Goal: Task Accomplishment & Management: Use online tool/utility

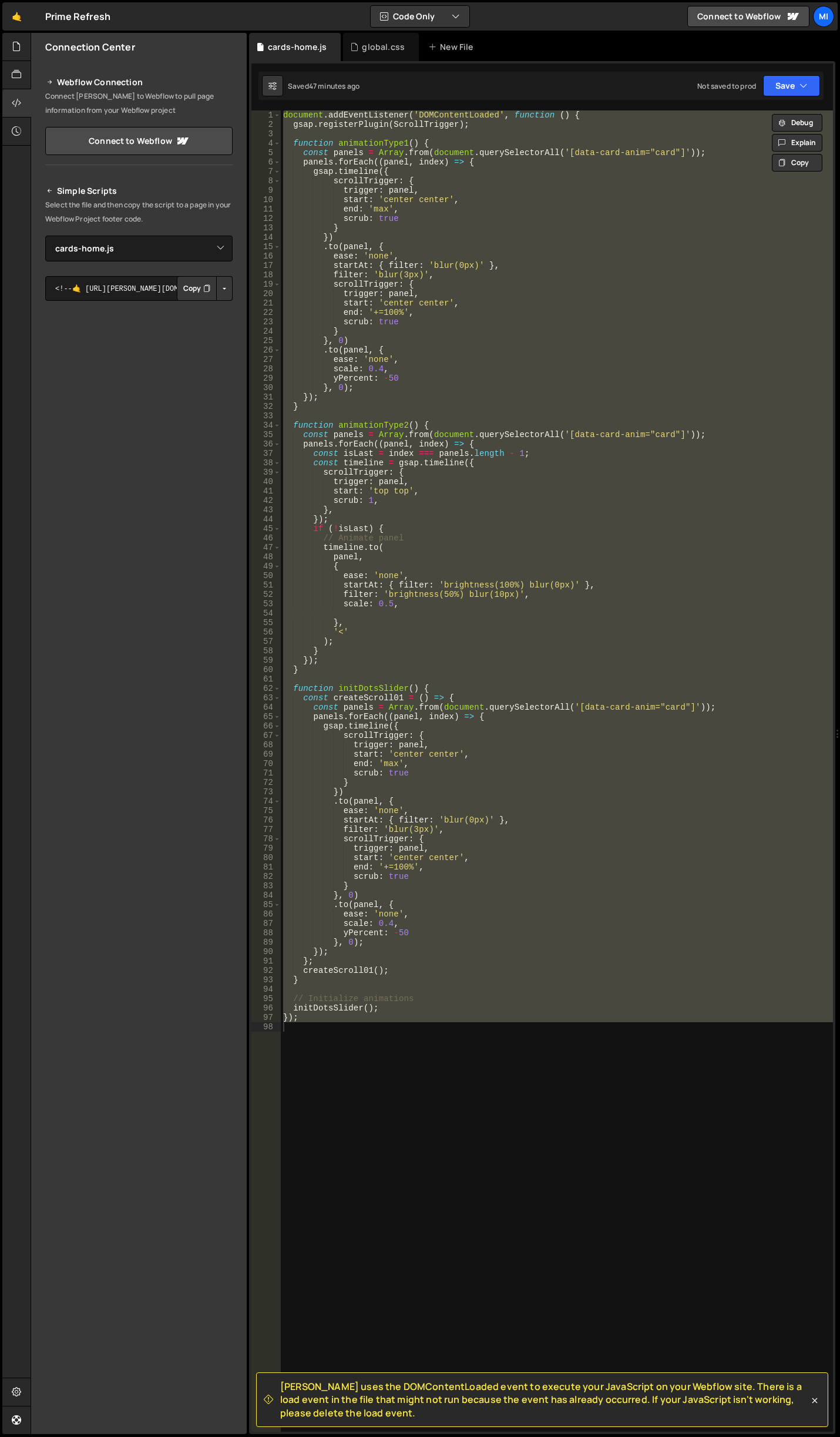
select select "47432"
click at [24, 57] on div at bounding box center [16, 46] width 29 height 29
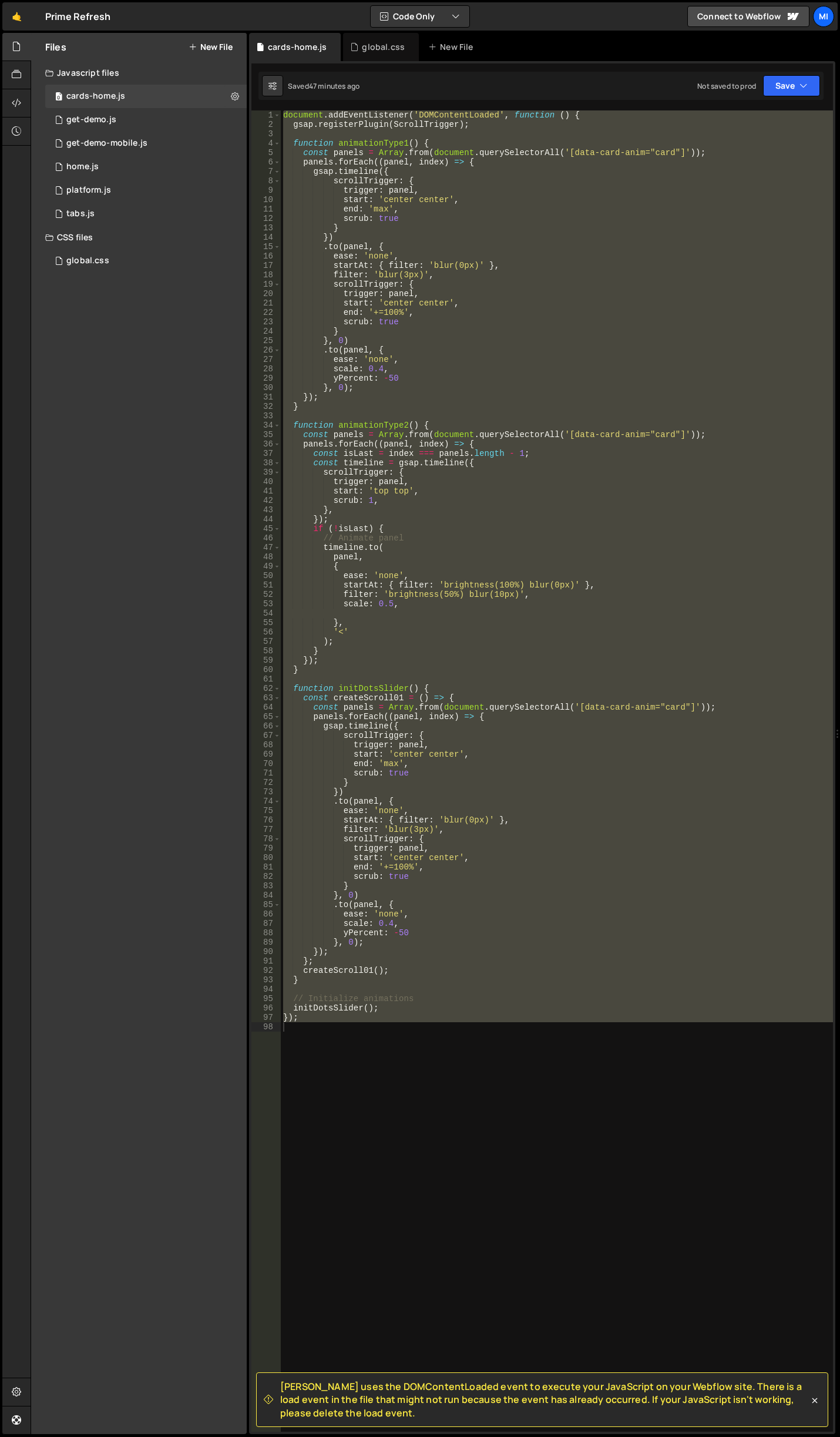
click at [214, 47] on button "New File" at bounding box center [210, 47] width 44 height 10
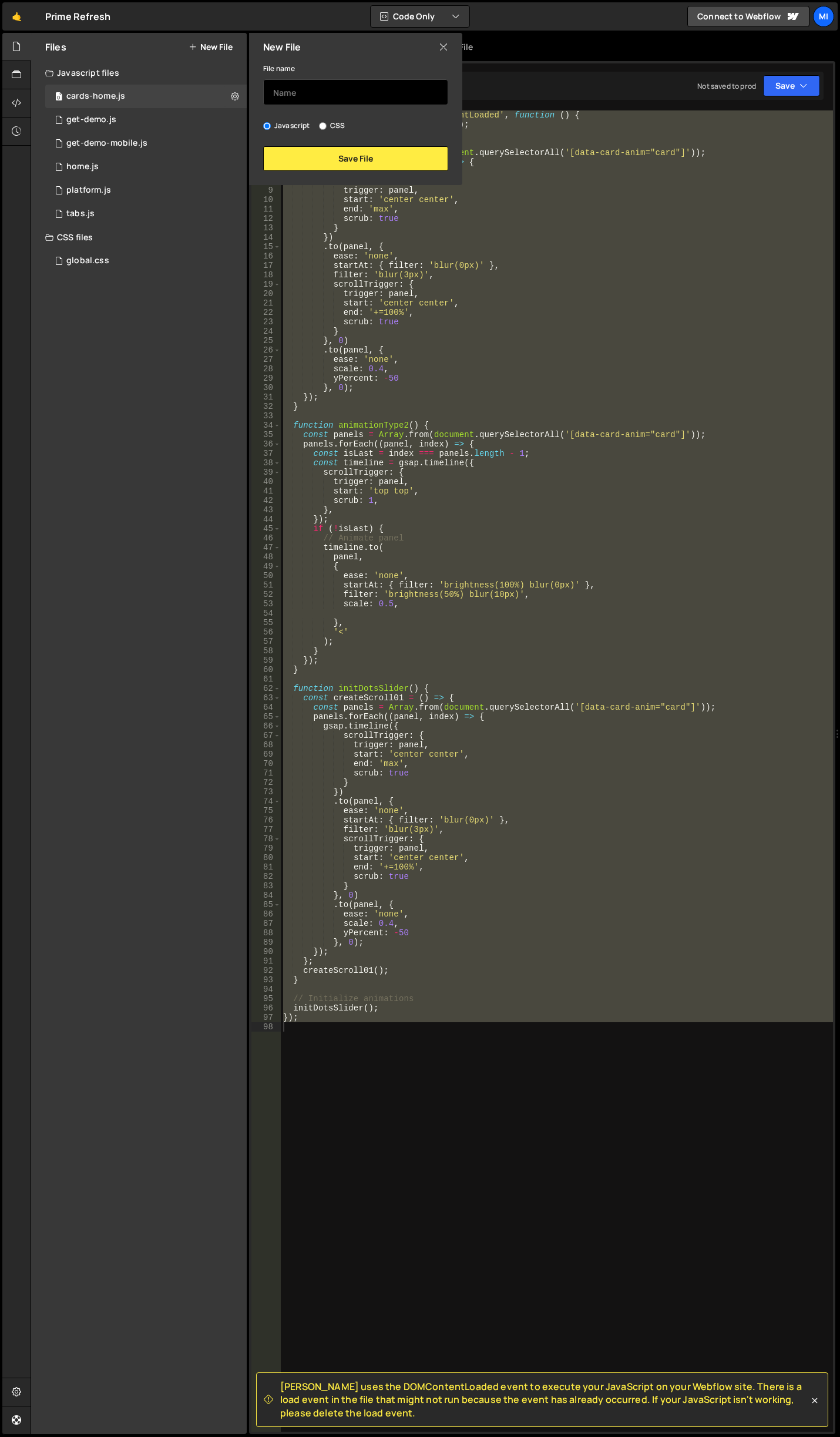
click at [300, 91] on input "text" at bounding box center [356, 92] width 185 height 26
type input "home-hero"
click at [325, 154] on button "Save File" at bounding box center [356, 158] width 185 height 25
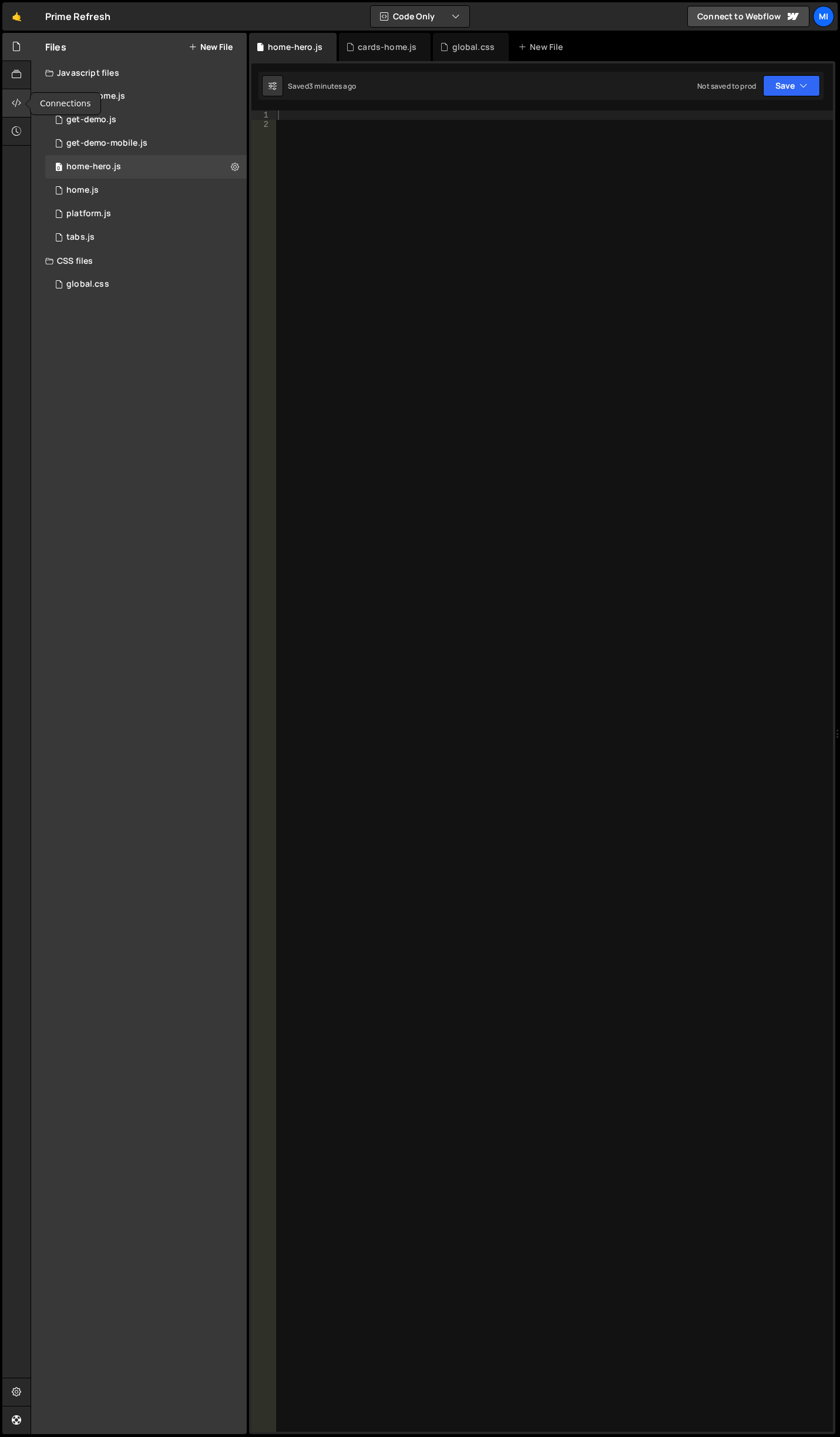
click at [19, 97] on icon at bounding box center [17, 103] width 10 height 13
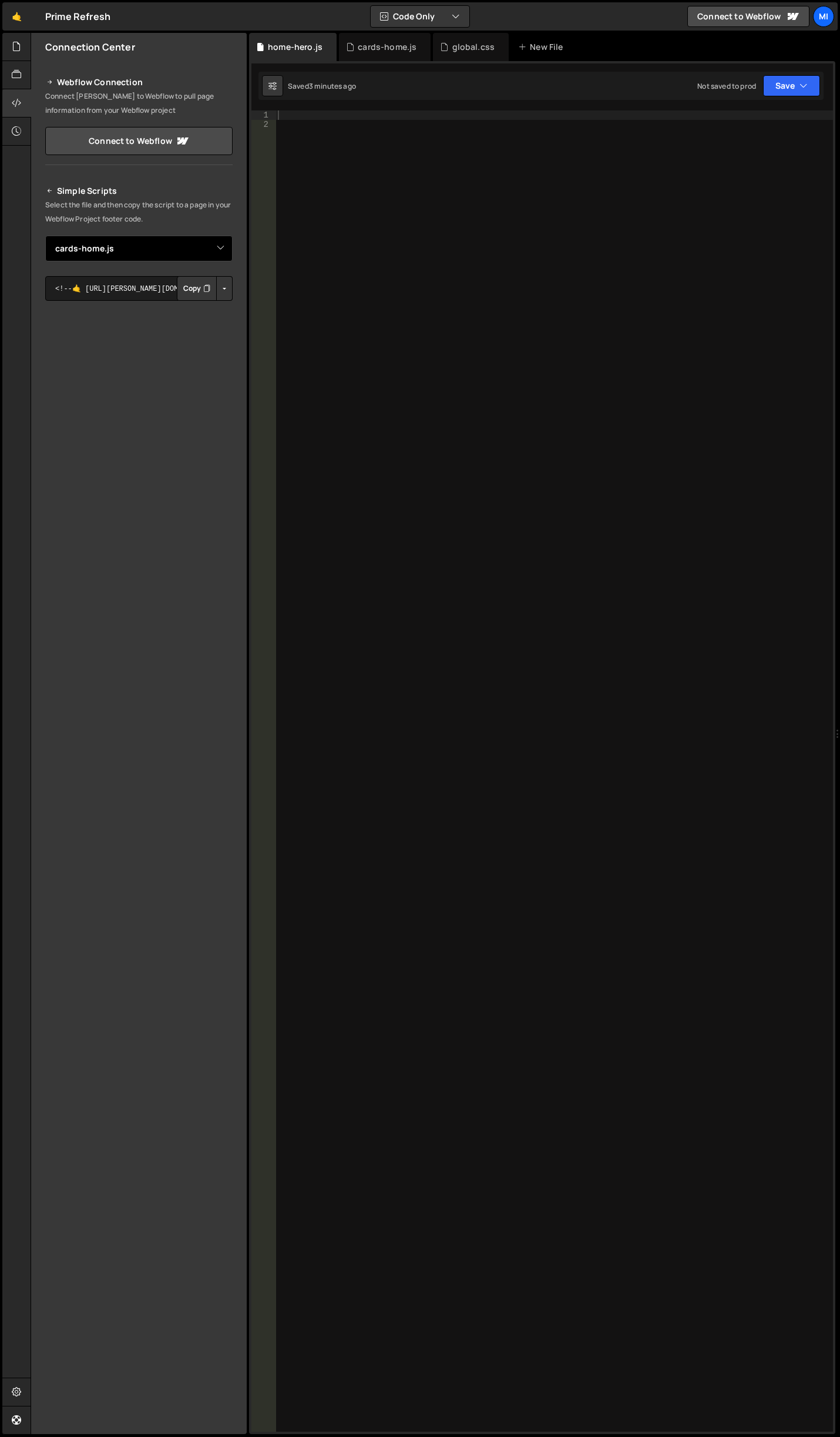
click at [160, 256] on select "Select File get-demo.js get-demo-mobile.js home.js platform.js tabs.js global.c…" at bounding box center [139, 249] width 187 height 26
select select "47433"
click at [45, 236] on select "Select File get-demo.js get-demo-mobile.js home.js platform.js tabs.js global.c…" at bounding box center [139, 249] width 187 height 26
click at [223, 300] on button "Button group with nested dropdown" at bounding box center [224, 288] width 17 height 25
click at [225, 287] on button "Button group with nested dropdown" at bounding box center [224, 288] width 17 height 25
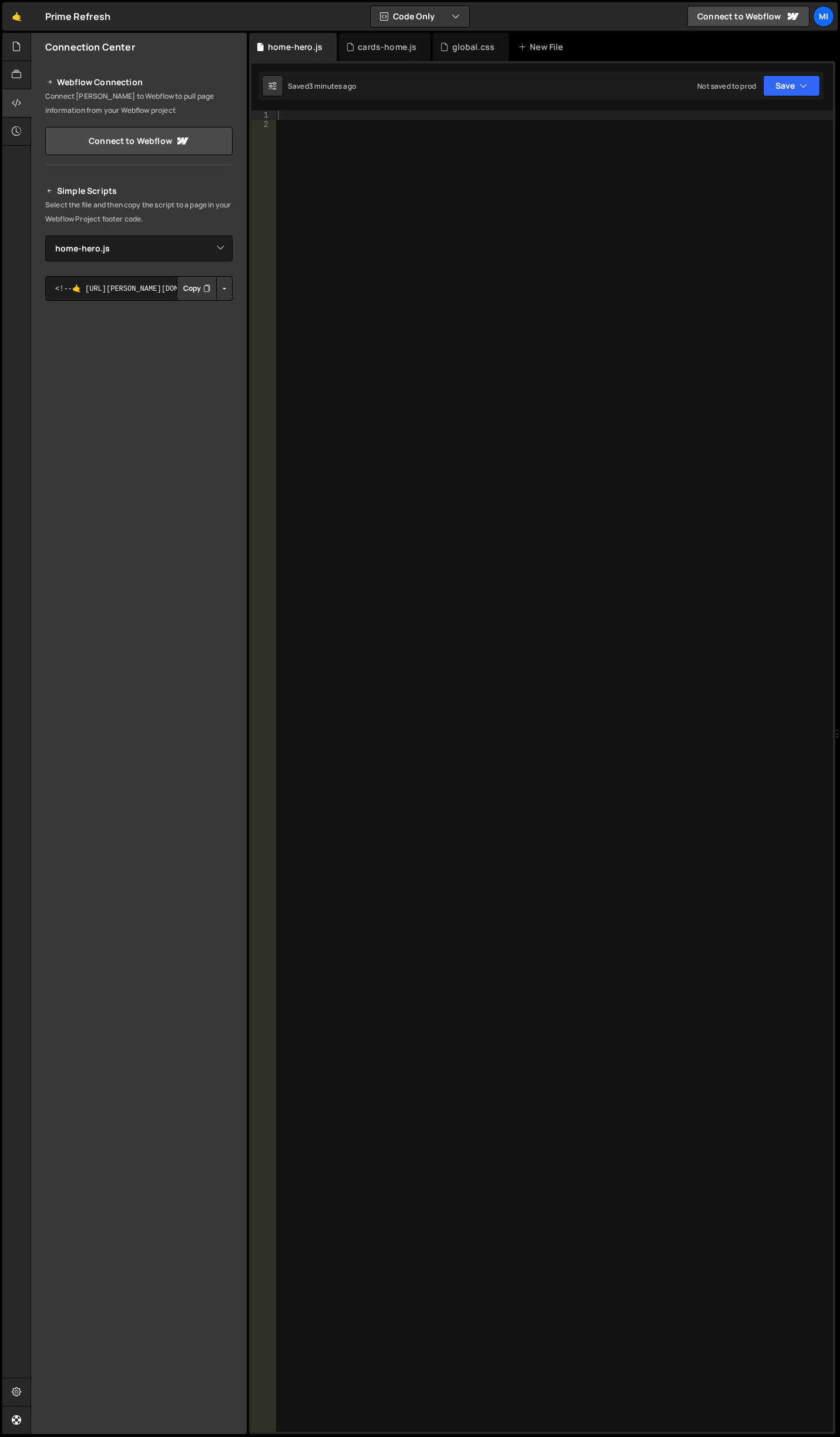
click at [223, 291] on button "Button group with nested dropdown" at bounding box center [224, 288] width 17 height 25
click at [213, 305] on link "Copy Staging js" at bounding box center [182, 311] width 98 height 17
click at [461, 360] on div at bounding box center [553, 780] width 557 height 1340
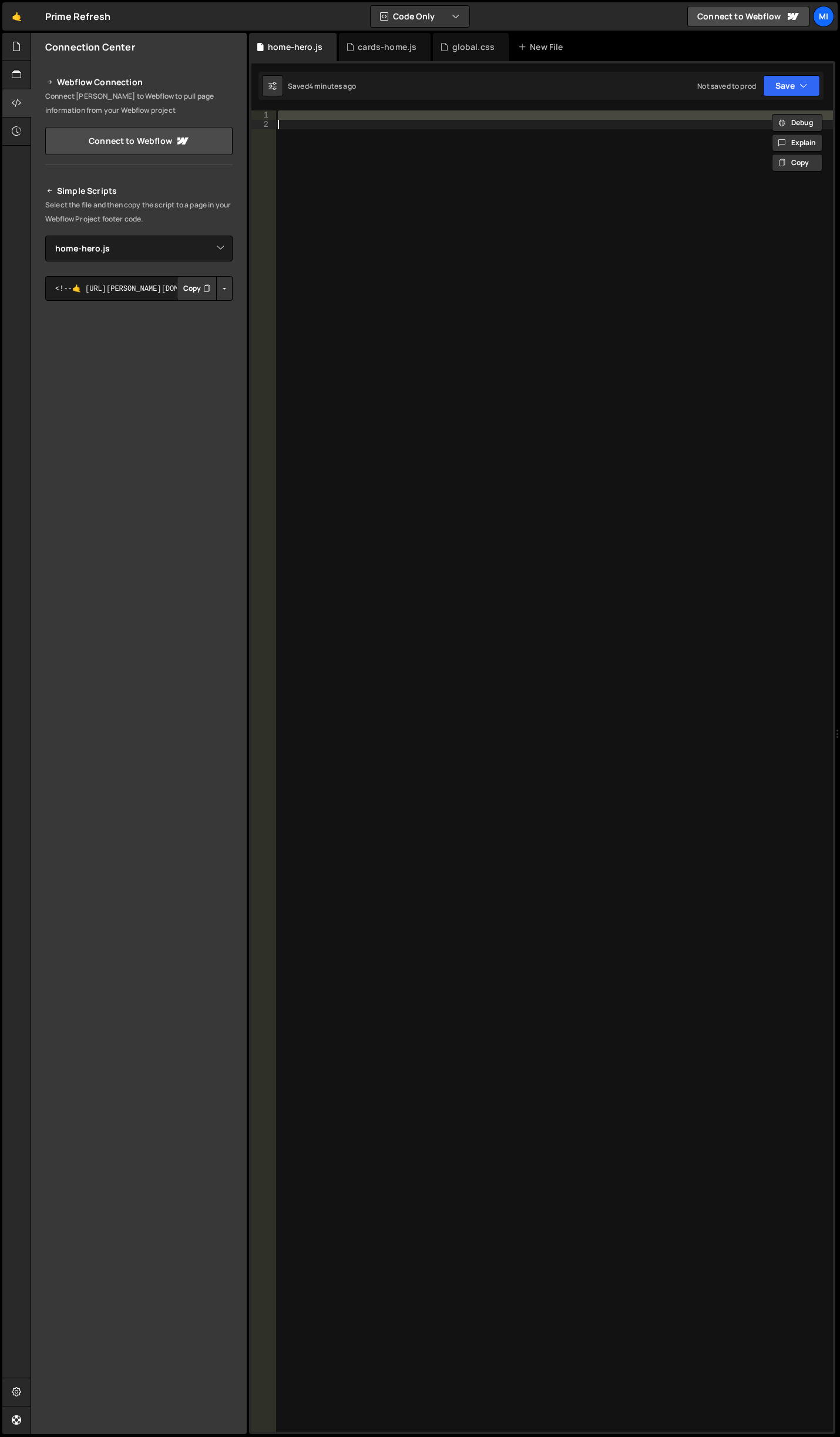
paste textarea "document.addEventListener('DOMContentLoaded', initScrollAnimations);"
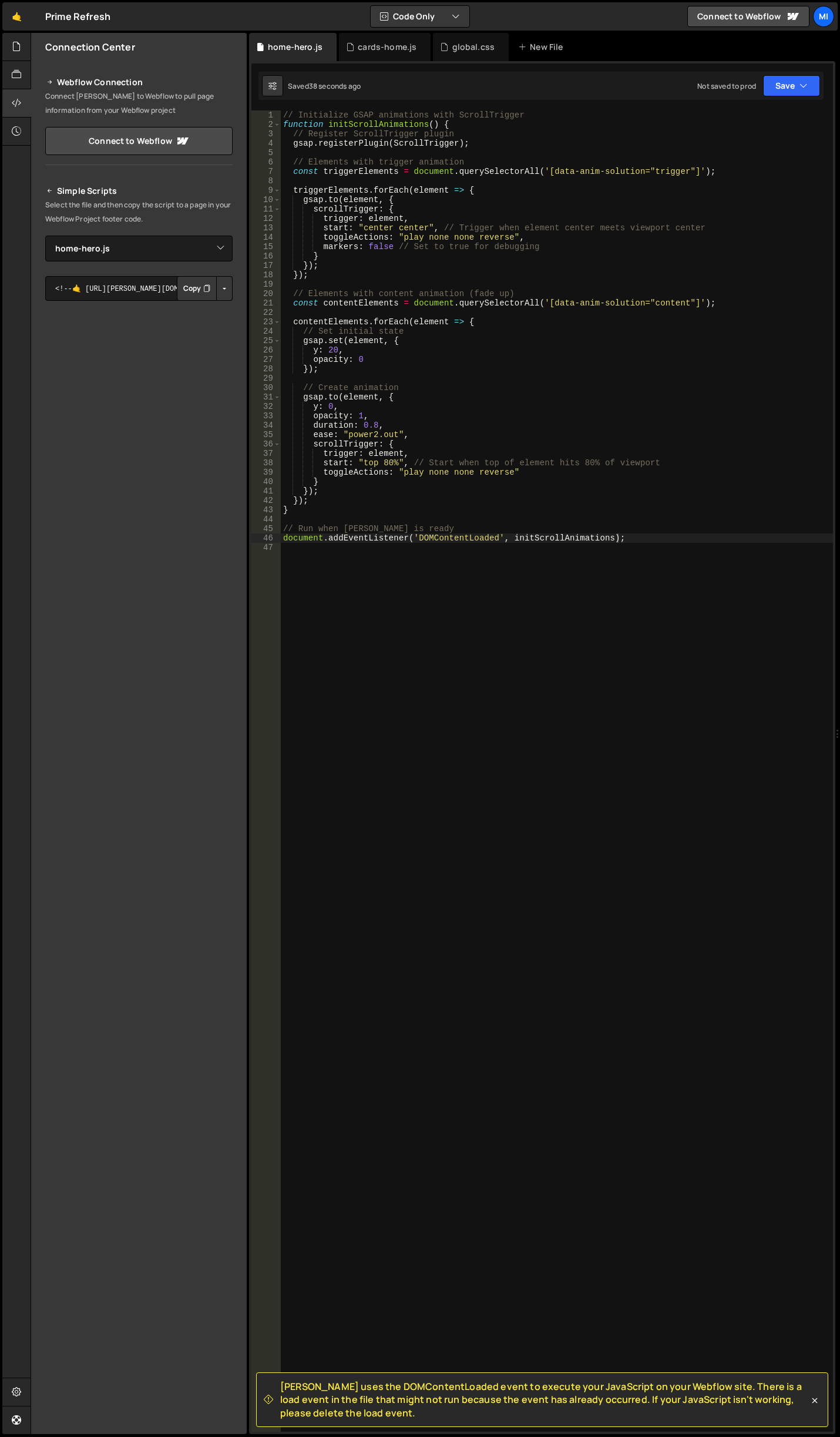
click at [367, 386] on div "// Initialize GSAP animations with ScrollTrigger function initScrollAnimations …" at bounding box center [557, 780] width 552 height 1340
click at [361, 391] on div "// Initialize GSAP animations with ScrollTrigger function initScrollAnimations …" at bounding box center [557, 780] width 552 height 1340
drag, startPoint x: 394, startPoint y: 231, endPoint x: 426, endPoint y: 229, distance: 32.1
click at [426, 229] on div "// Initialize GSAP animations with ScrollTrigger function initScrollAnimations …" at bounding box center [557, 780] width 552 height 1340
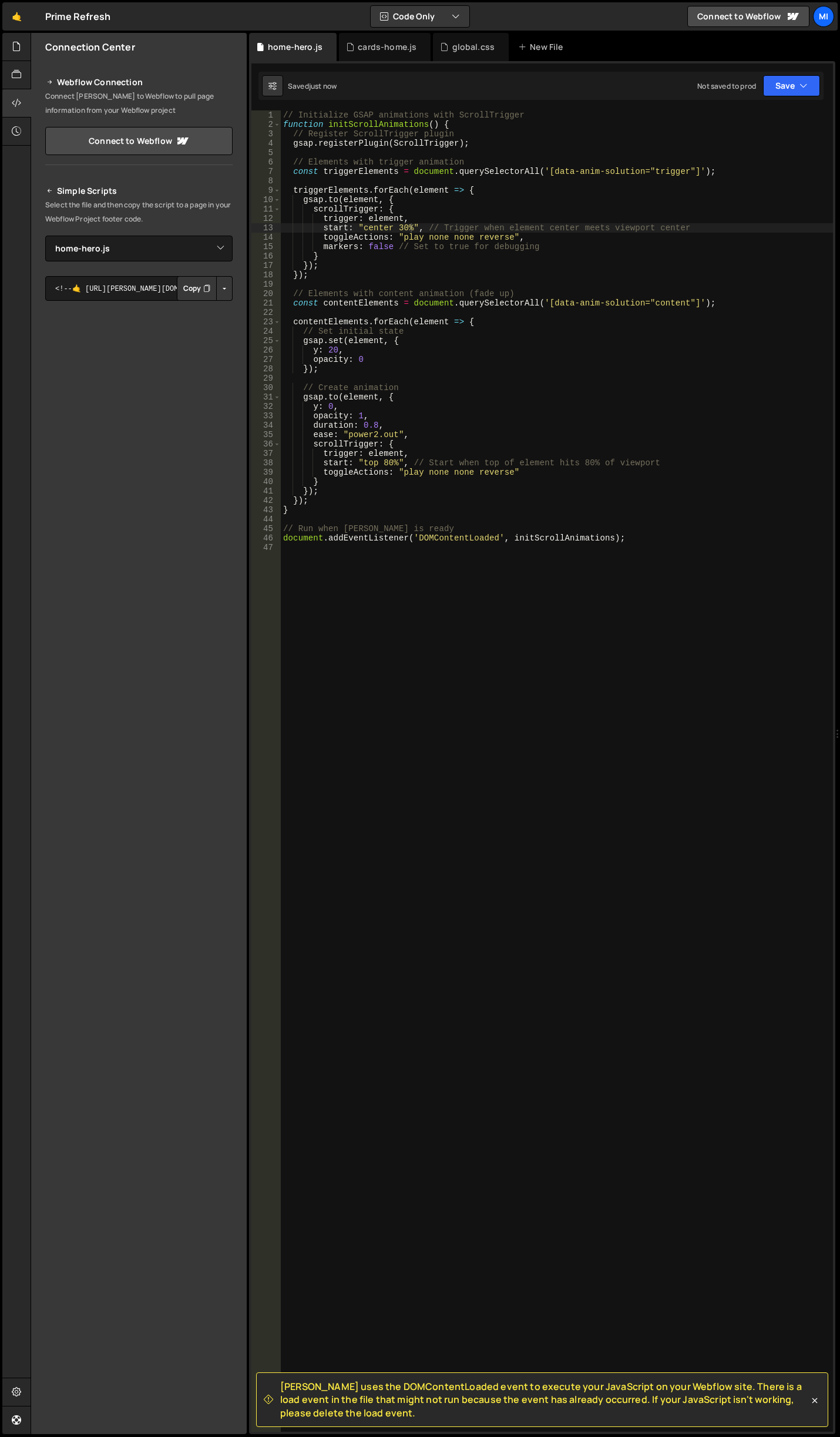
click at [431, 438] on div "// Initialize GSAP animations with ScrollTrigger function initScrollAnimations …" at bounding box center [557, 780] width 552 height 1340
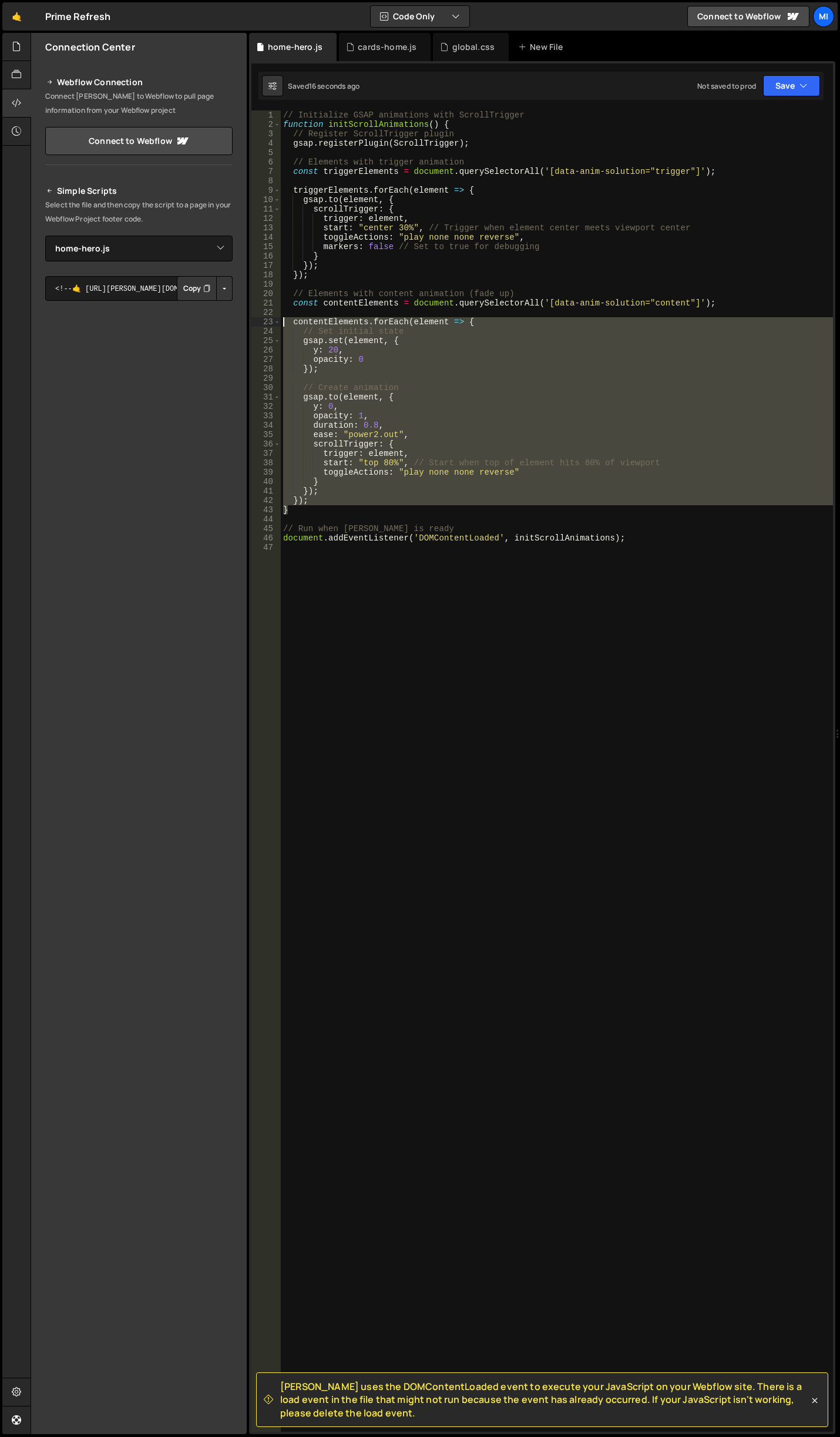
drag, startPoint x: 308, startPoint y: 514, endPoint x: 238, endPoint y: 318, distance: 208.1
click at [238, 318] on div "Files New File Javascript files 0 cards-home.js 0 0 get-demo.js 0 0 get-demo-mo…" at bounding box center [435, 733] width 809 height 1401
type textarea "document.addEventListener('DOMContentLoaded', initScrollAnimations);"
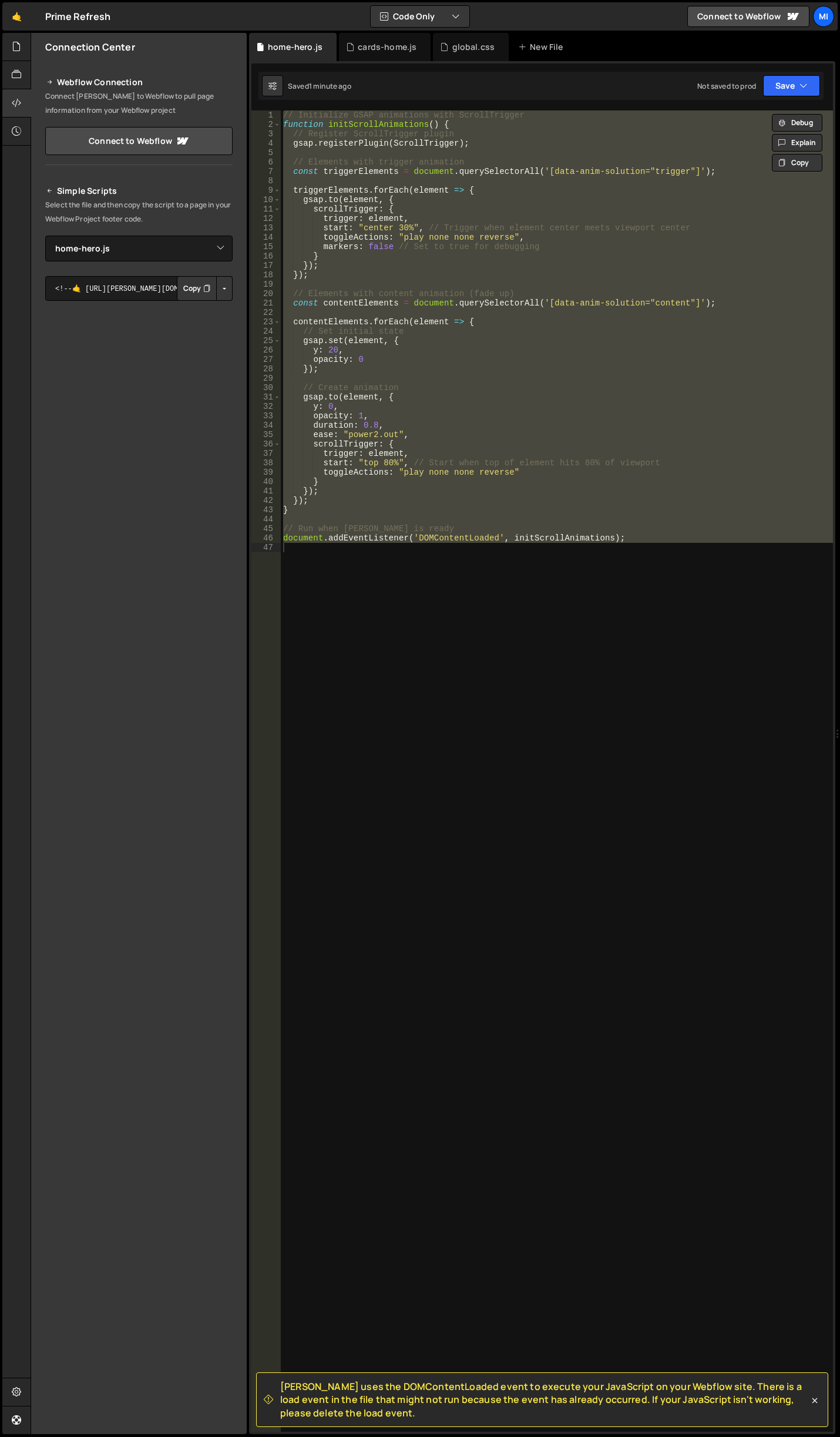
click at [652, 717] on div "// Initialize GSAP animations with ScrollTrigger function initScrollAnimations …" at bounding box center [557, 771] width 552 height 1322
paste textarea
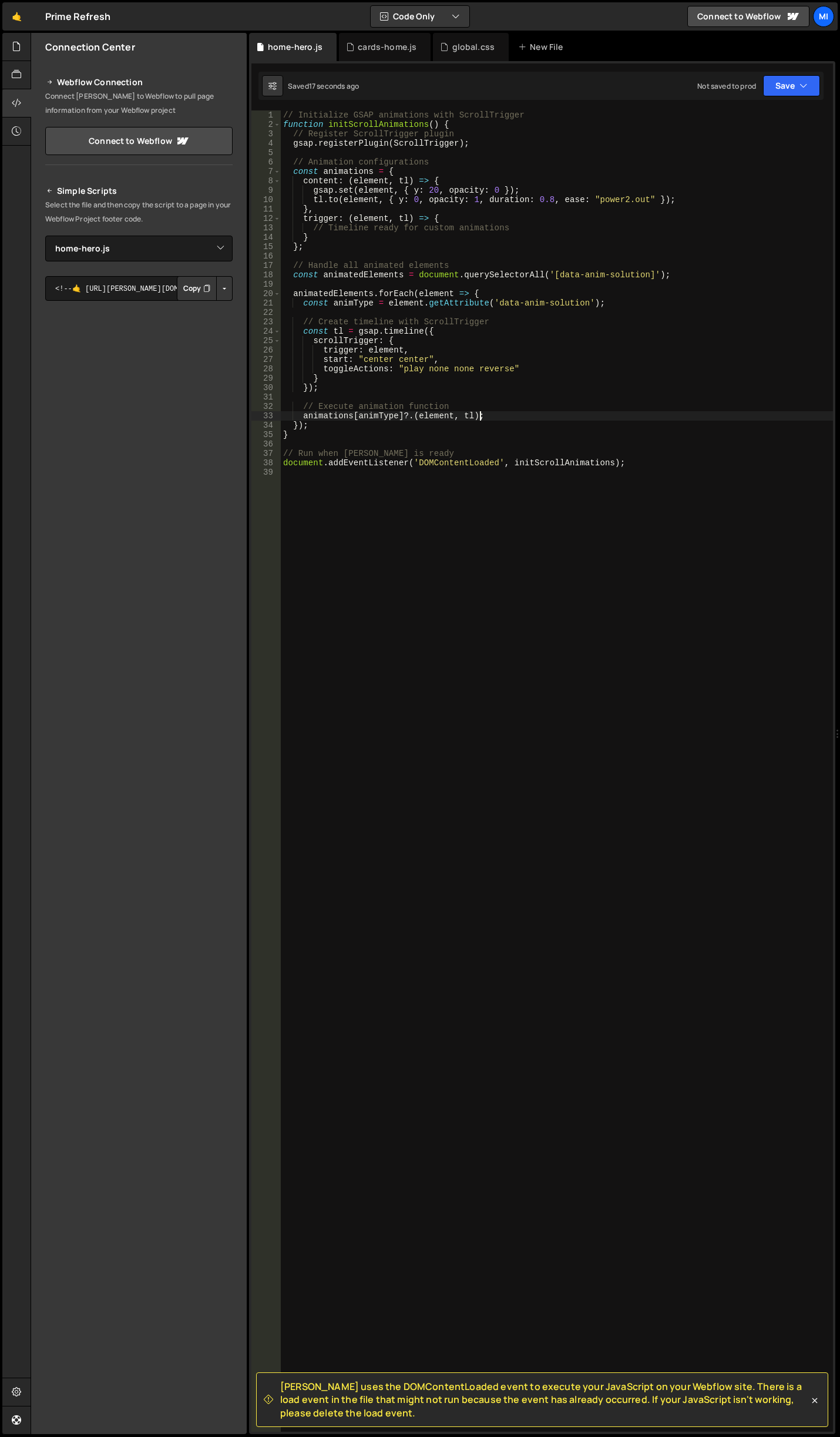
click at [521, 414] on div "// Initialize GSAP animations with ScrollTrigger function initScrollAnimations …" at bounding box center [557, 780] width 552 height 1340
type textarea "document.addEventListener('DOMContentLoaded', initScrollAnimations);"
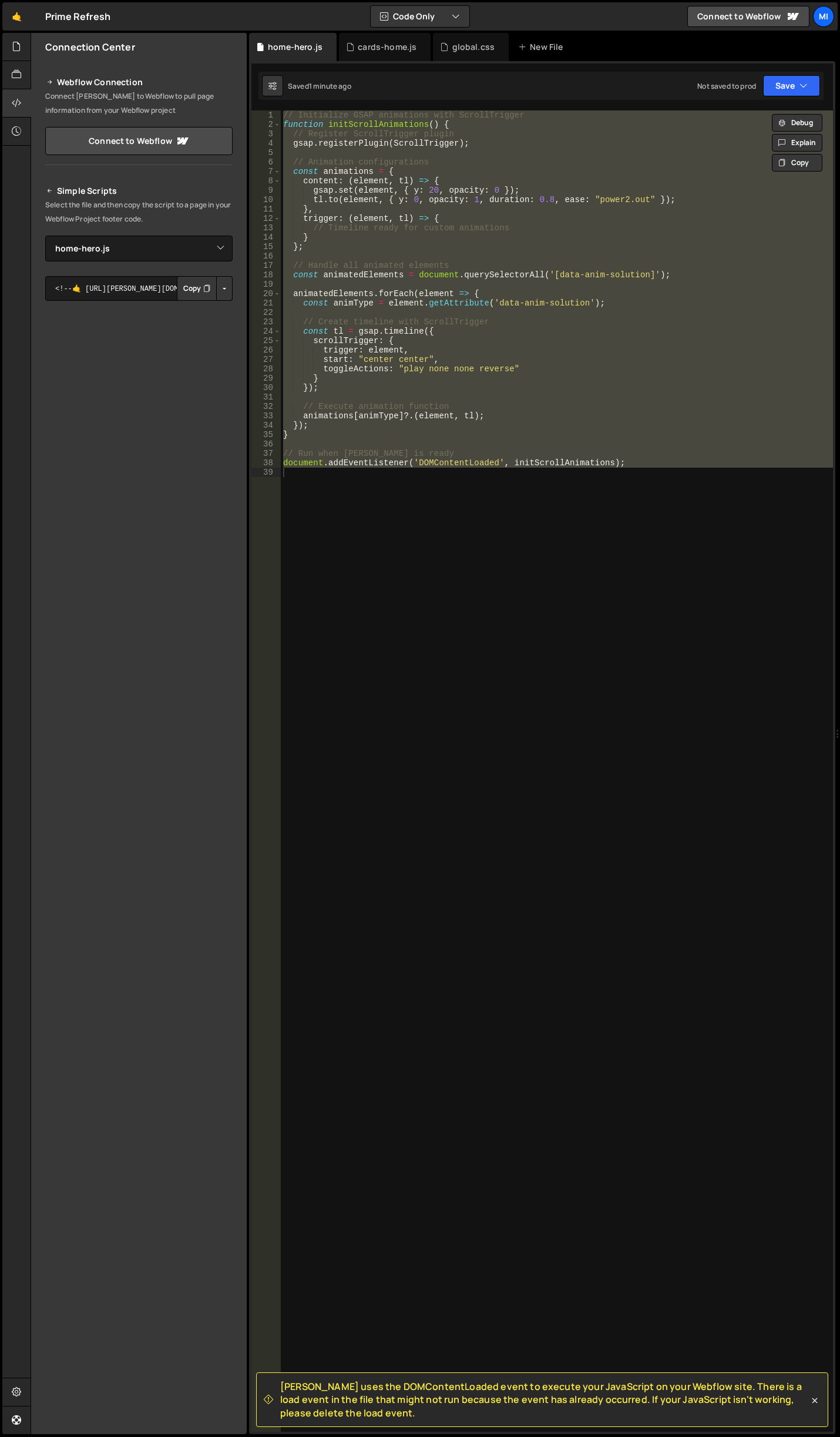
click at [498, 524] on div "// Initialize GSAP animations with ScrollTrigger function initScrollAnimations …" at bounding box center [557, 771] width 552 height 1322
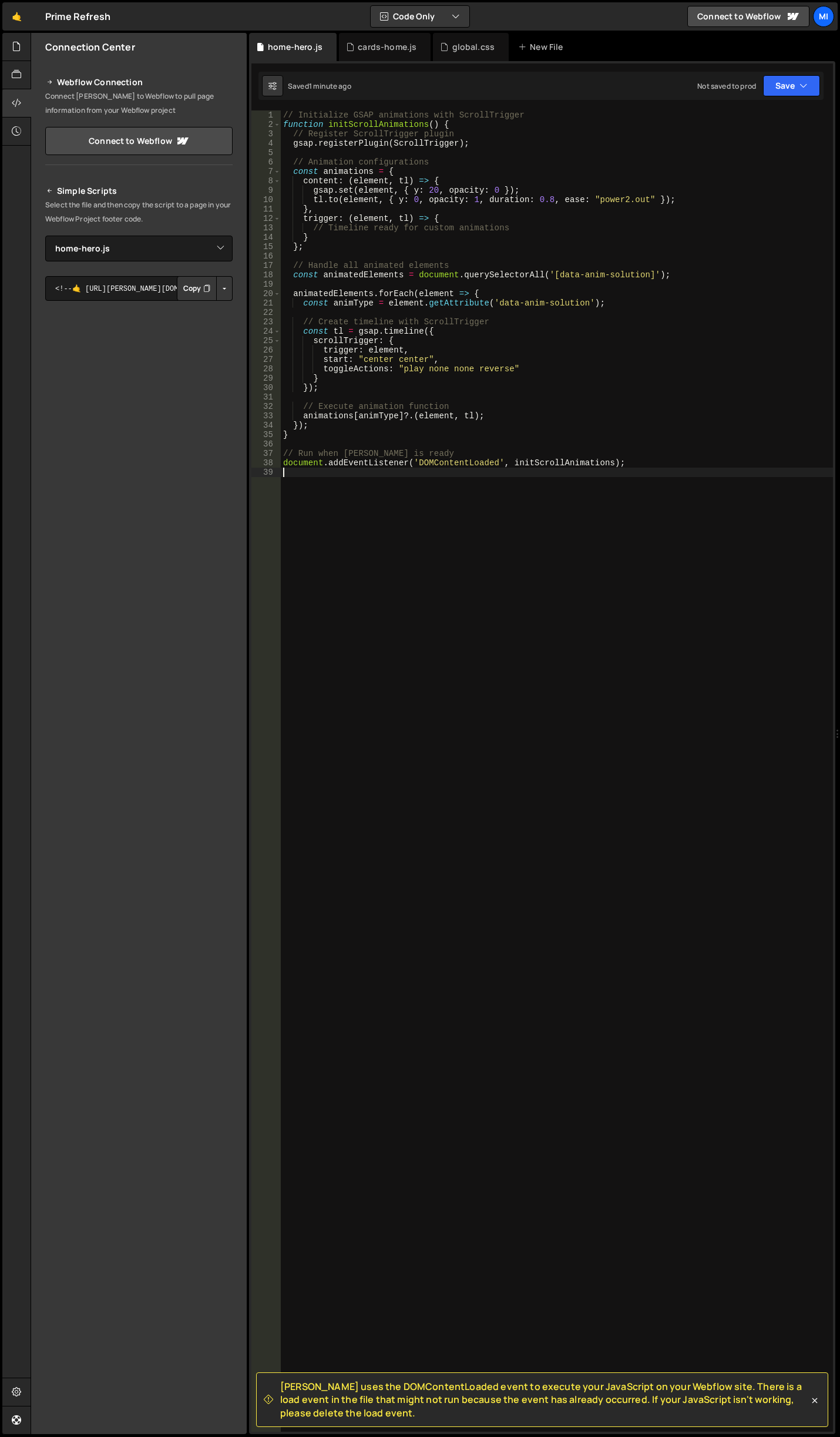
paste textarea
type textarea "document.addEventListener('DOMContentLoaded', initScrollAnimations);"
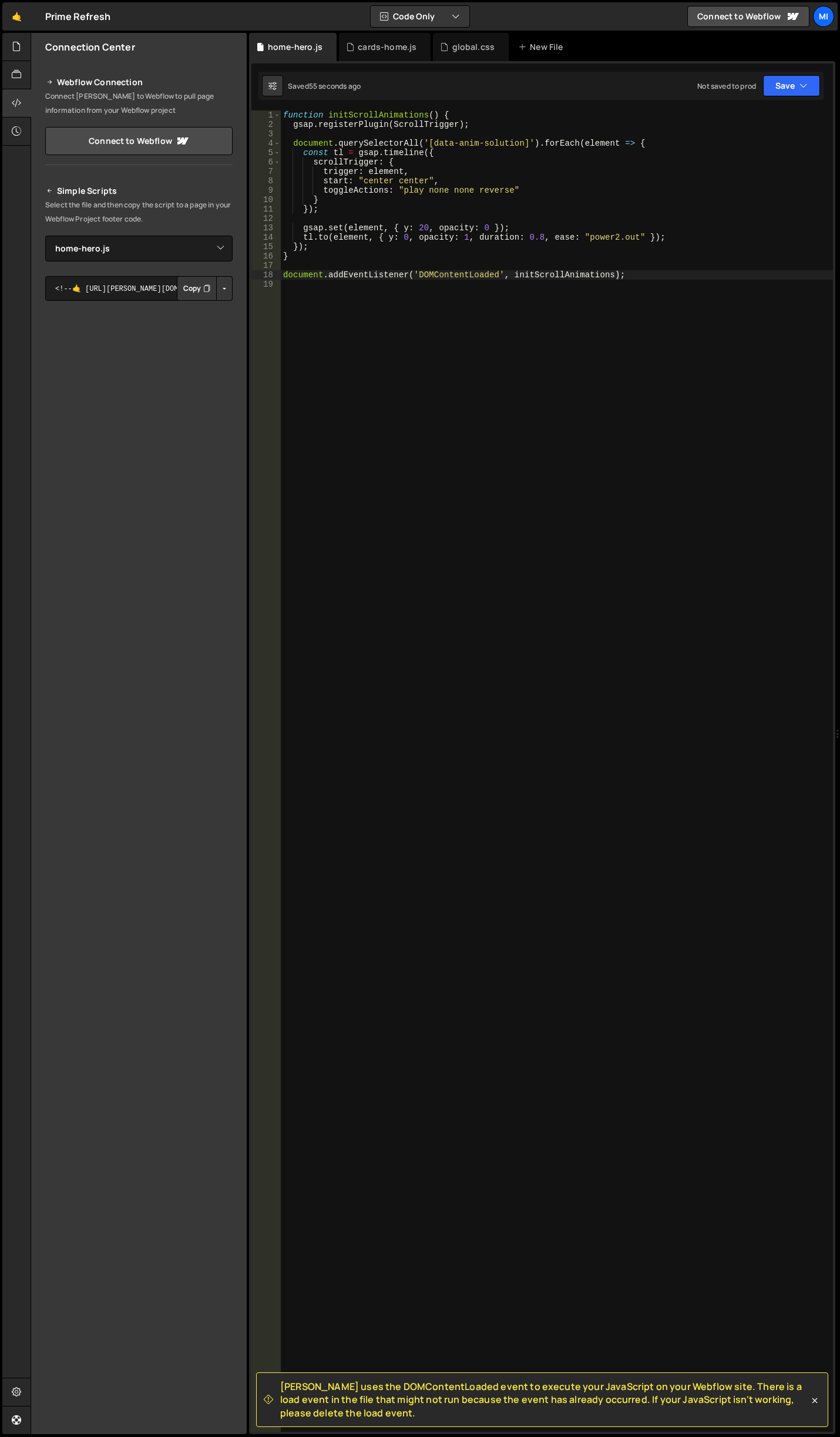
click at [511, 479] on div "function initScrollAnimations ( ) { gsap . registerPlugin ( ScrollTrigger ) ; d…" at bounding box center [557, 780] width 552 height 1340
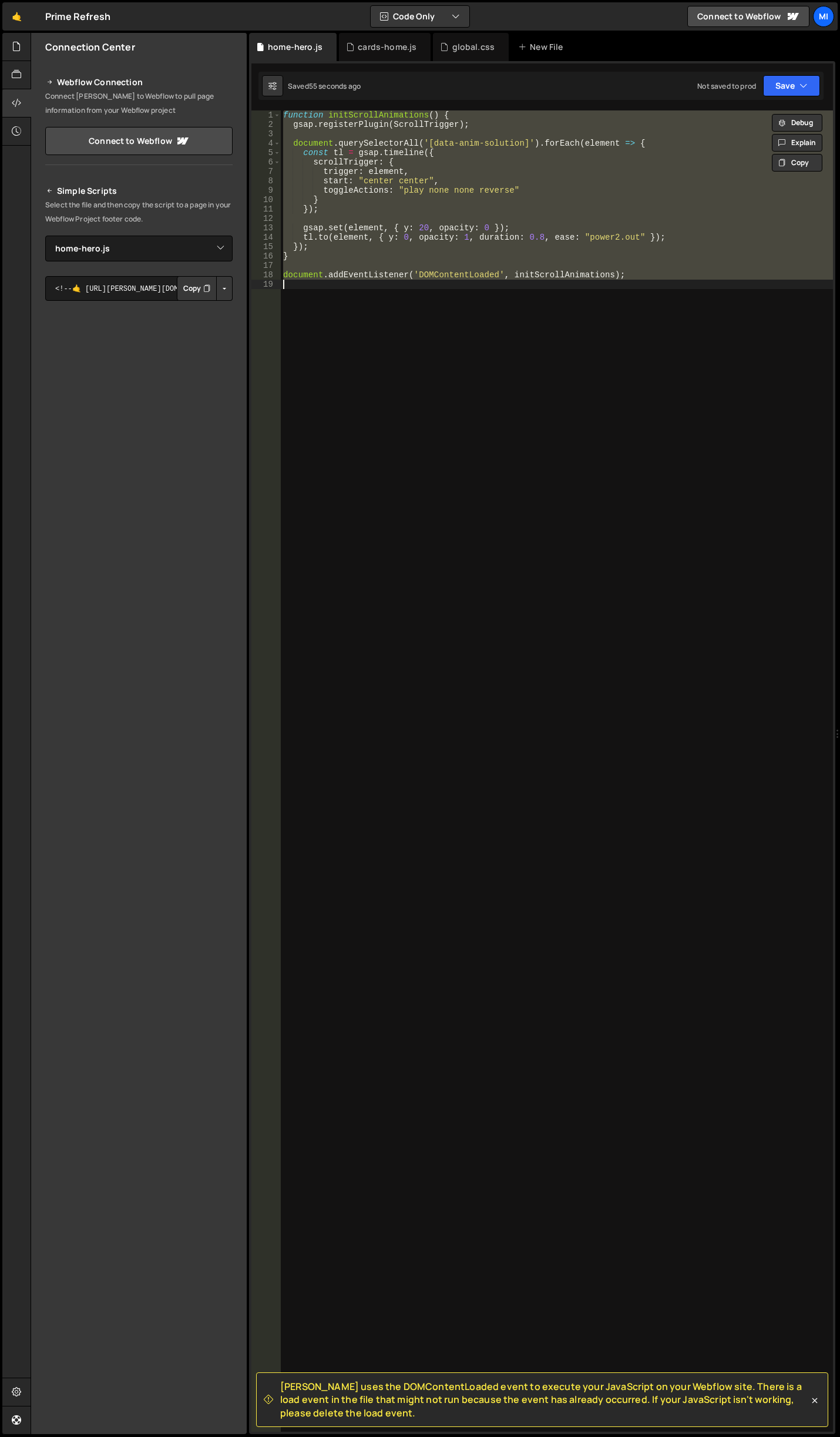
paste textarea
type textarea "document.addEventListener('DOMContentLoaded', initScrollAnimations);"
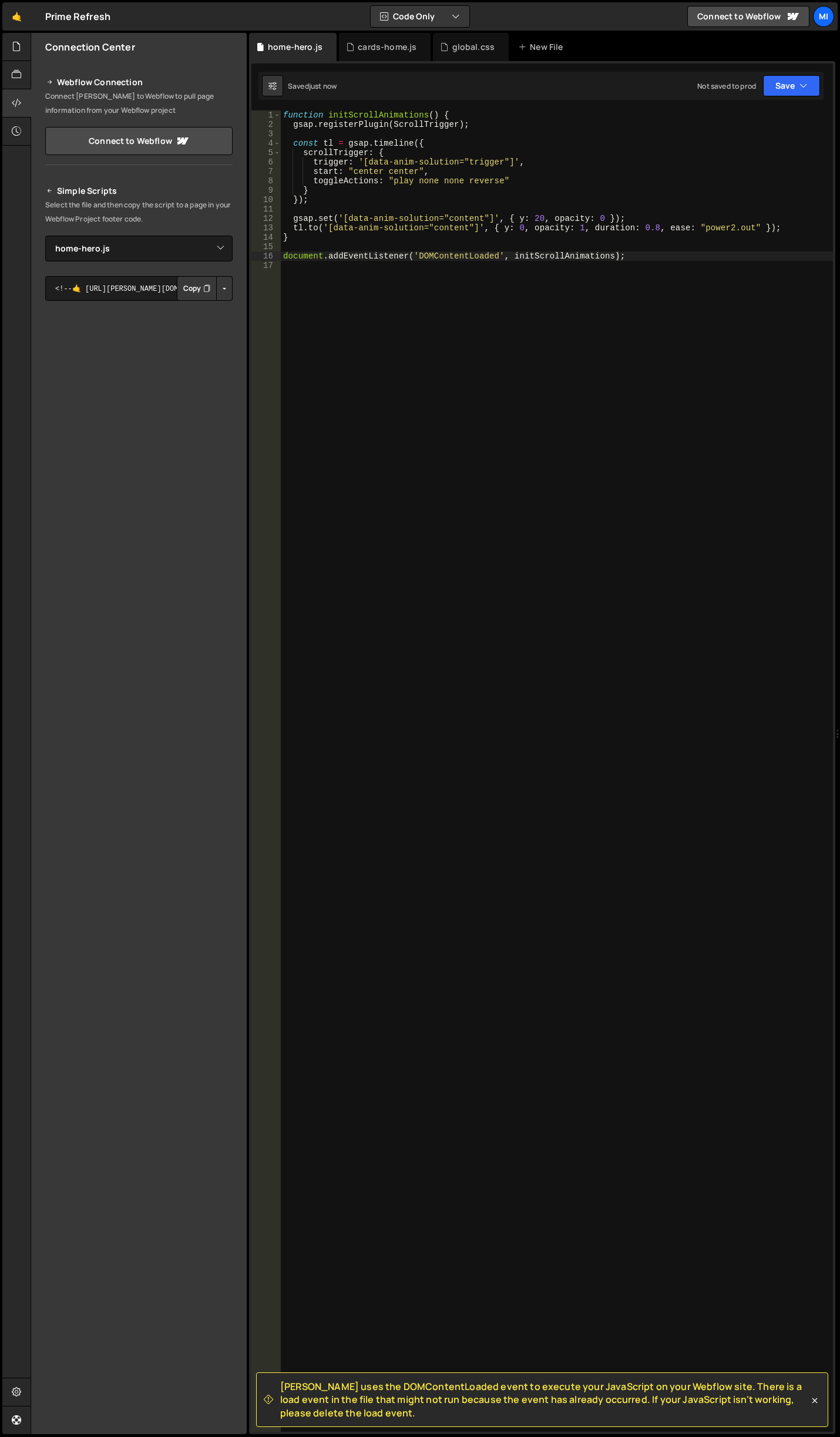
click at [419, 263] on div "function initScrollAnimations ( ) { gsap . registerPlugin ( ScrollTrigger ) ; c…" at bounding box center [557, 780] width 552 height 1340
drag, startPoint x: 389, startPoint y: 170, endPoint x: 414, endPoint y: 168, distance: 25.1
click at [414, 168] on div "function initScrollAnimations ( ) { gsap . registerPlugin ( ScrollTrigger ) ; c…" at bounding box center [557, 780] width 552 height 1340
click at [387, 178] on div "function initScrollAnimations ( ) { gsap . registerPlugin ( ScrollTrigger ) ; c…" at bounding box center [557, 780] width 552 height 1340
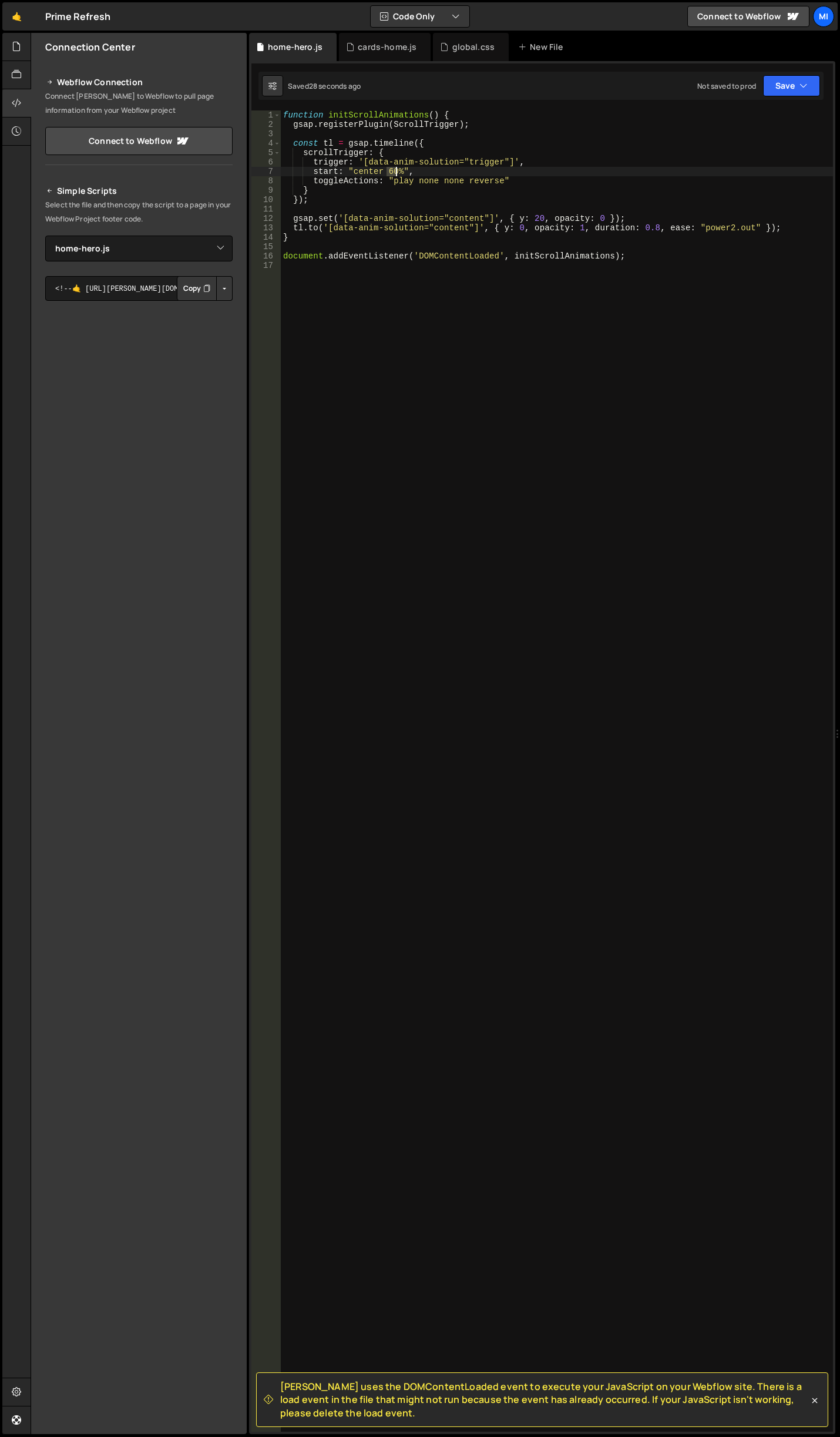
drag, startPoint x: 388, startPoint y: 173, endPoint x: 398, endPoint y: 173, distance: 10.0
click at [398, 173] on div "function initScrollAnimations ( ) { gsap . registerPlugin ( ScrollTrigger ) ; c…" at bounding box center [557, 780] width 552 height 1340
type textarea "start: "center 70%","
click at [493, 265] on div "function initScrollAnimations ( ) { gsap . registerPlugin ( ScrollTrigger ) ; c…" at bounding box center [557, 780] width 552 height 1340
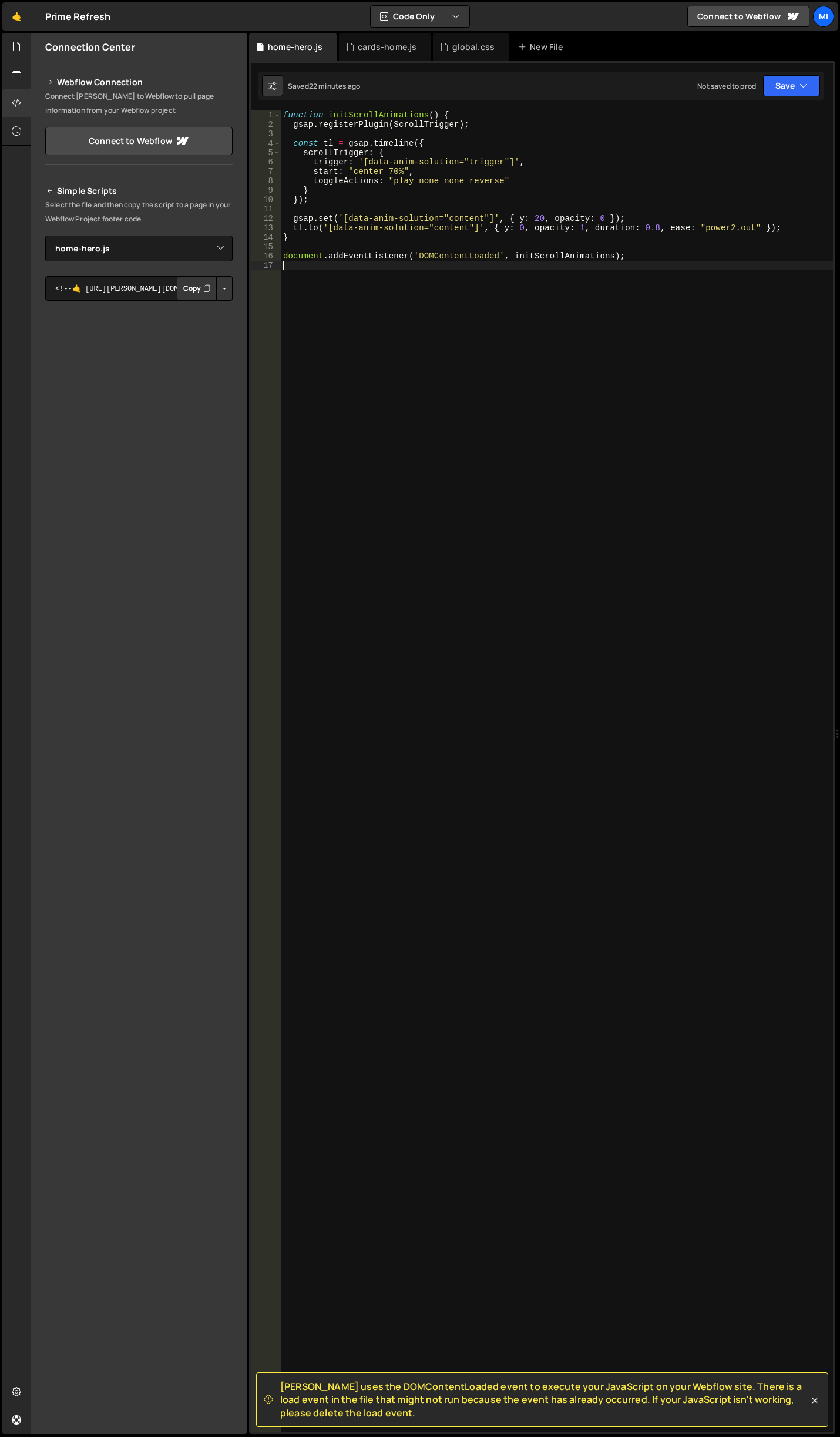
scroll to position [0, 0]
type textarea "document.addEventListener('DOMContentLoaded', initScrollAnimations);"
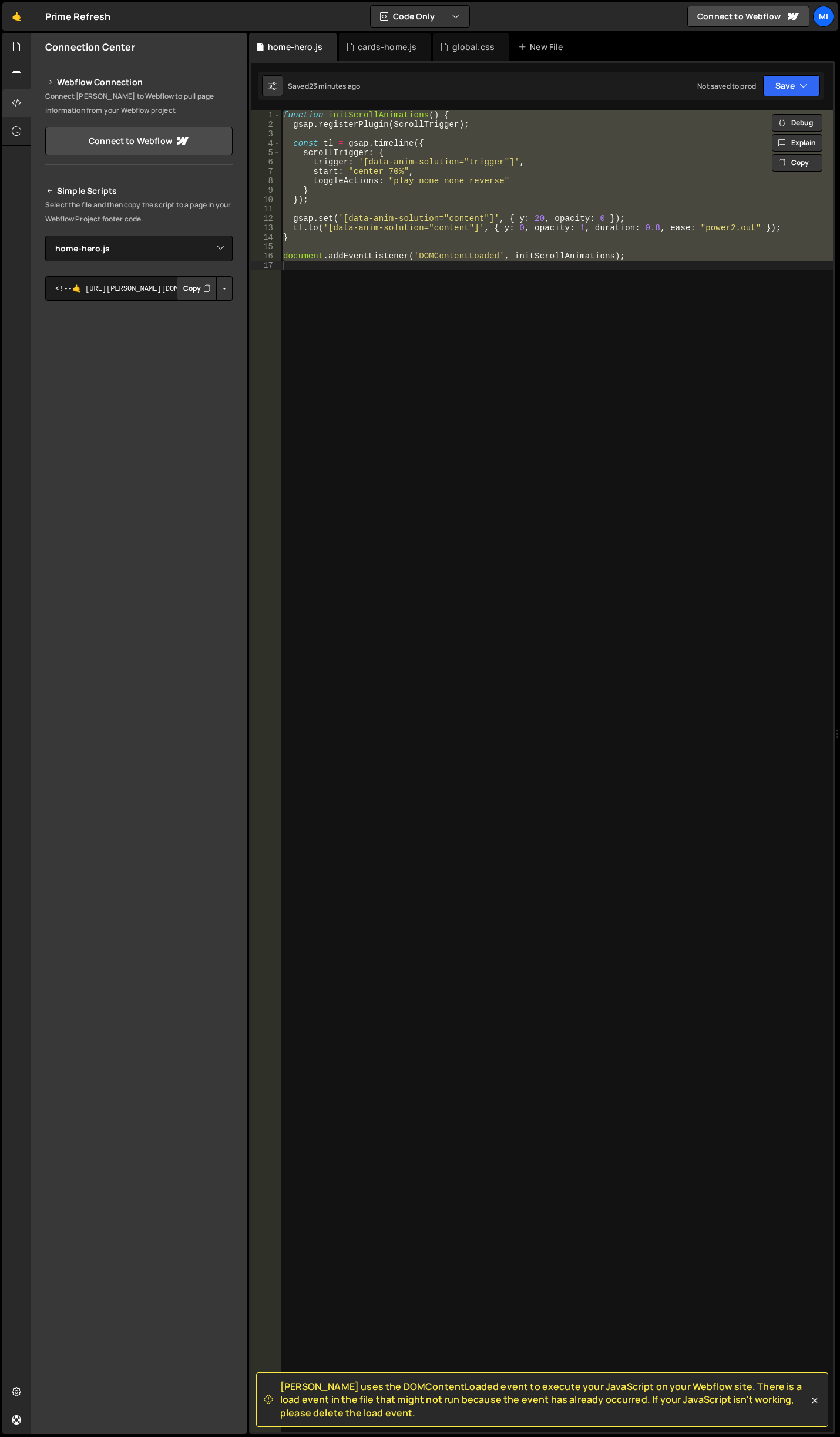
click at [669, 451] on div "function initScrollAnimations ( ) { gsap . registerPlugin ( ScrollTrigger ) ; c…" at bounding box center [557, 771] width 552 height 1322
paste textarea
type textarea "document.addEventListener('DOMContentLoaded', initScrollAnimations);"
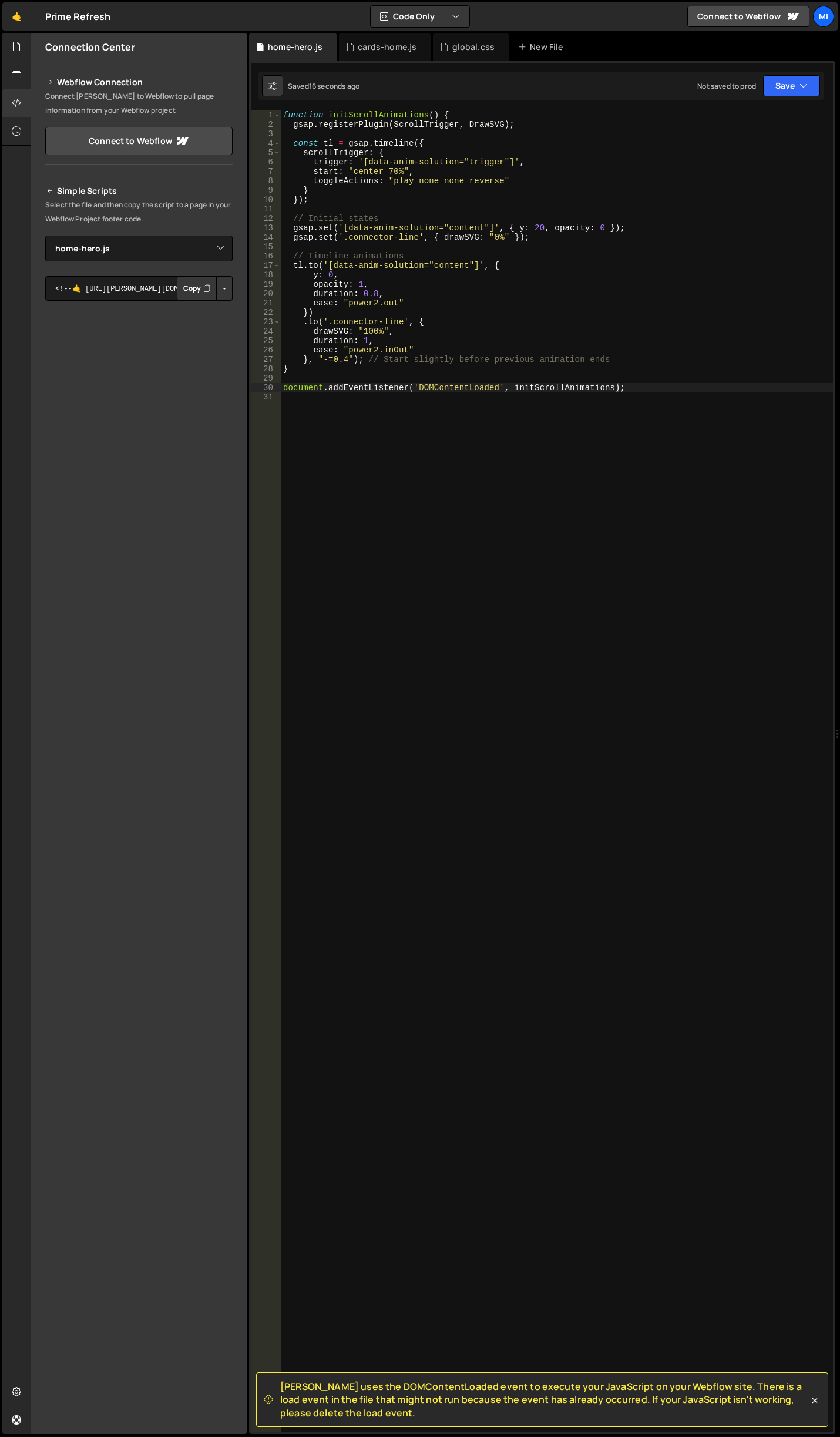
click at [646, 476] on div "function initScrollAnimations ( ) { gsap . registerPlugin ( ScrollTrigger , Dra…" at bounding box center [557, 780] width 552 height 1340
click at [572, 296] on div "function initScrollAnimations ( ) { gsap . registerPlugin ( ScrollTrigger , Dra…" at bounding box center [557, 780] width 552 height 1340
click at [597, 297] on div "function initScrollAnimations ( ) { gsap . registerPlugin ( ScrollTrigger , Dra…" at bounding box center [557, 780] width 552 height 1340
click at [474, 290] on div "function initScrollAnimations ( ) { gsap . registerPlugin ( ScrollTrigger , Dra…" at bounding box center [557, 780] width 552 height 1340
click at [490, 260] on div "function initScrollAnimations ( ) { gsap . registerPlugin ( ScrollTrigger , Dra…" at bounding box center [557, 780] width 552 height 1340
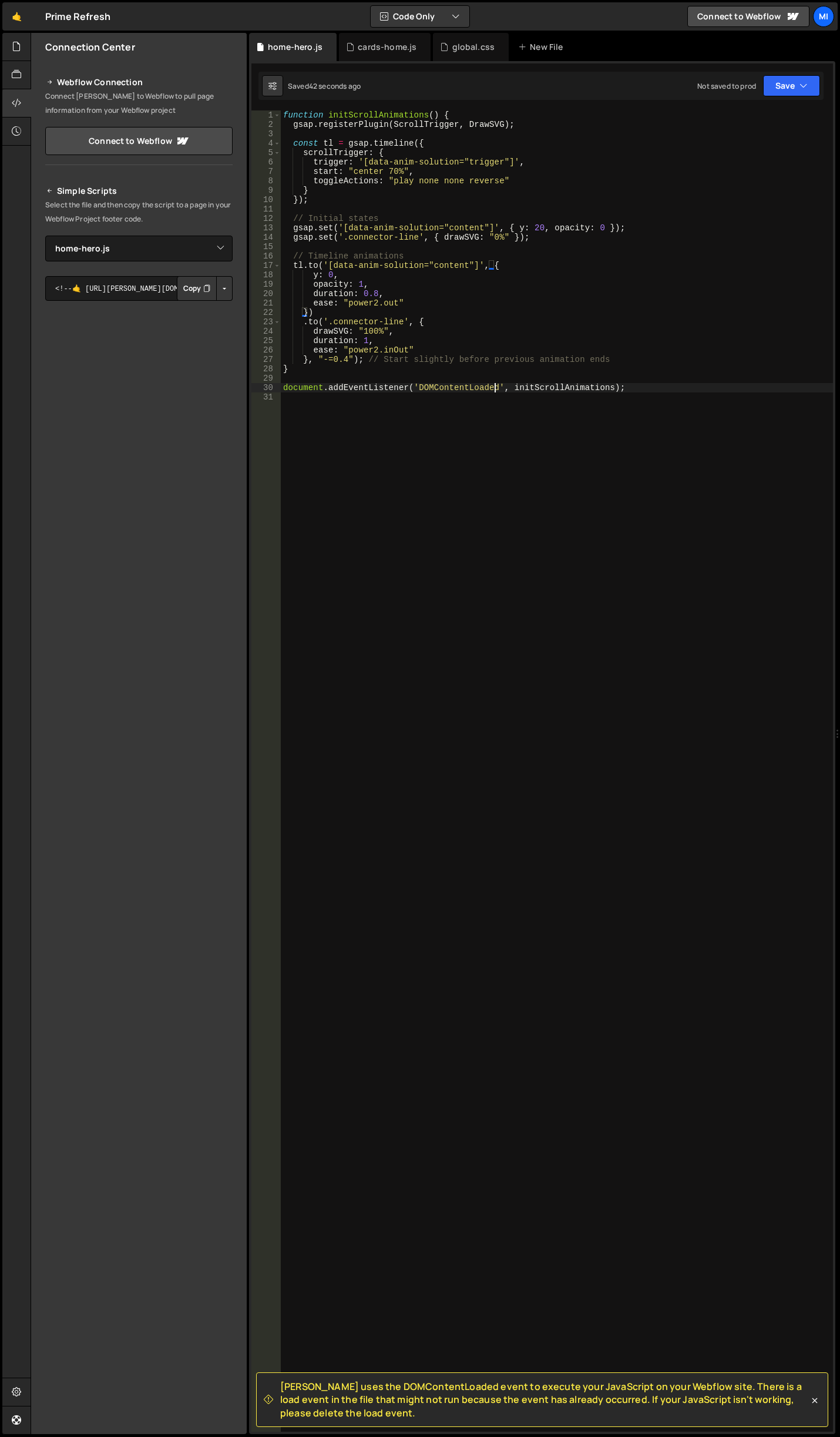
click at [496, 385] on div "function initScrollAnimations ( ) { gsap . registerPlugin ( ScrollTrigger , Dra…" at bounding box center [557, 780] width 552 height 1340
click at [383, 200] on div "function initScrollAnimations ( ) { gsap . registerPlugin ( ScrollTrigger , Dra…" at bounding box center [557, 780] width 552 height 1340
click at [394, 273] on div "function initScrollAnimations ( ) { gsap . registerPlugin ( ScrollTrigger , Dra…" at bounding box center [557, 780] width 552 height 1340
click at [529, 242] on div "function initScrollAnimations ( ) { gsap . registerPlugin ( ScrollTrigger , Dra…" at bounding box center [557, 780] width 552 height 1340
drag, startPoint x: 527, startPoint y: 243, endPoint x: 244, endPoint y: 241, distance: 283.0
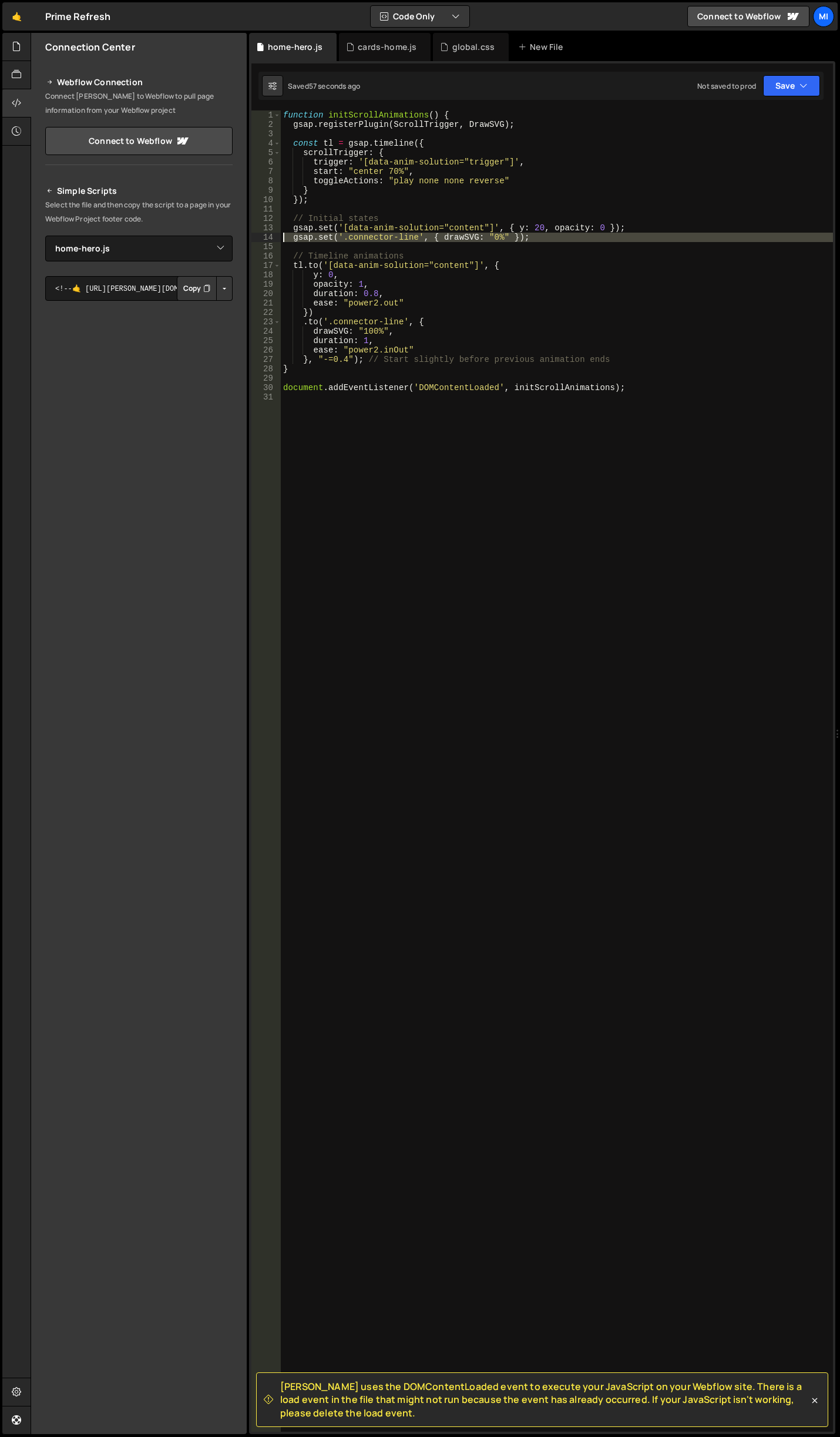
click at [244, 241] on div "Files New File Javascript files 0 cards-home.js 0 0 get-demo.js 0 0 get-demo-mo…" at bounding box center [435, 733] width 809 height 1401
type textarea "gsap.set('.connector-line', { drawSVG: "0%" });"
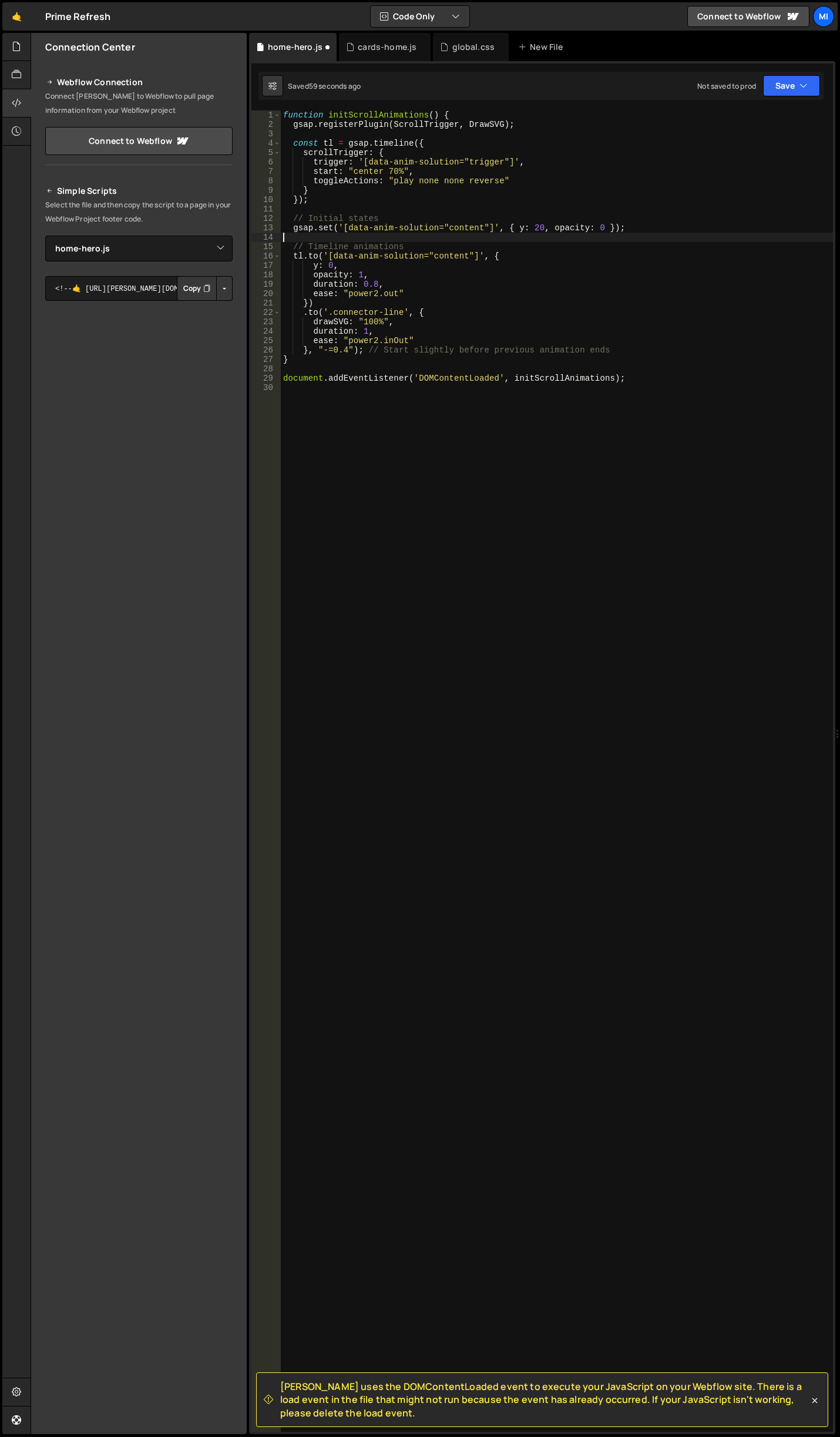
type textarea "gsap.set('.connector-line', { drawSVG: "0%" });"
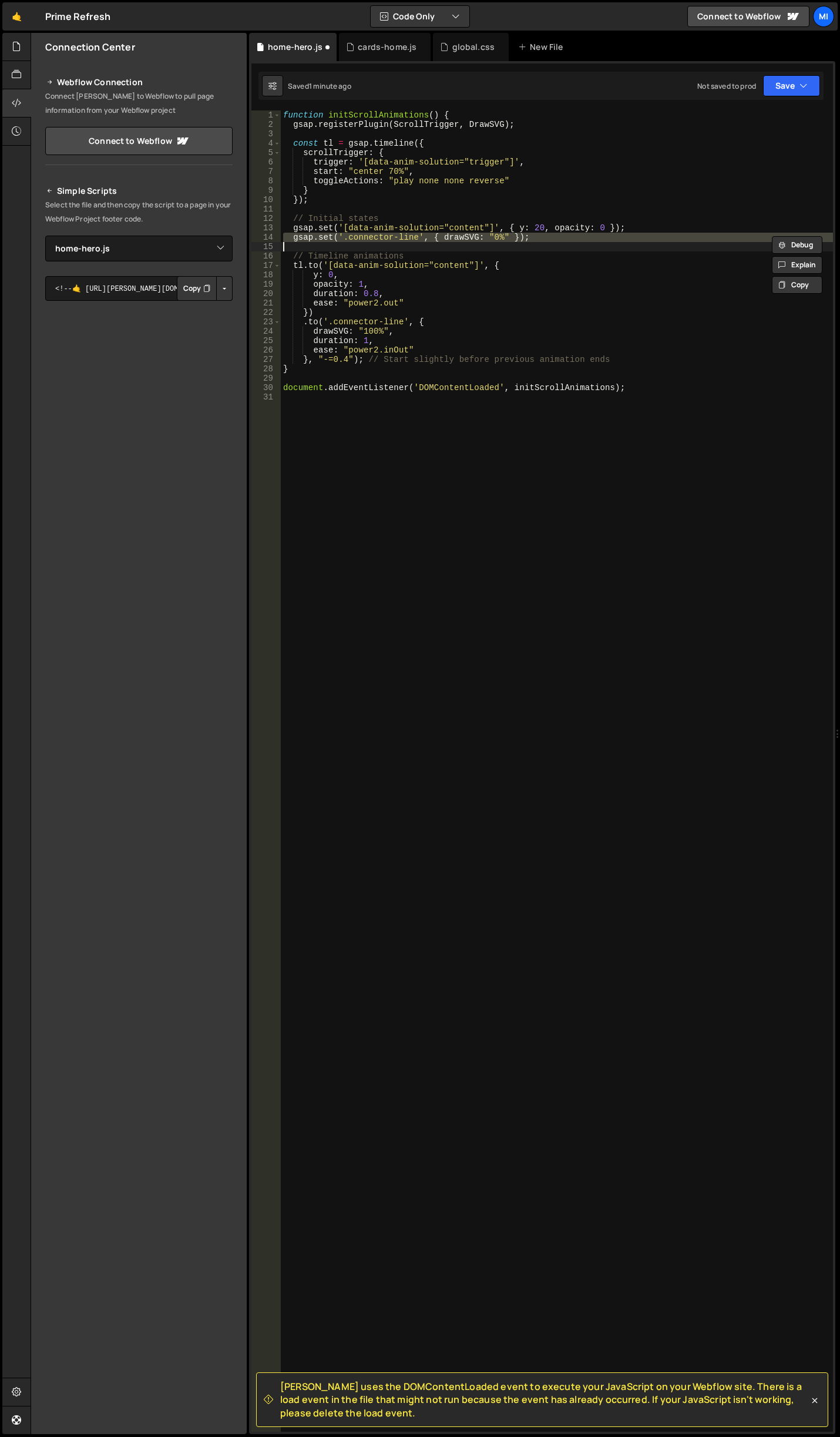
click at [465, 504] on div "function initScrollAnimations ( ) { gsap . registerPlugin ( ScrollTrigger , Dra…" at bounding box center [557, 780] width 552 height 1340
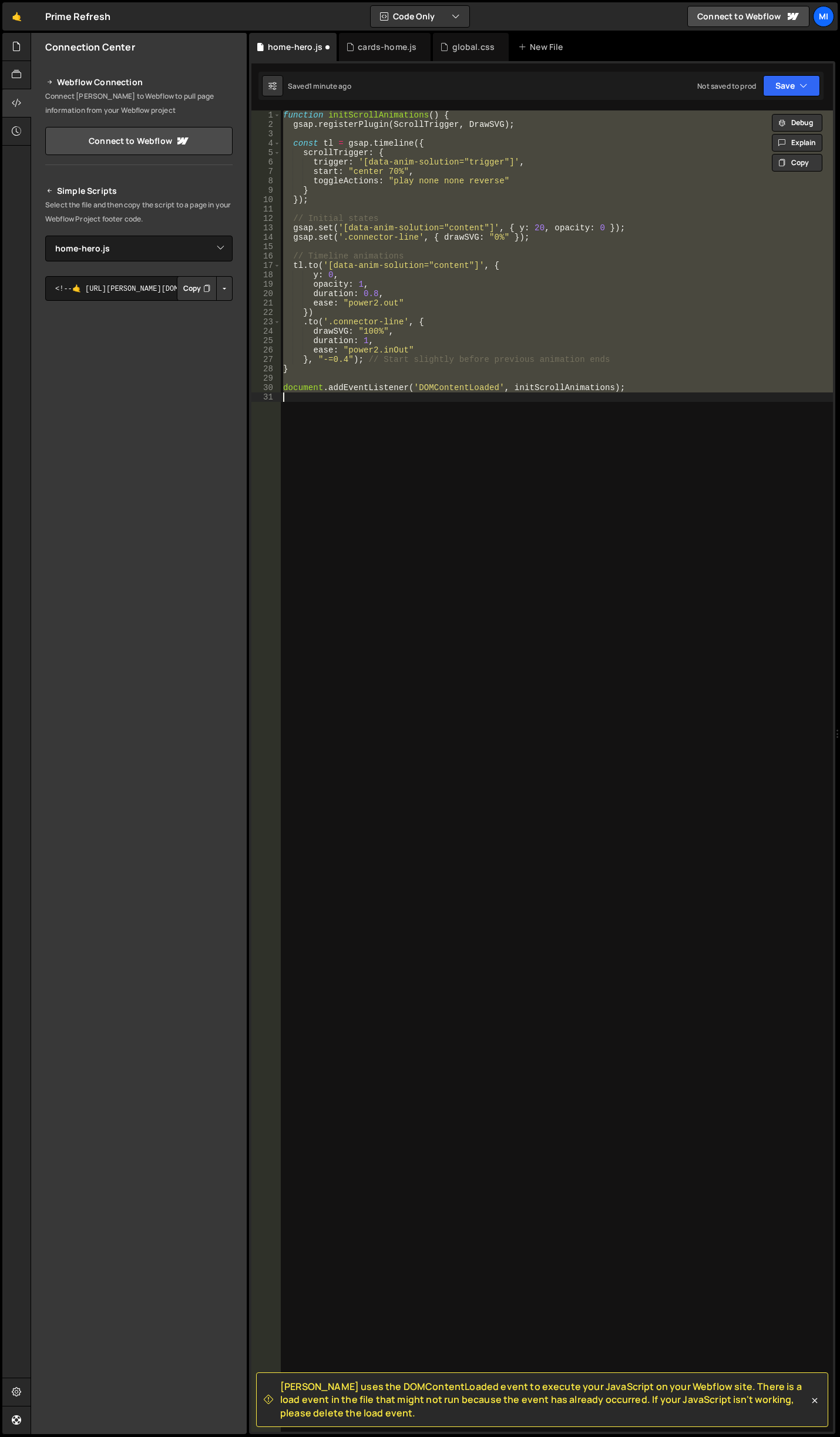
paste textarea
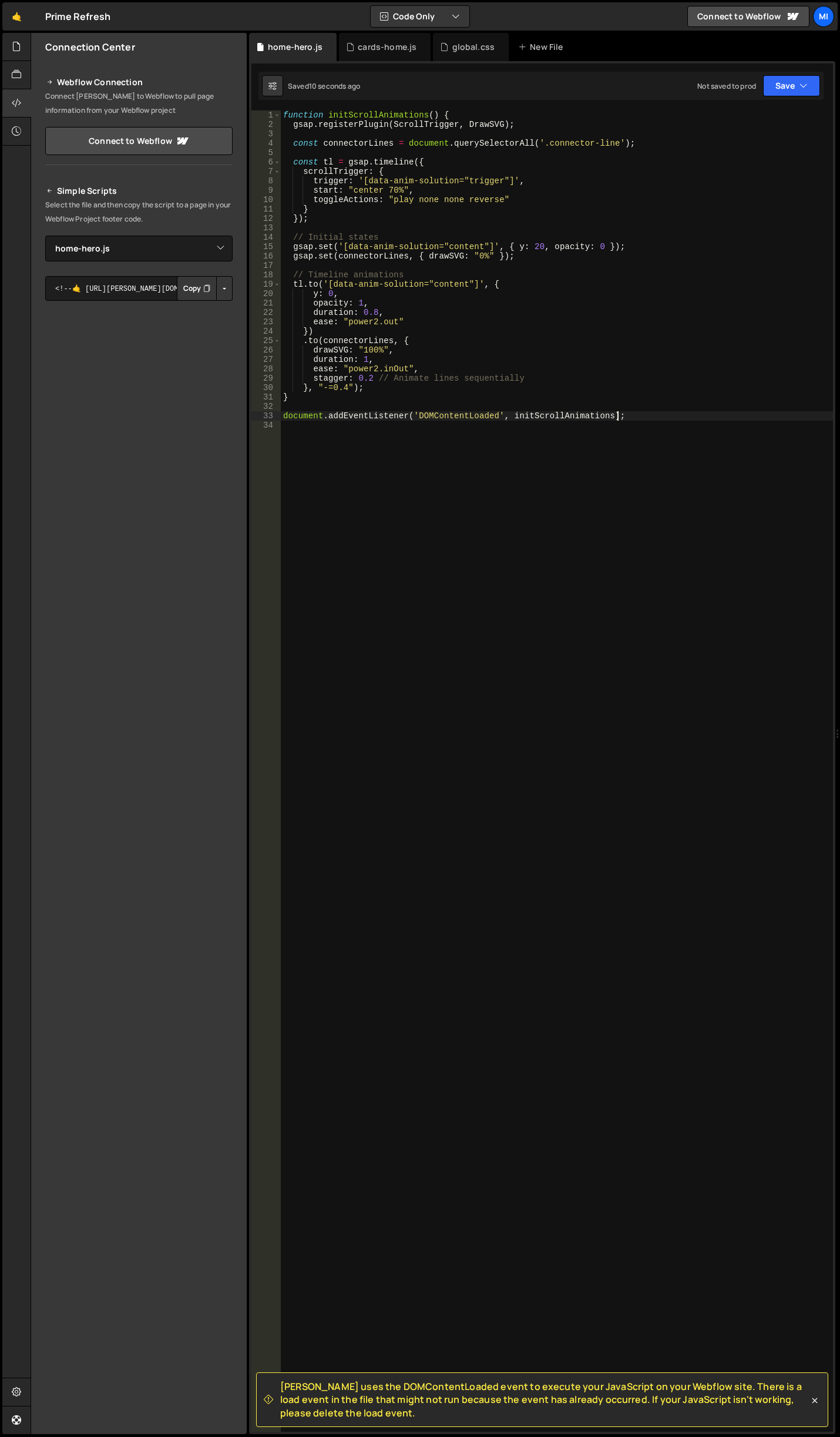
click at [647, 335] on div "function initScrollAnimations ( ) { gsap . registerPlugin ( ScrollTrigger , Dra…" at bounding box center [557, 780] width 552 height 1340
type textarea "document.addEventListener('DOMContentLoaded', initScrollAnimations);"
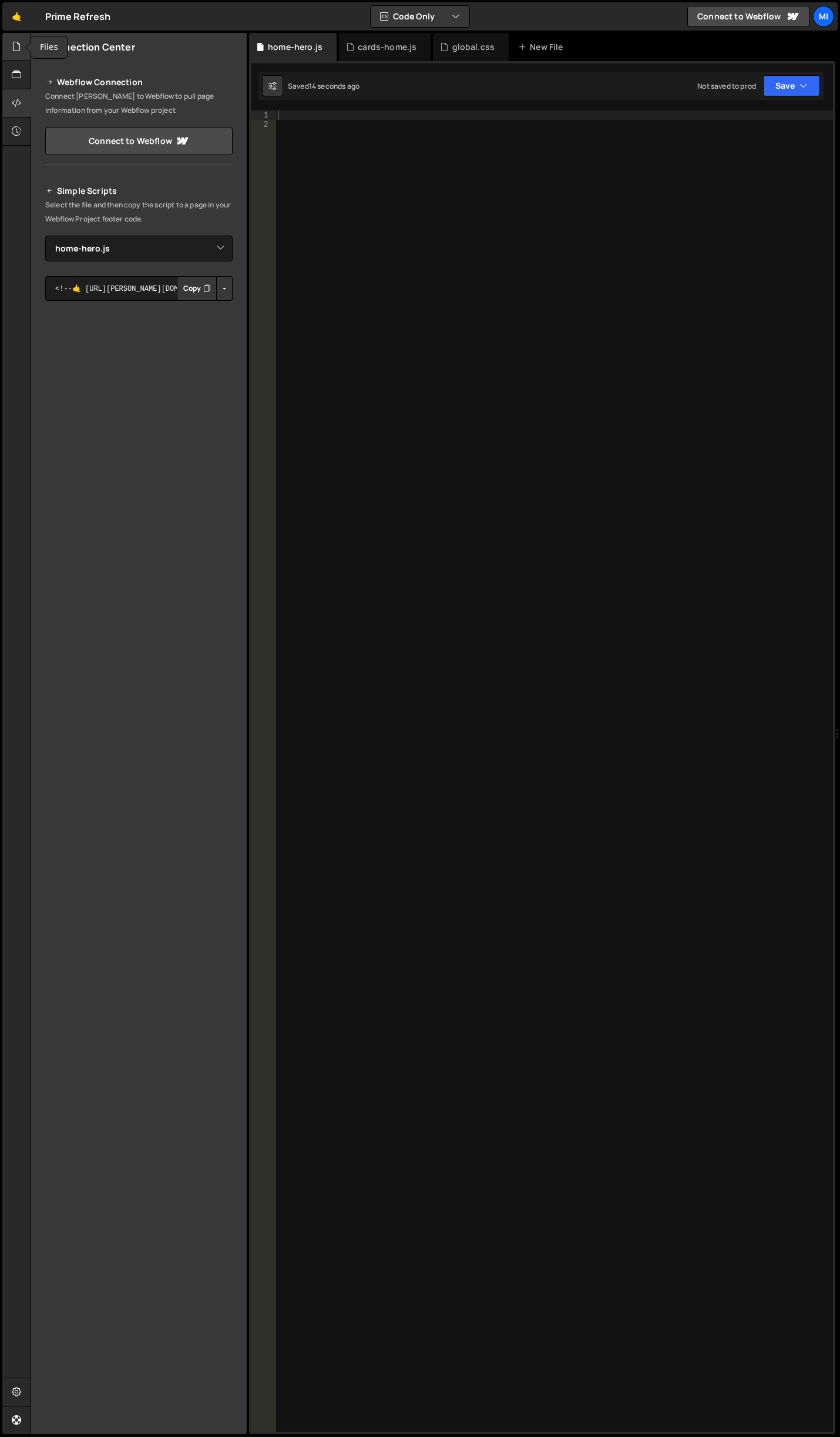
click at [18, 57] on div at bounding box center [16, 46] width 29 height 29
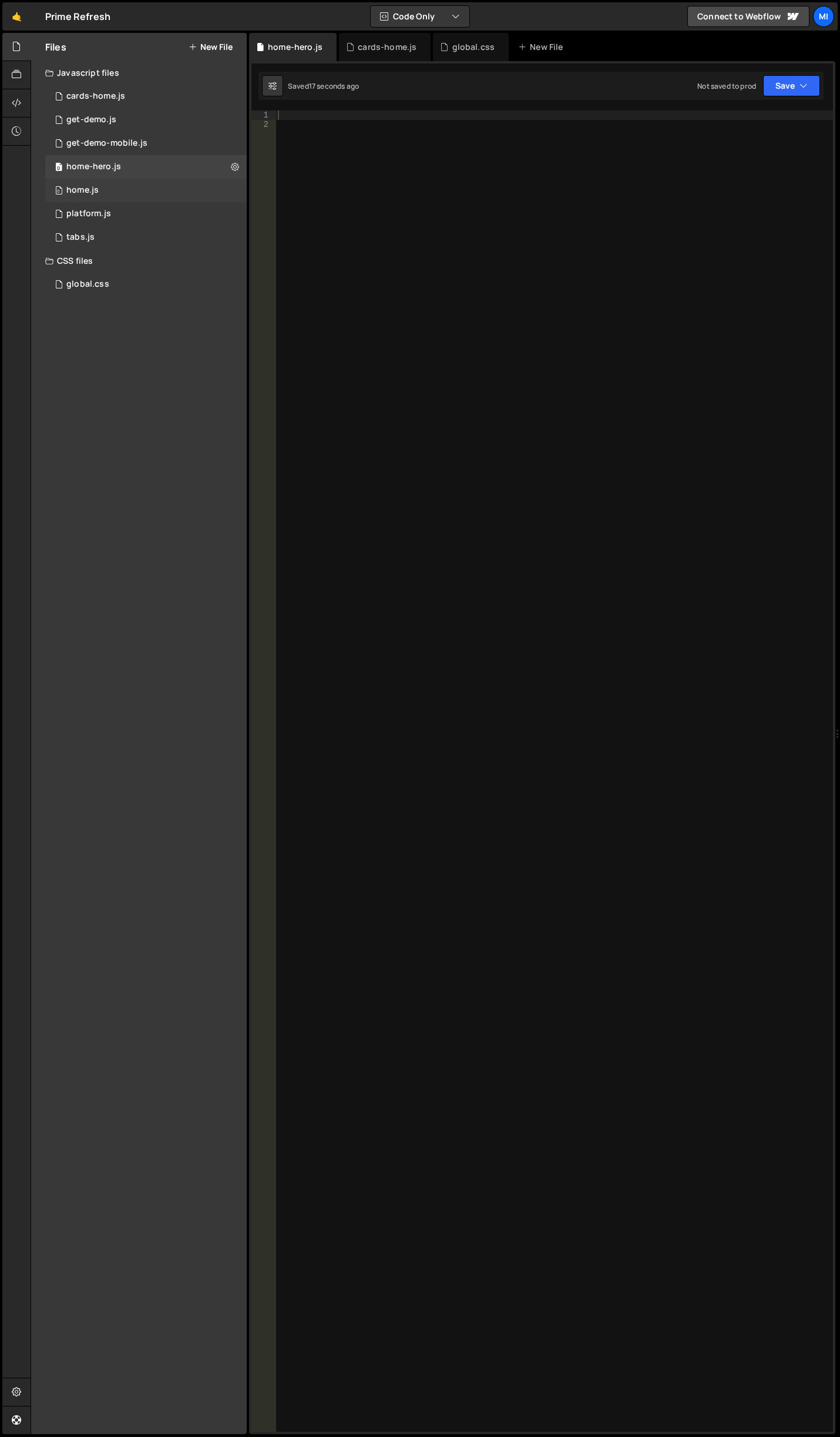
click at [106, 195] on div "0 home.js 0" at bounding box center [146, 190] width 201 height 24
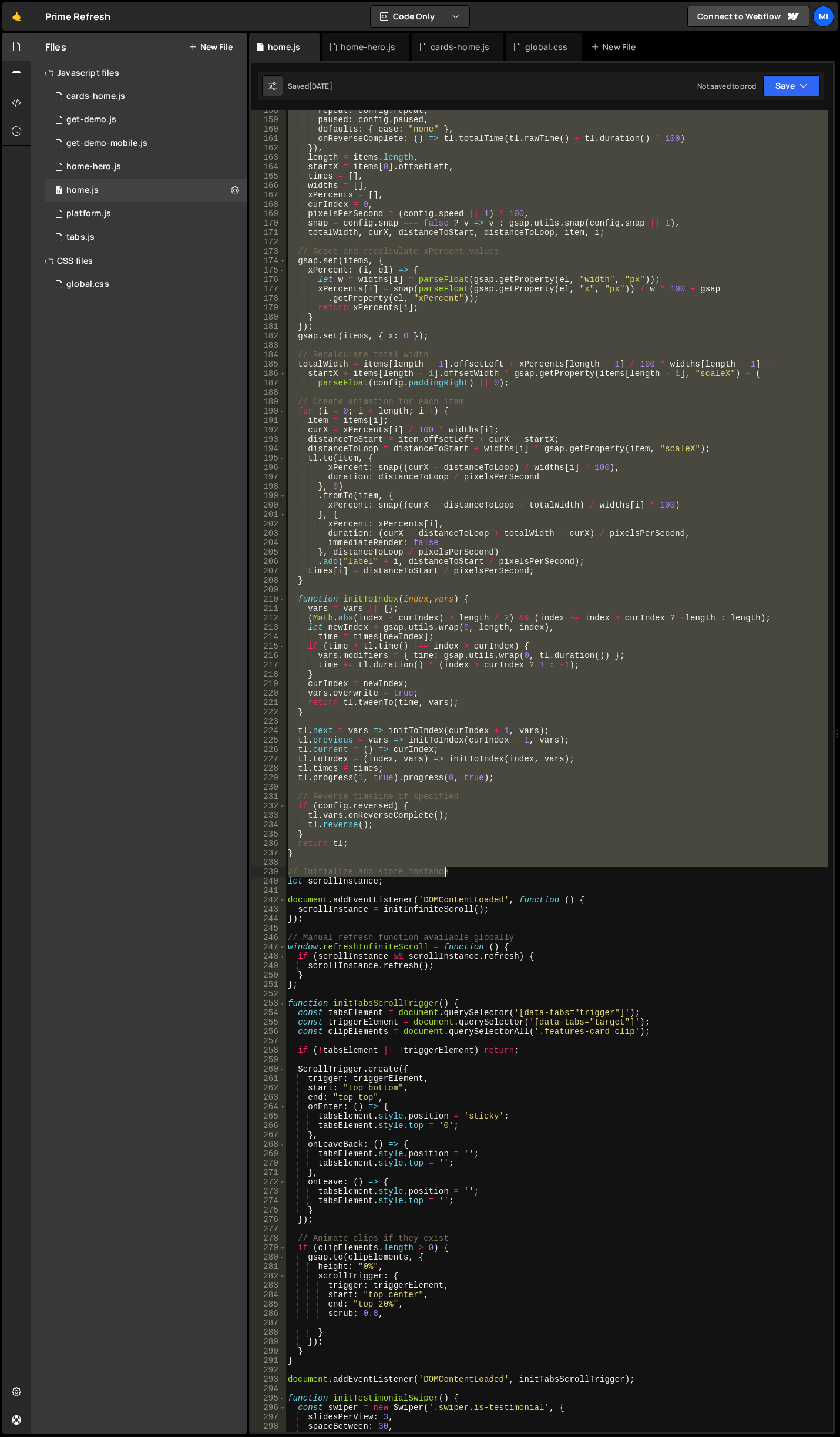
scroll to position [1516, 0]
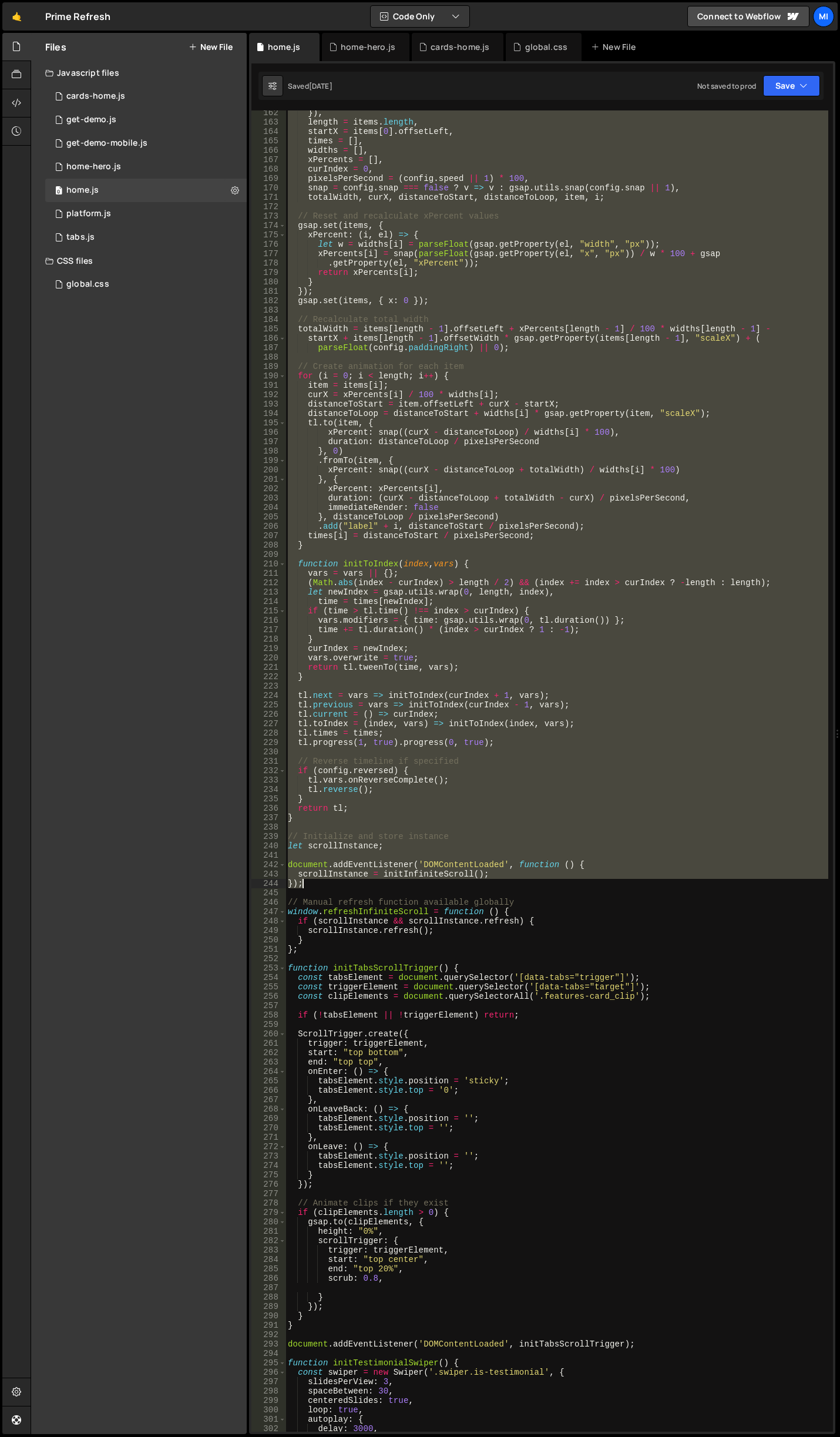
drag, startPoint x: 286, startPoint y: 444, endPoint x: 437, endPoint y: 884, distance: 465.2
click at [437, 884] on div "}) , length = items . length , startX = items [ 0 ] . offsetLeft , times = [ ] …" at bounding box center [557, 778] width 542 height 1340
type textarea "scrollInstance = initInfiniteScroll(); });"
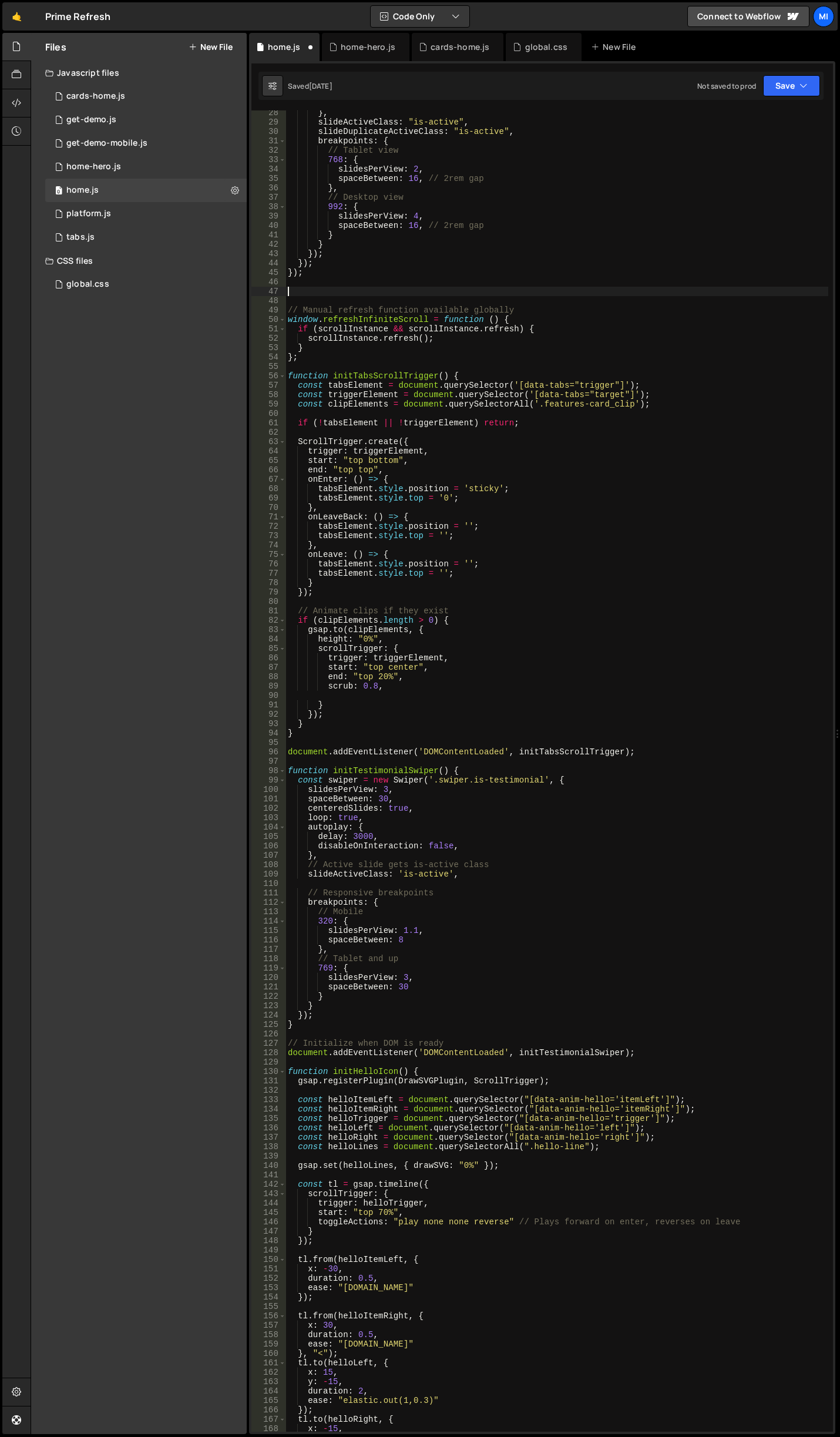
scroll to position [221, 0]
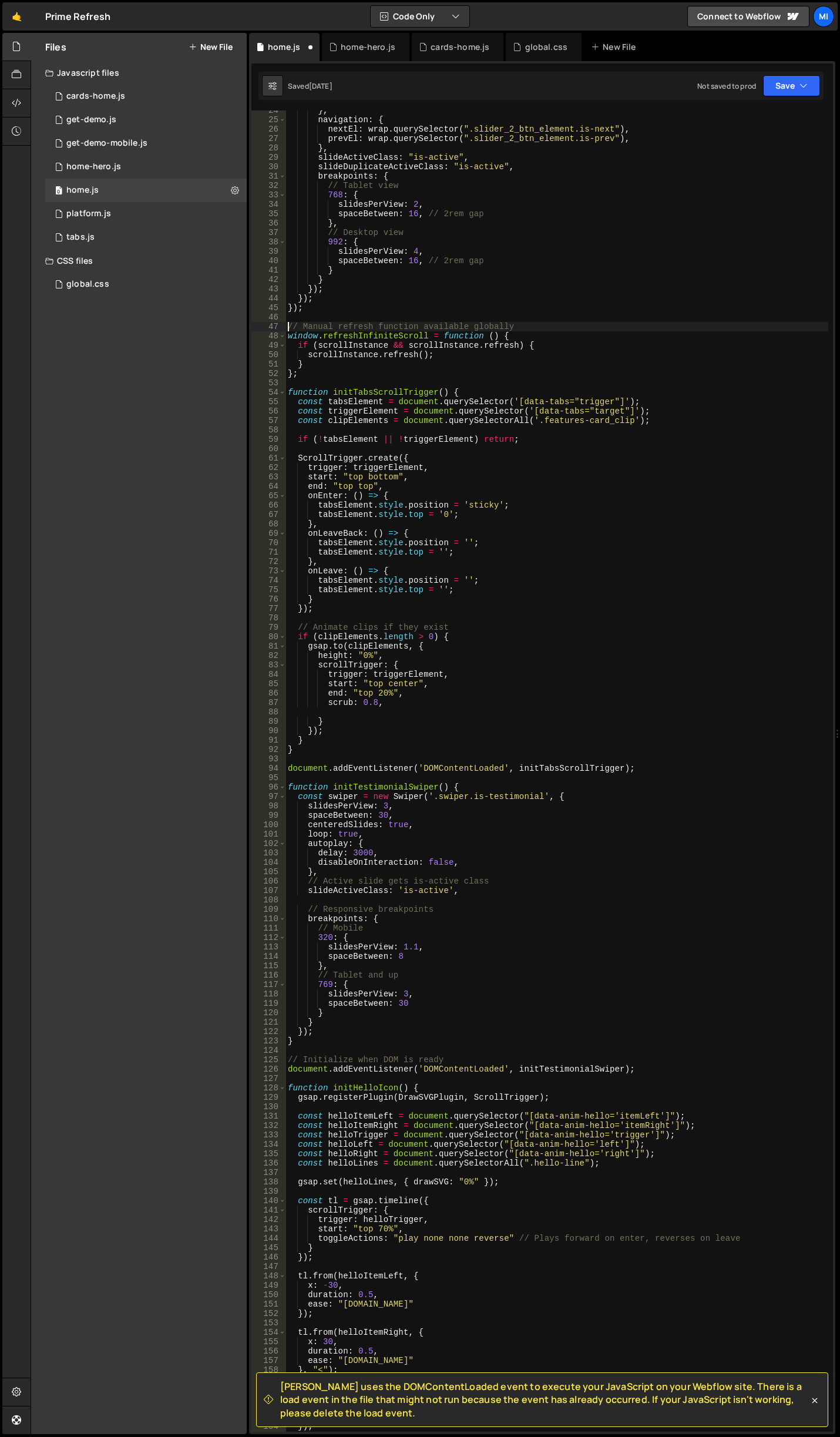
type textarea "// Manual refresh function available globally"
click at [142, 107] on div "0 cards-home.js 0" at bounding box center [146, 97] width 201 height 24
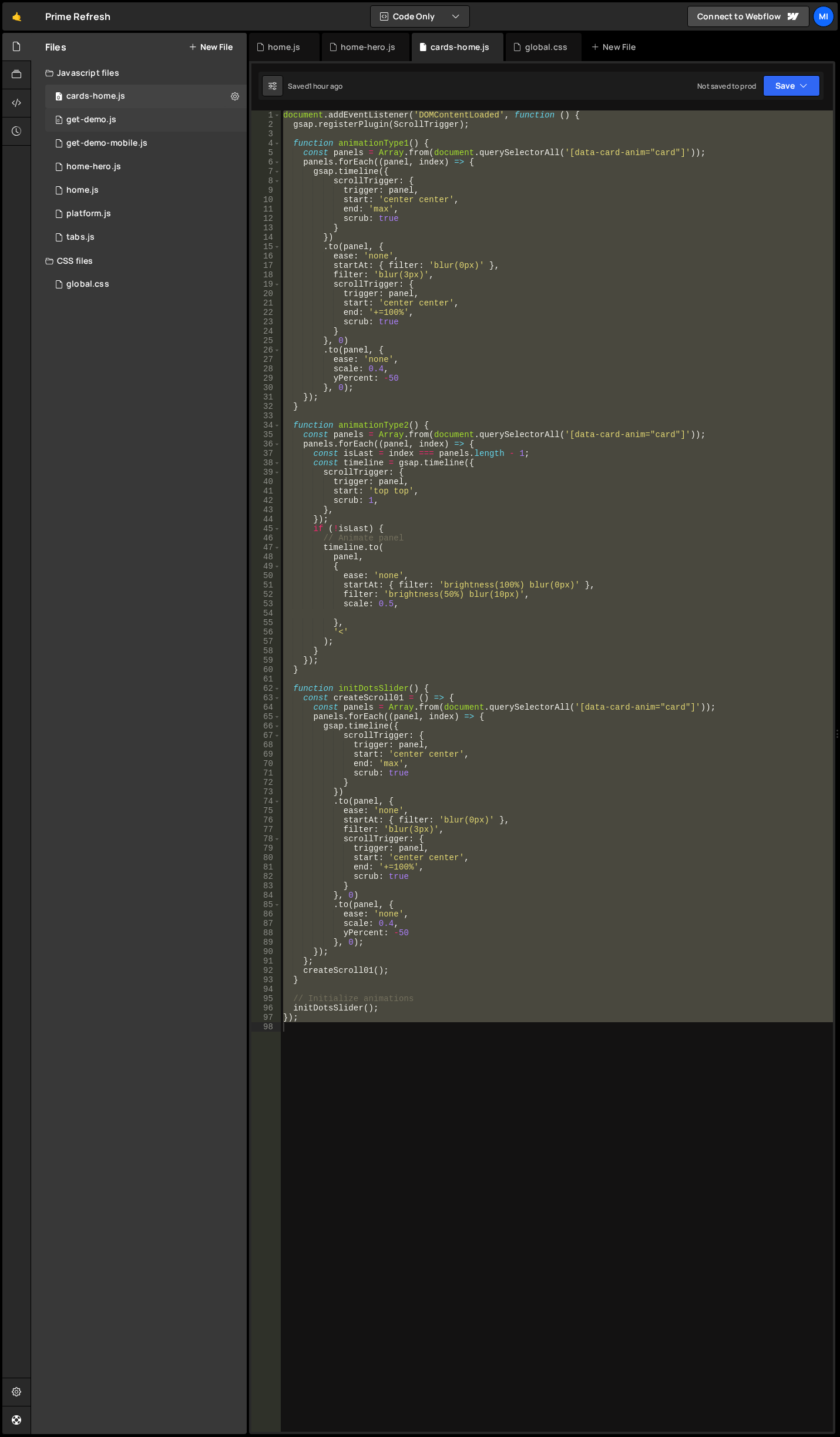
click at [148, 118] on div "0 get-demo.js 0" at bounding box center [146, 120] width 201 height 24
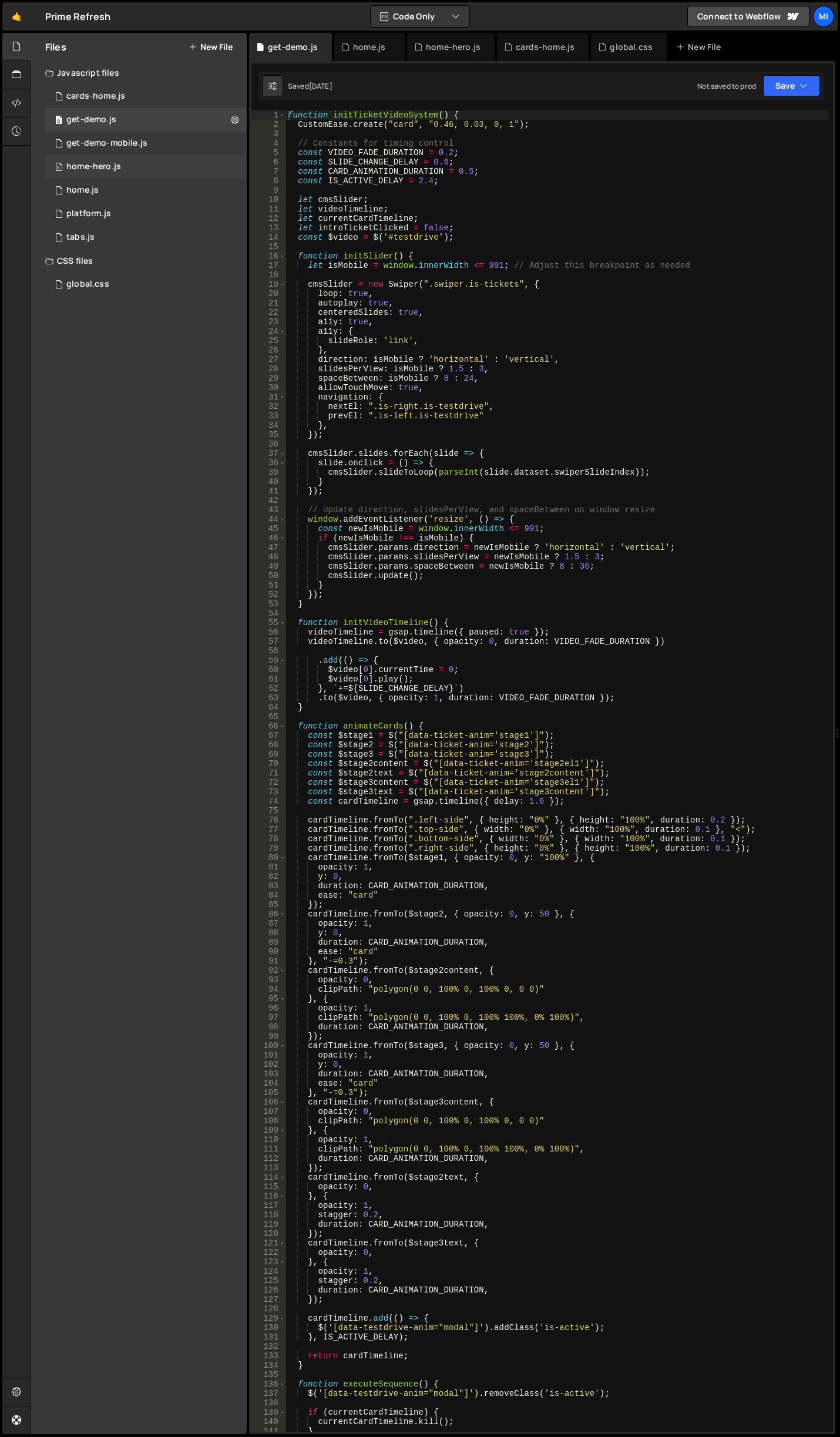
click at [159, 164] on div "0 home-hero.js 0" at bounding box center [146, 167] width 201 height 24
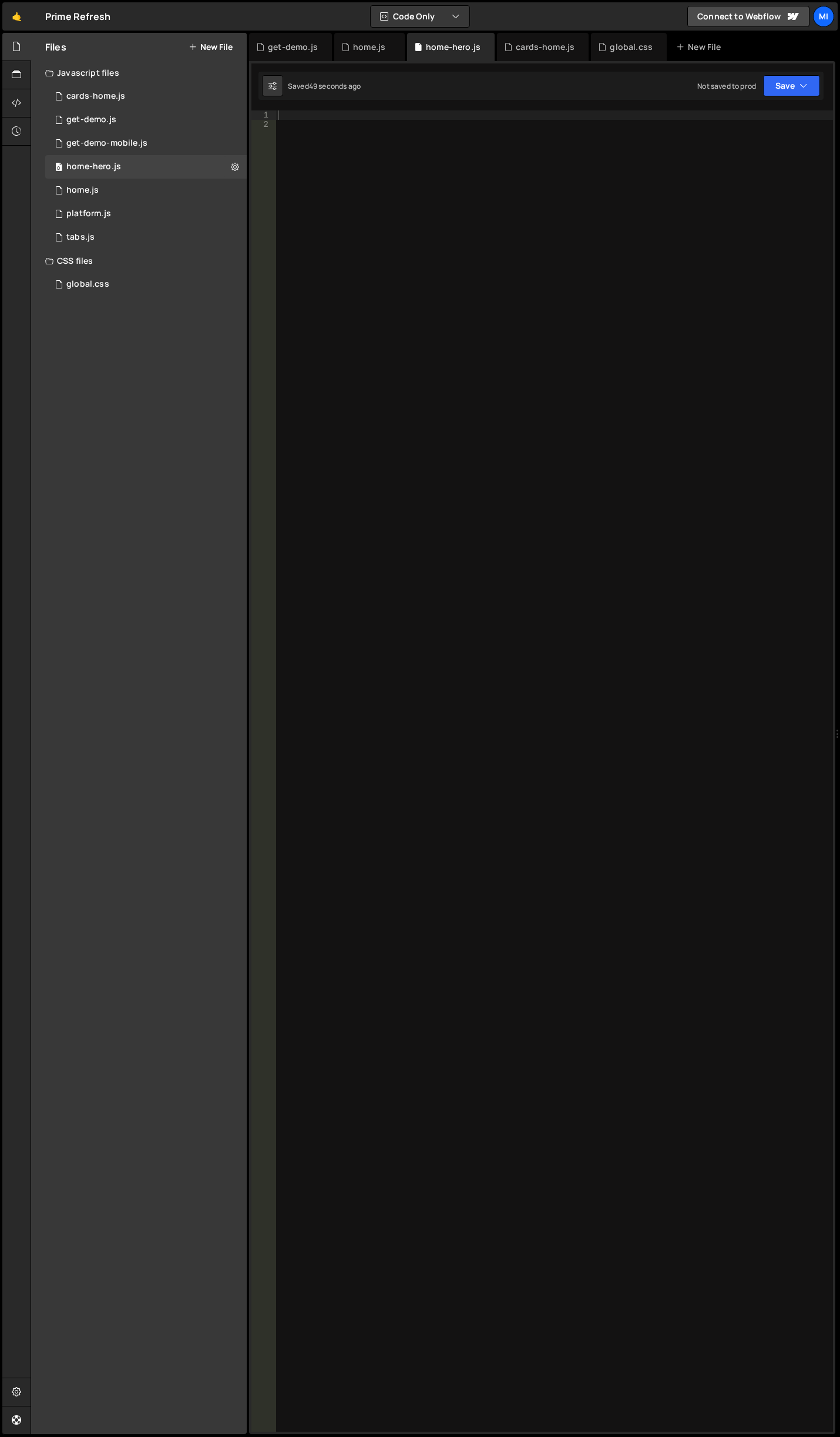
click at [423, 300] on div at bounding box center [553, 780] width 557 height 1340
type textarea "document.addEventListener('DOMContentLoaded', initScrollAnimations);"
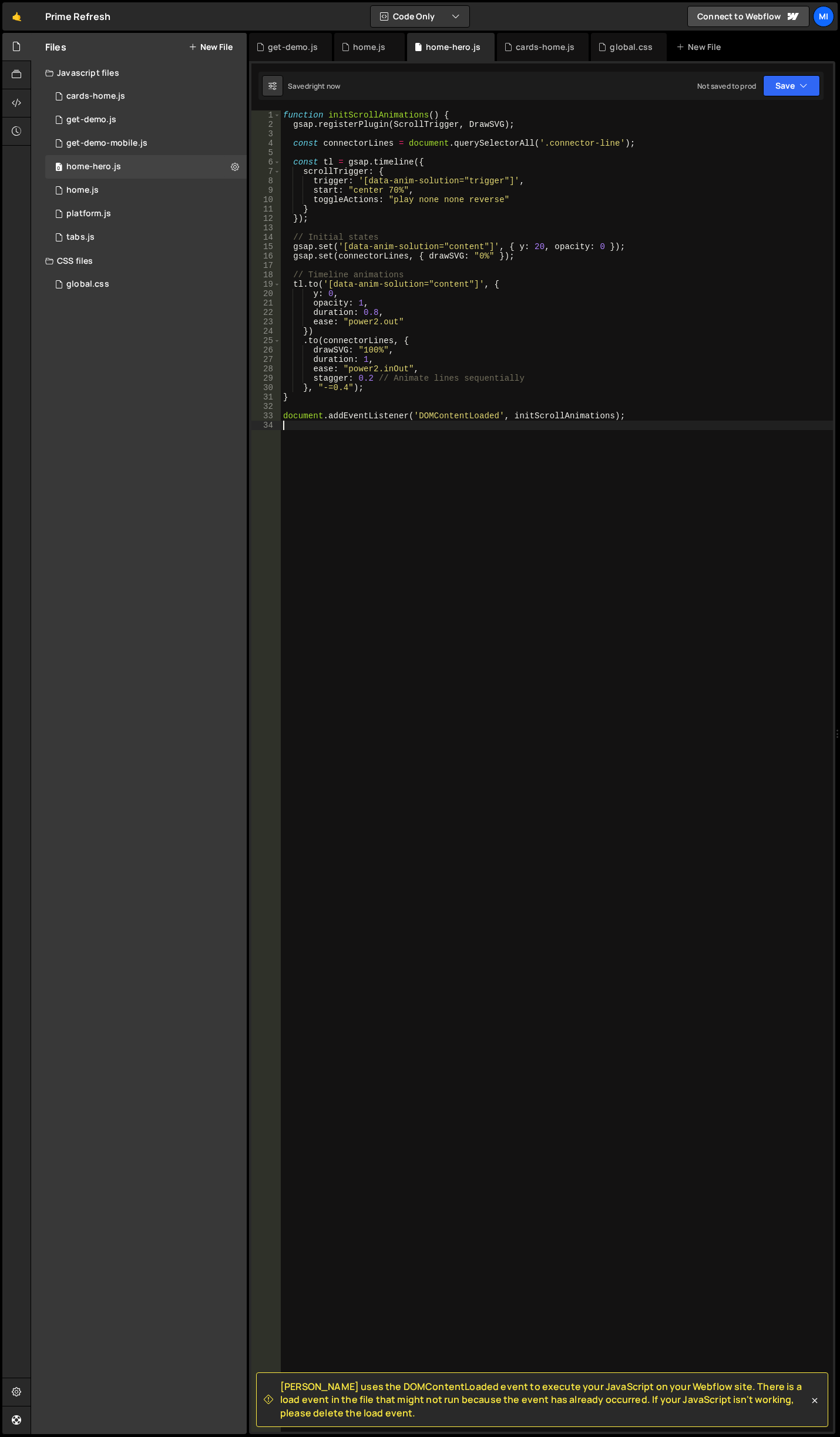
type textarea "document.addEventListener('DOMContentLoaded', initScrollAnimations);"
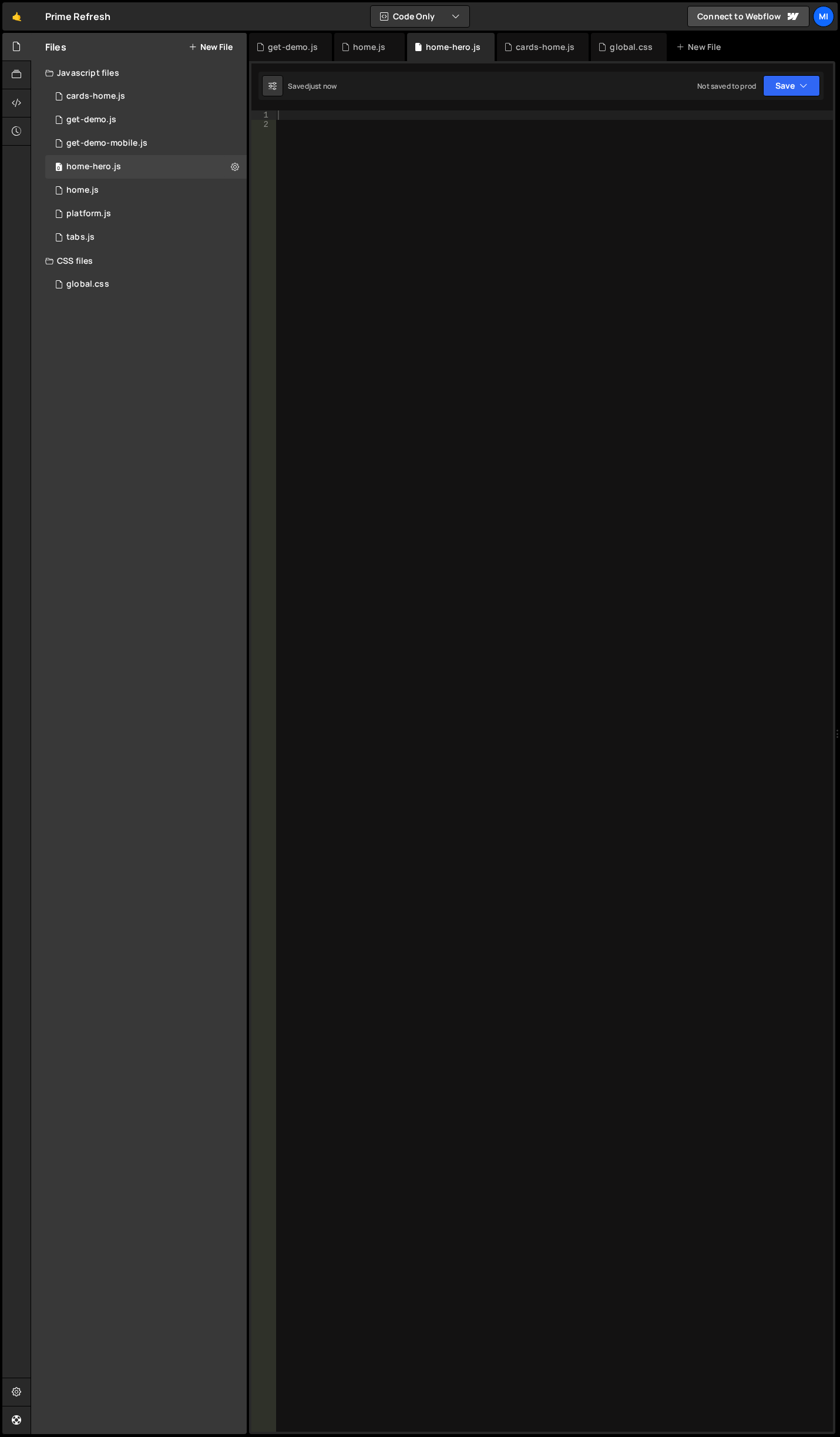
click at [437, 300] on div at bounding box center [553, 780] width 557 height 1340
paste textarea "document.addEventListener('DOMContentLoaded', initScrollAnimations);"
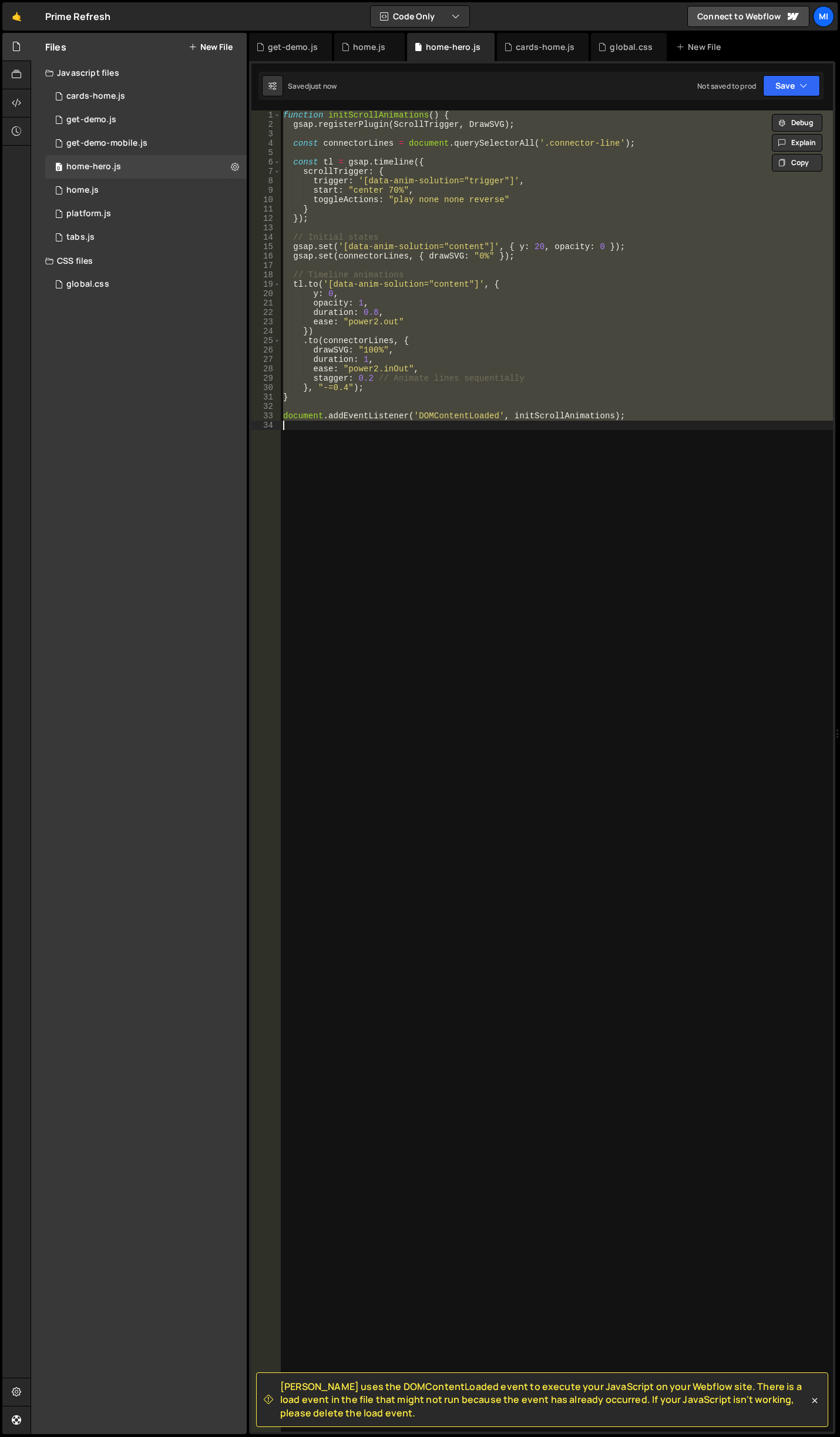
click at [512, 386] on div "function initScrollAnimations ( ) { gsap . registerPlugin ( ScrollTrigger , Dra…" at bounding box center [557, 771] width 552 height 1322
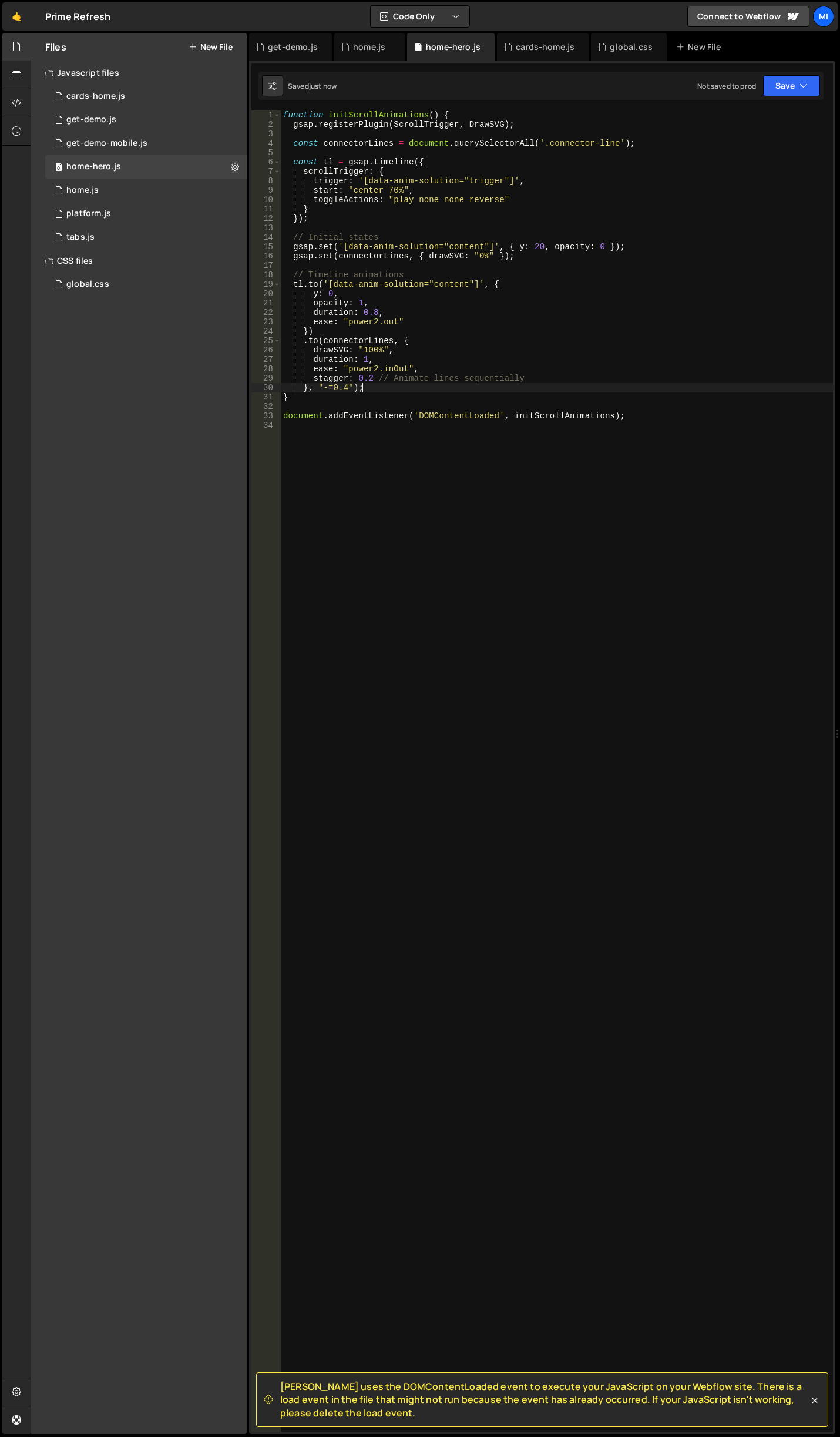
type textarea "document.addEventListener('DOMContentLoaded', initScrollAnimations);"
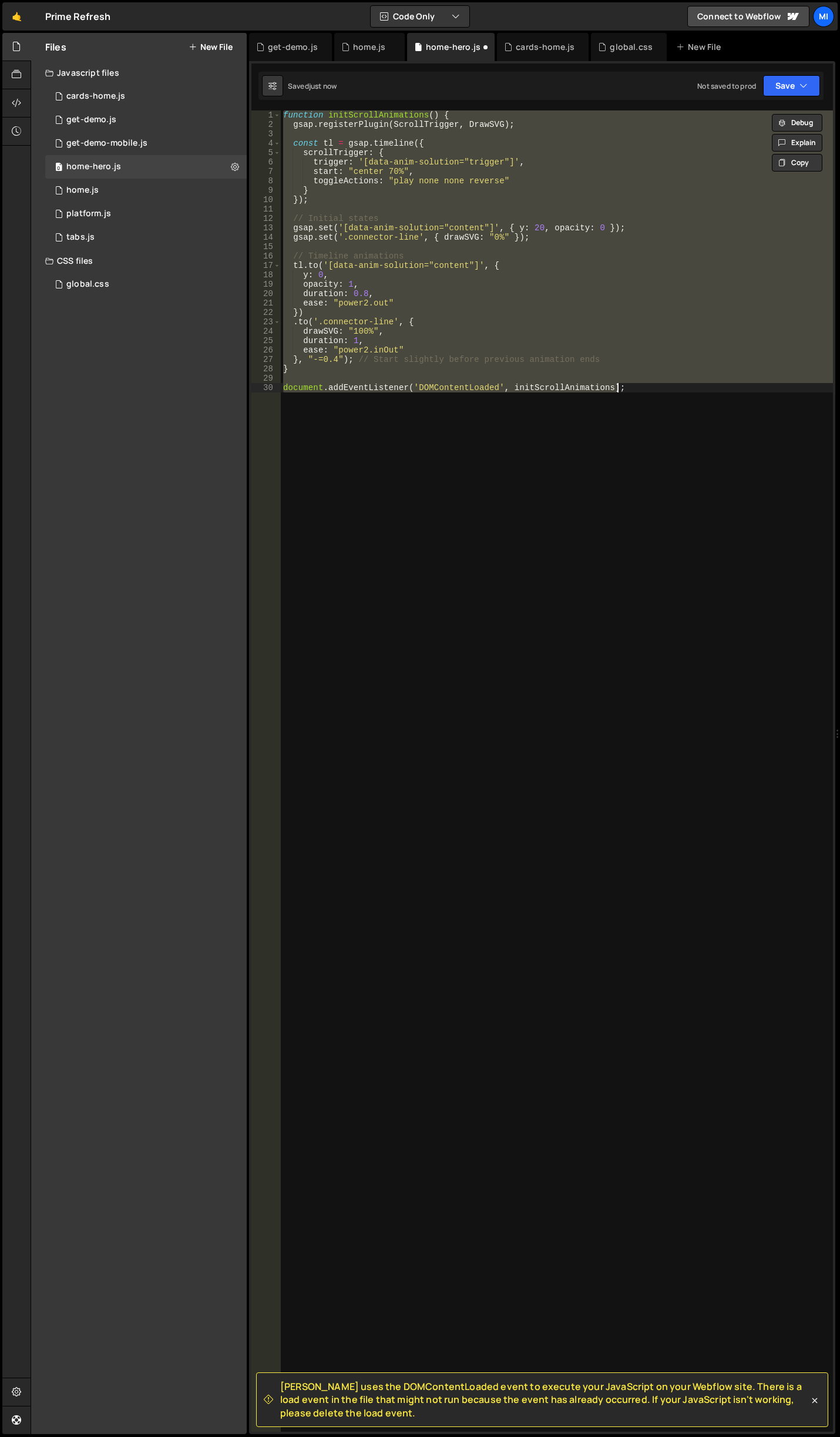
type textarea "document.addEventListener('DOMContentLoaded', initScrollAnimations);"
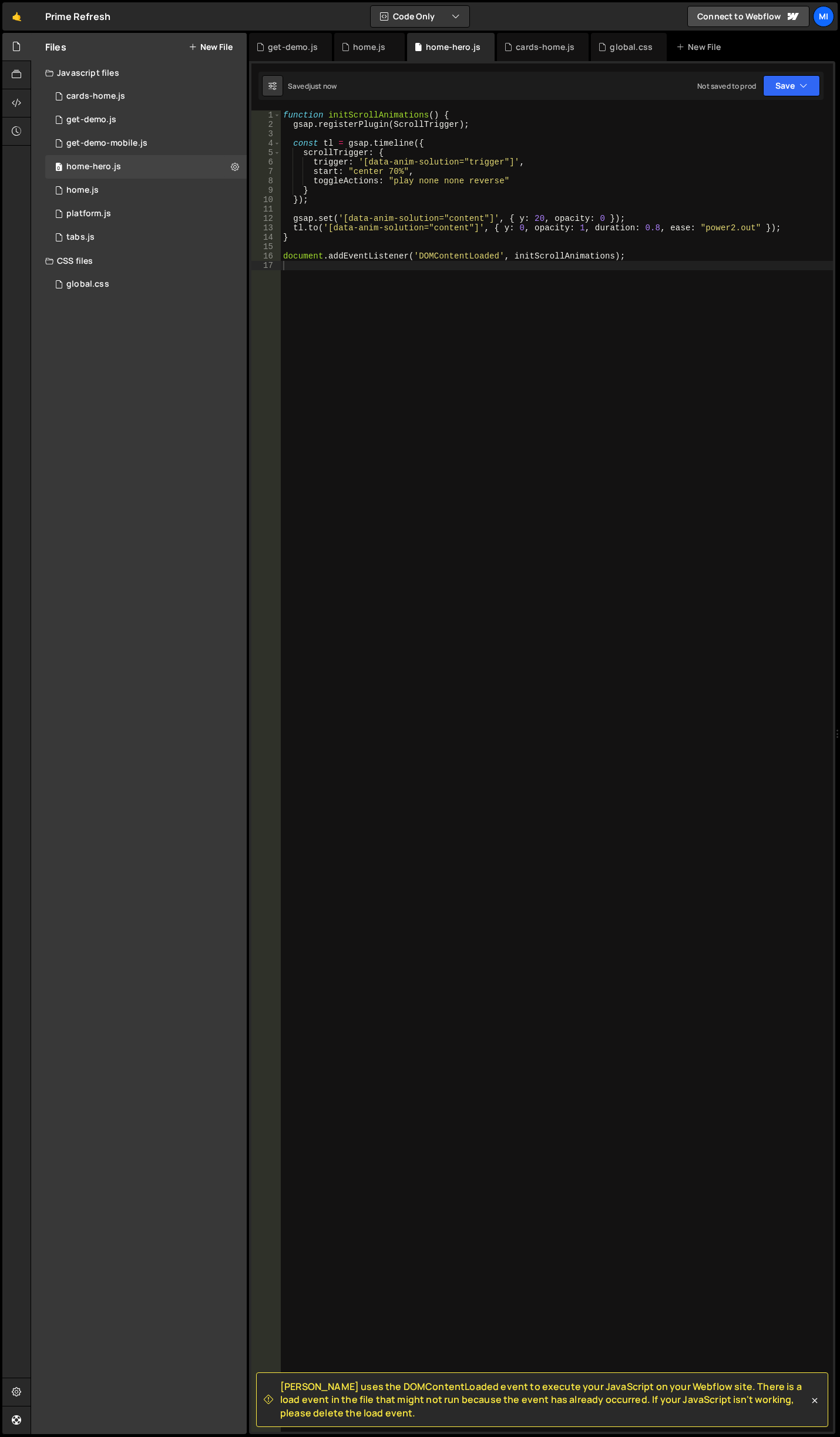
click at [488, 394] on div "function initScrollAnimations ( ) { gsap . registerPlugin ( ScrollTrigger ) ; c…" at bounding box center [557, 780] width 552 height 1340
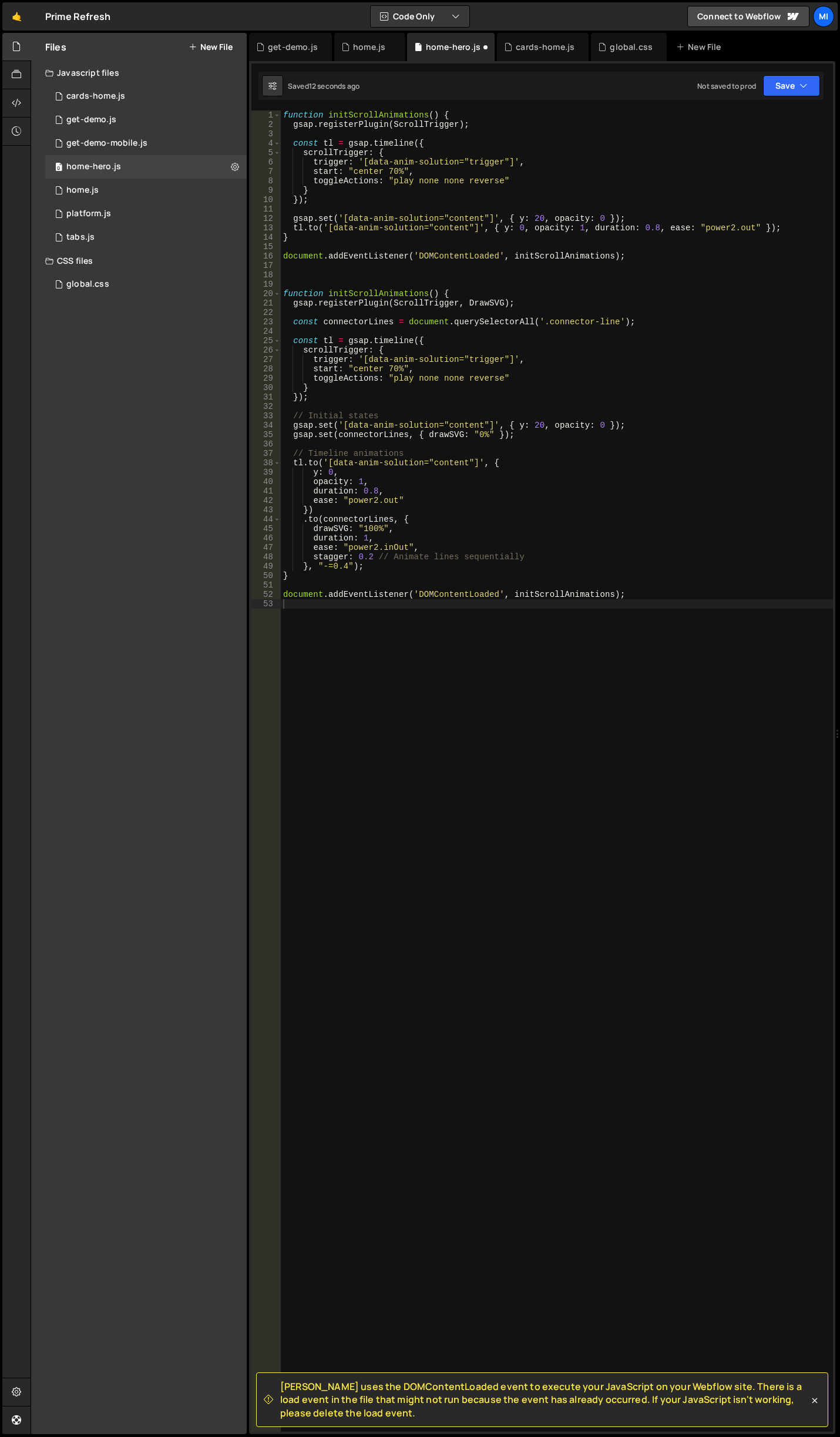
click at [642, 320] on div "function initScrollAnimations ( ) { gsap . registerPlugin ( ScrollTrigger ) ; c…" at bounding box center [557, 780] width 552 height 1340
type textarea "const connectorLines = document.querySelectorAll('.connector-line');"
click at [563, 333] on div "function initScrollAnimations ( ) { gsap . registerPlugin ( ScrollTrigger ) ; c…" at bounding box center [557, 780] width 552 height 1340
click at [451, 466] on div "function initScrollAnimations ( ) { gsap . registerPlugin ( ScrollTrigger ) ; c…" at bounding box center [557, 780] width 552 height 1340
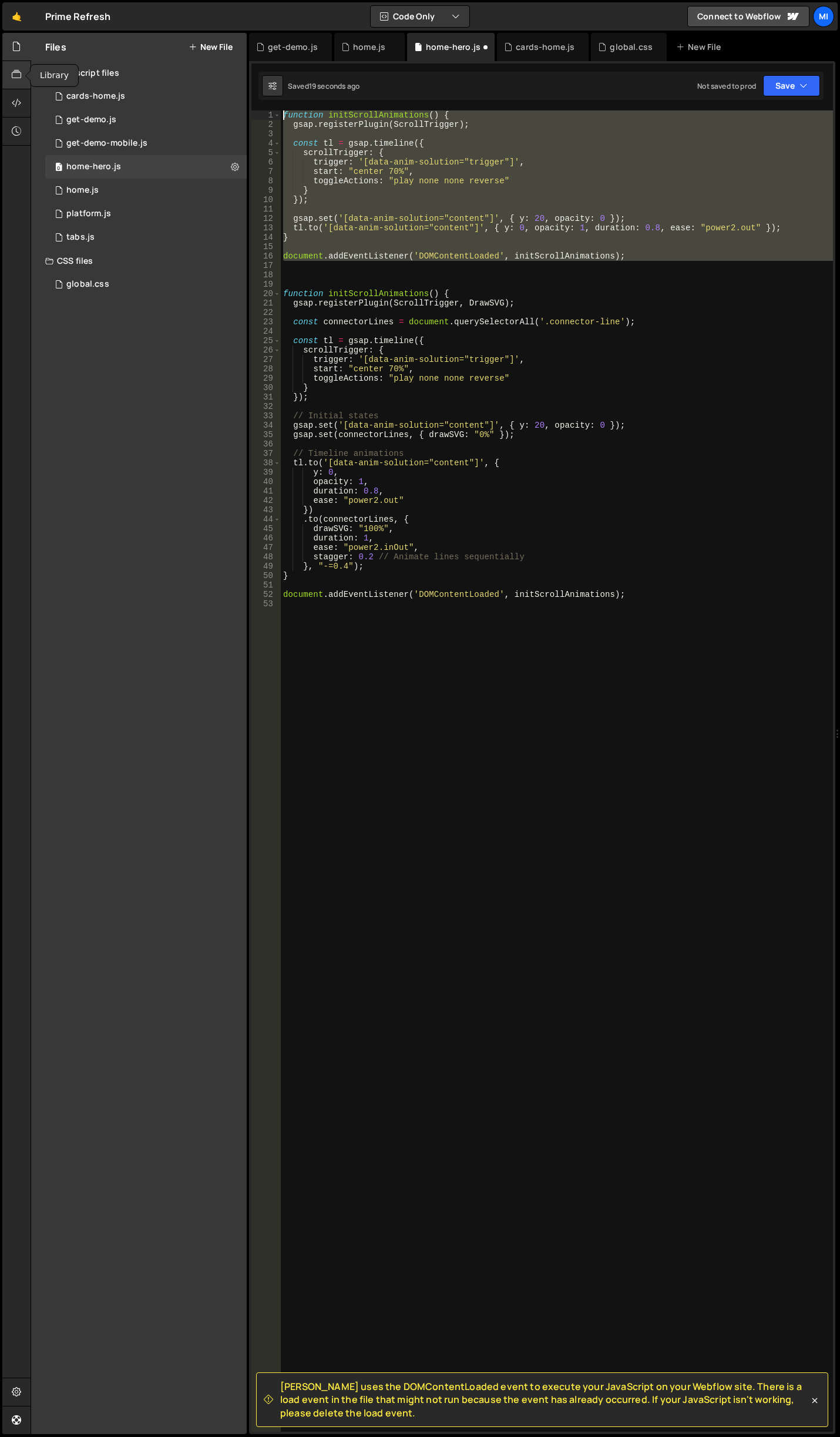
drag, startPoint x: 635, startPoint y: 268, endPoint x: 21, endPoint y: 82, distance: 641.6
click at [21, 82] on div "Hold on a sec... Are you certain you wish to leave this page? Any changes you'v…" at bounding box center [420, 718] width 840 height 1437
type textarea "function initScrollAnimations() { gsap.registerPlugin(ScrollTrigger);"
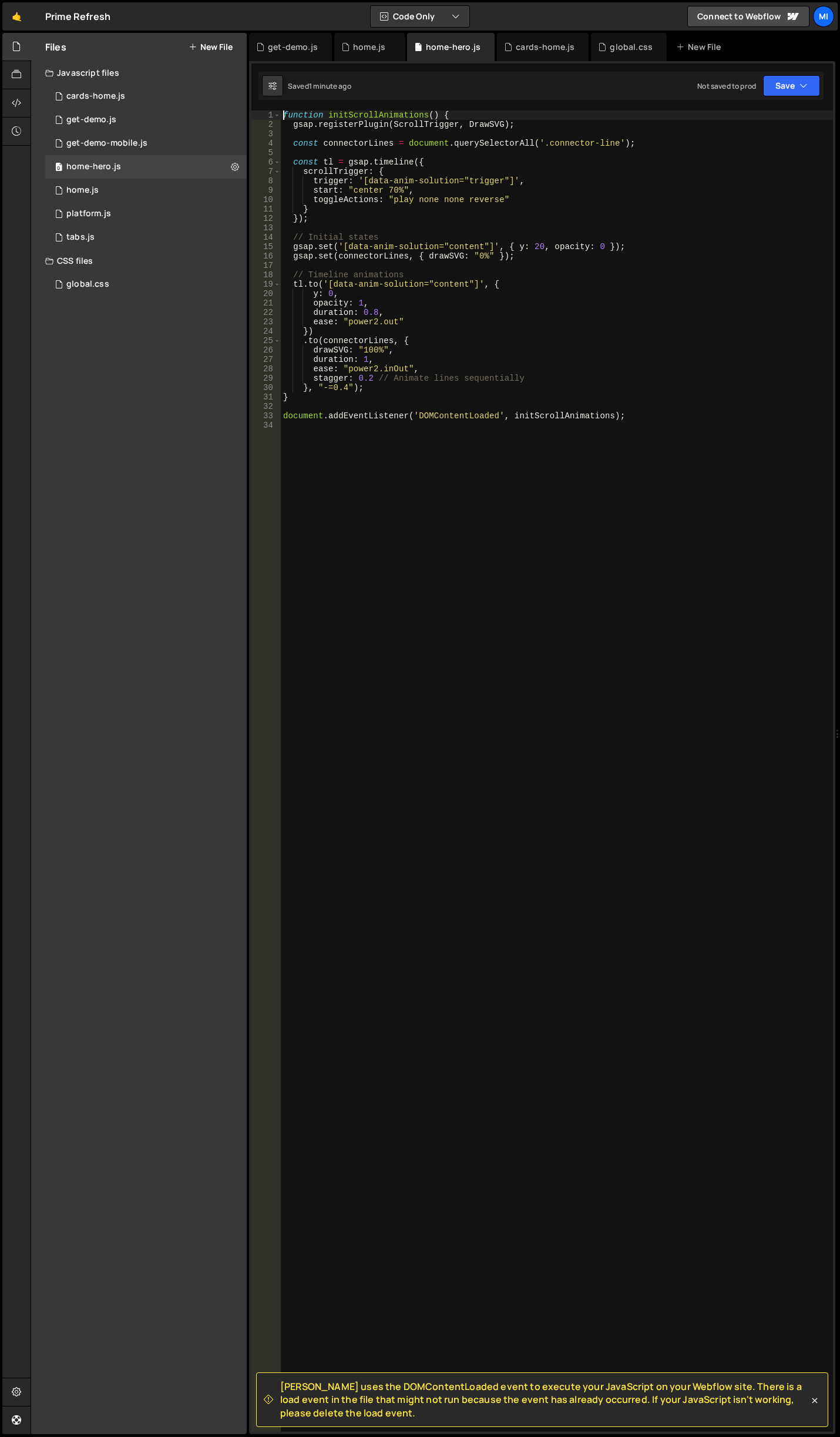
click at [324, 245] on div "function initScrollAnimations ( ) { gsap . registerPlugin ( ScrollTrigger , Dra…" at bounding box center [557, 780] width 552 height 1340
click at [459, 288] on div "function initScrollAnimations ( ) { gsap . registerPlugin ( ScrollTrigger , Dra…" at bounding box center [557, 780] width 552 height 1340
type textarea "document.addEventListener('DOMContentLoaded', initScrollAnimations);"
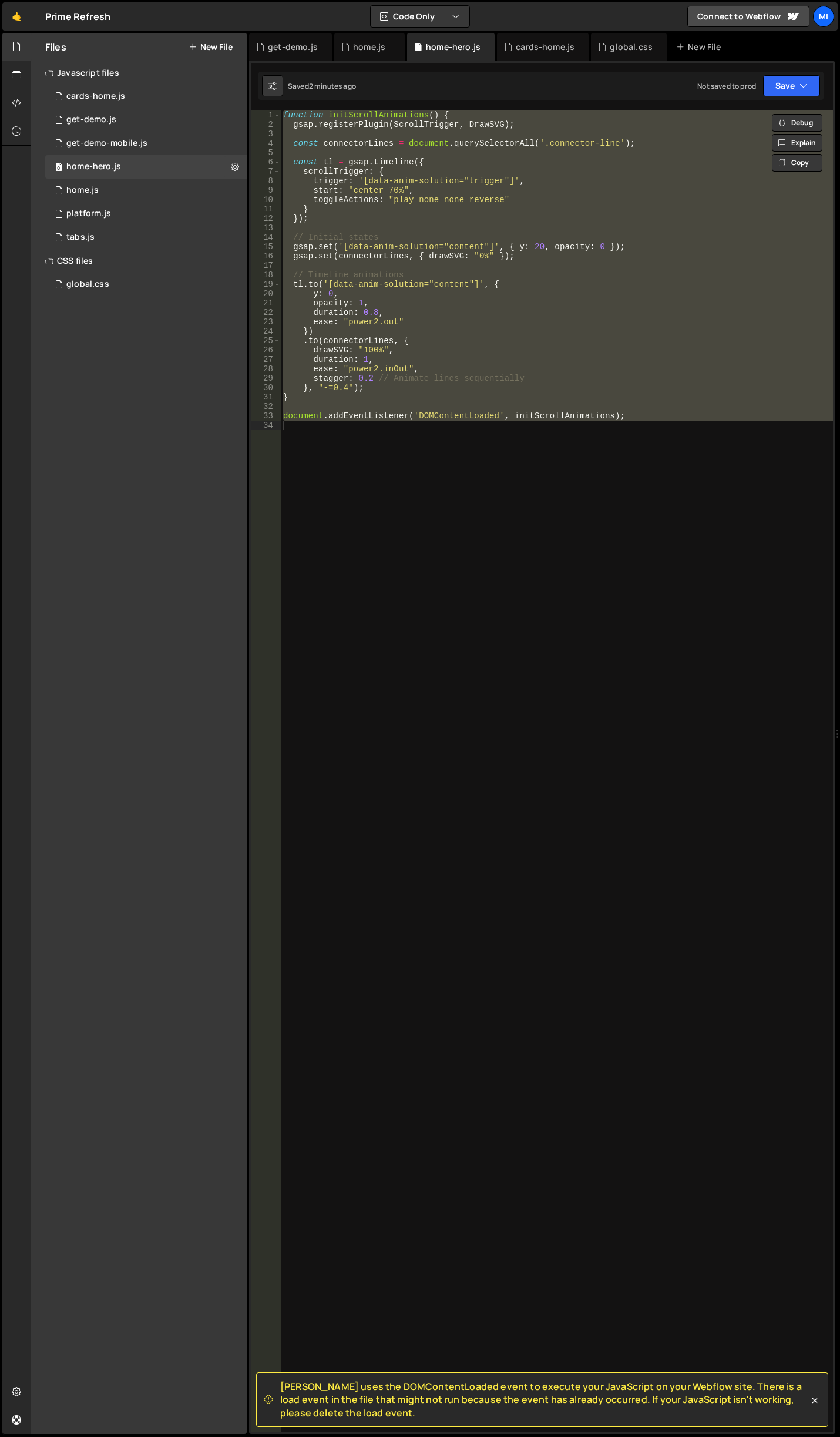
click at [574, 504] on div "function initScrollAnimations ( ) { gsap . registerPlugin ( ScrollTrigger , Dra…" at bounding box center [557, 771] width 552 height 1322
paste textarea
type textarea "document.addEventListener('DOMContentLoaded', initScrollAnimations);"
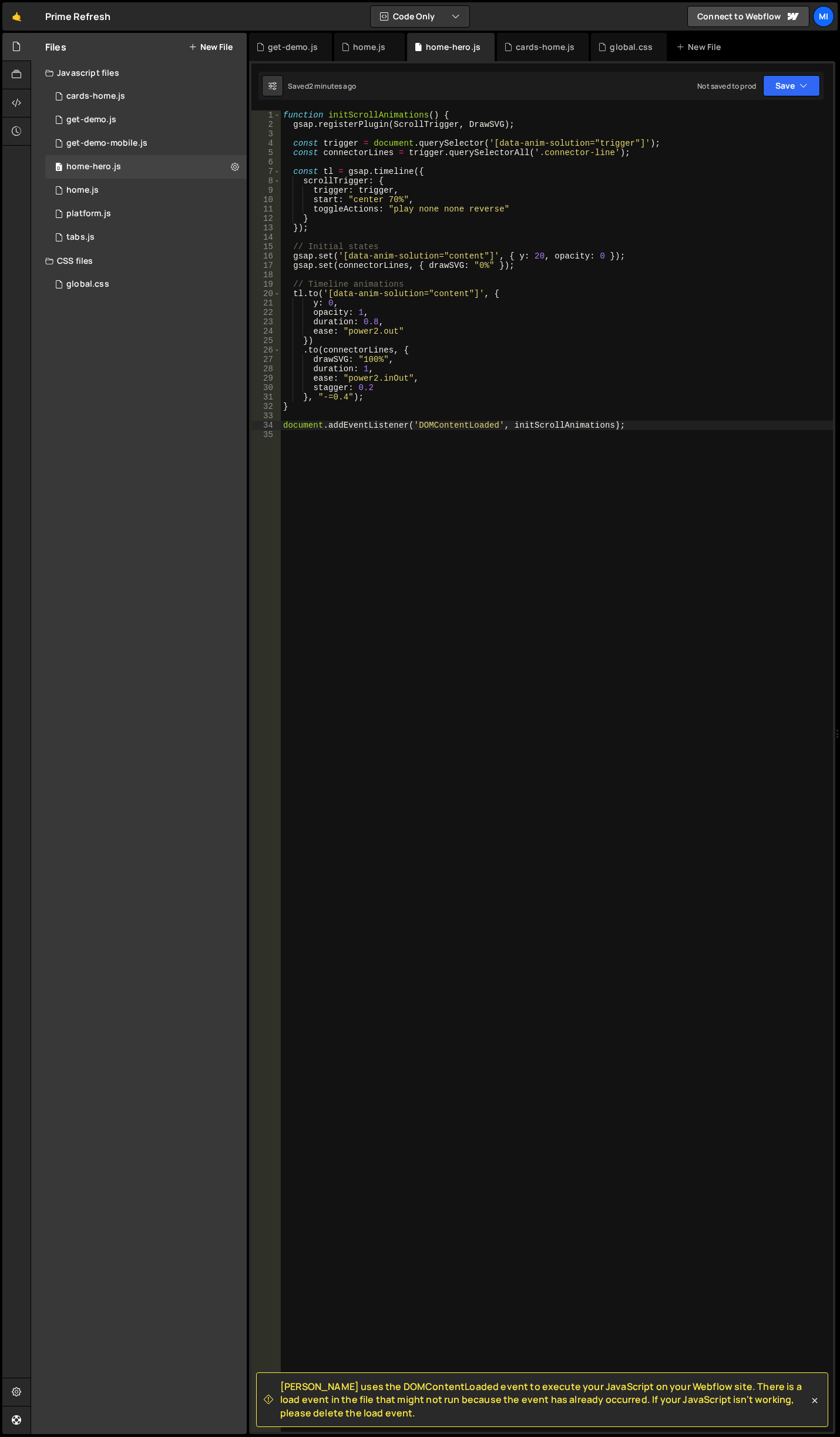
click at [360, 277] on div "function initScrollAnimations ( ) { gsap . registerPlugin ( ScrollTrigger , Dra…" at bounding box center [557, 780] width 552 height 1340
click at [545, 281] on div "function initScrollAnimations ( ) { gsap . registerPlugin ( ScrollTrigger , Dra…" at bounding box center [557, 780] width 552 height 1340
type textarea "// Timeline animations"
click at [545, 281] on div "function initScrollAnimations ( ) { gsap . registerPlugin ( ScrollTrigger , Dra…" at bounding box center [557, 780] width 552 height 1340
click at [369, 51] on div "home.js" at bounding box center [369, 47] width 33 height 12
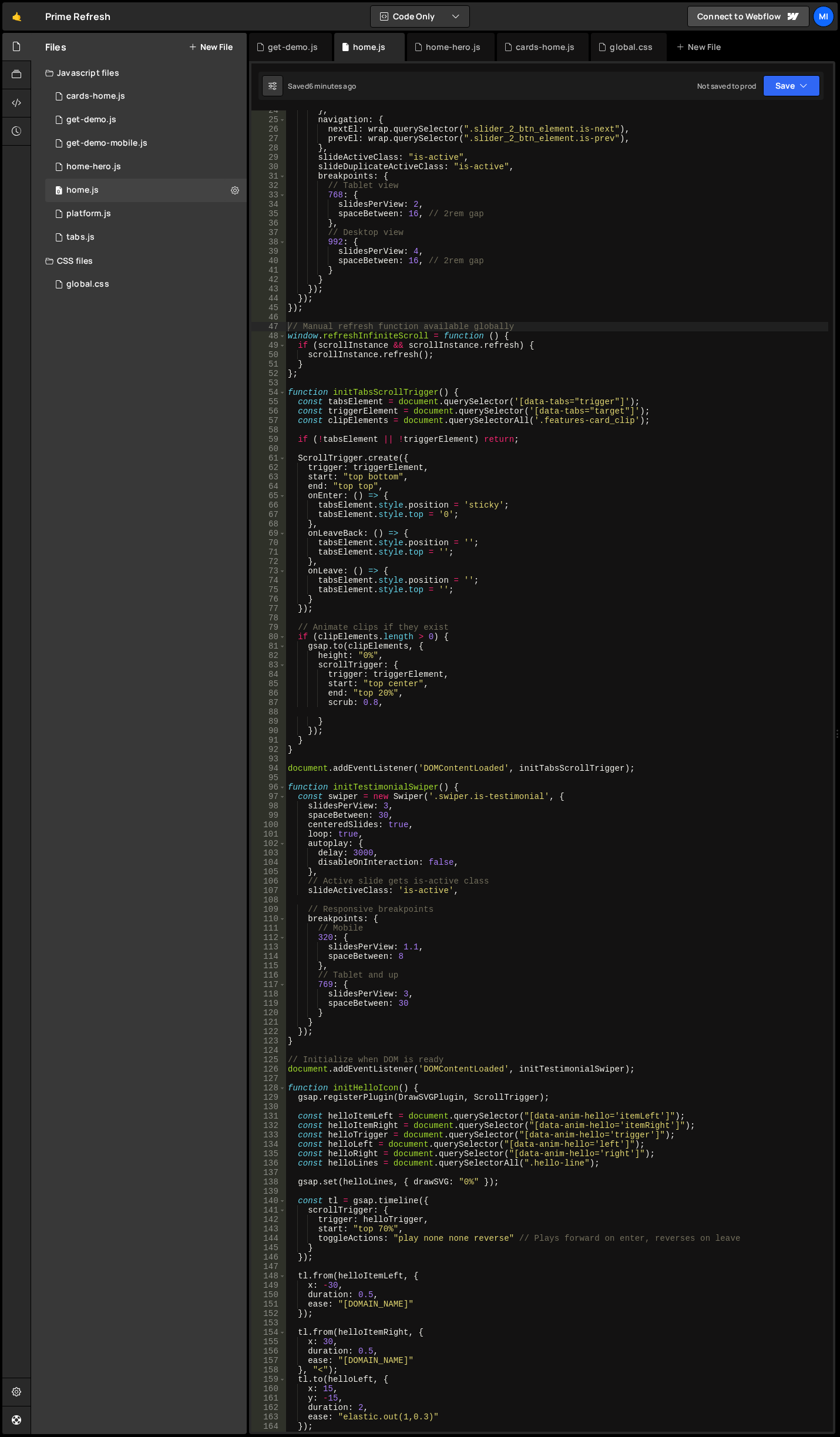
click at [577, 539] on div "} , navigation : { nextEl : wrap . querySelector ( ".slider_2_btn_element.is-ne…" at bounding box center [557, 775] width 542 height 1340
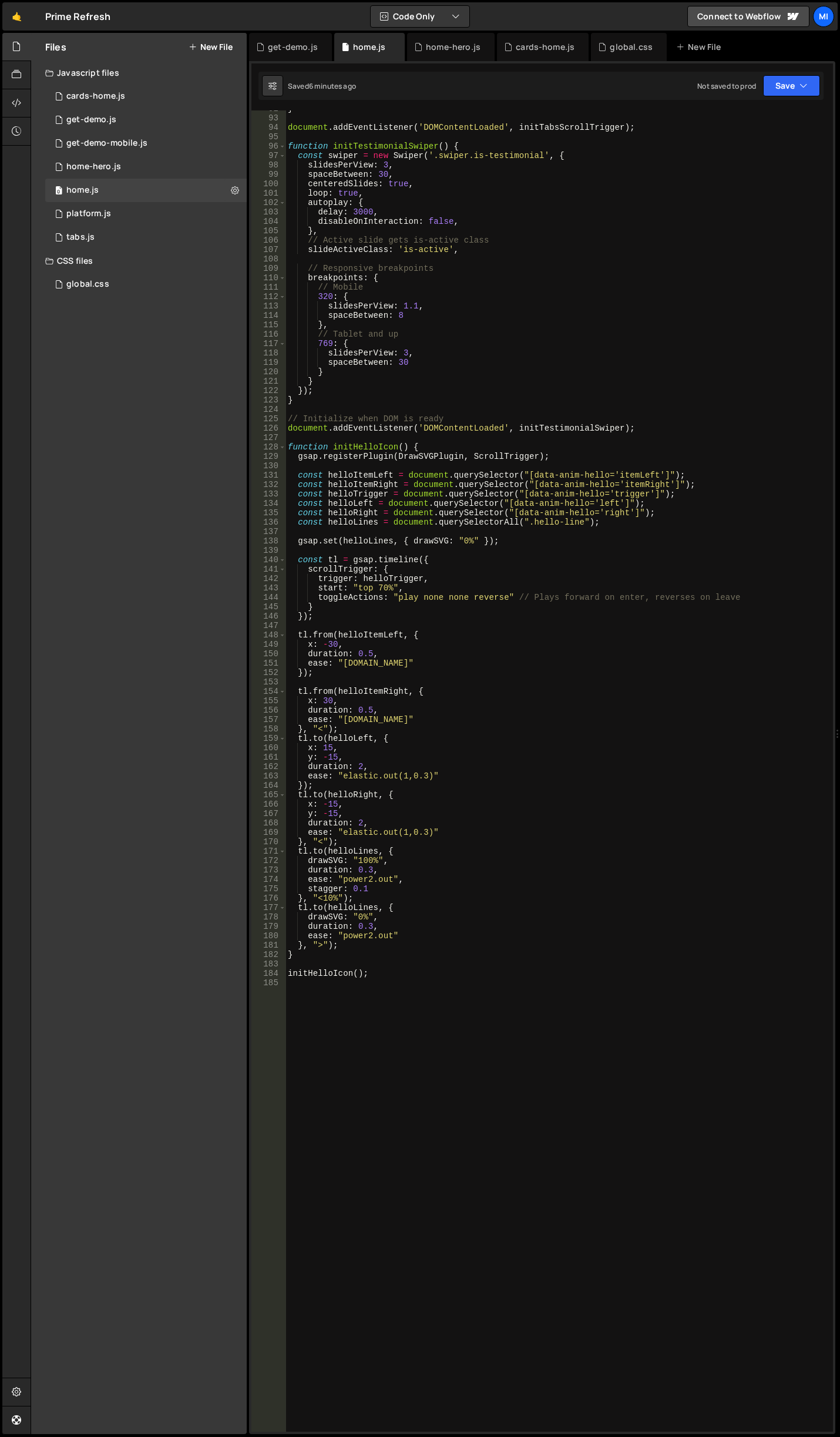
scroll to position [827, 0]
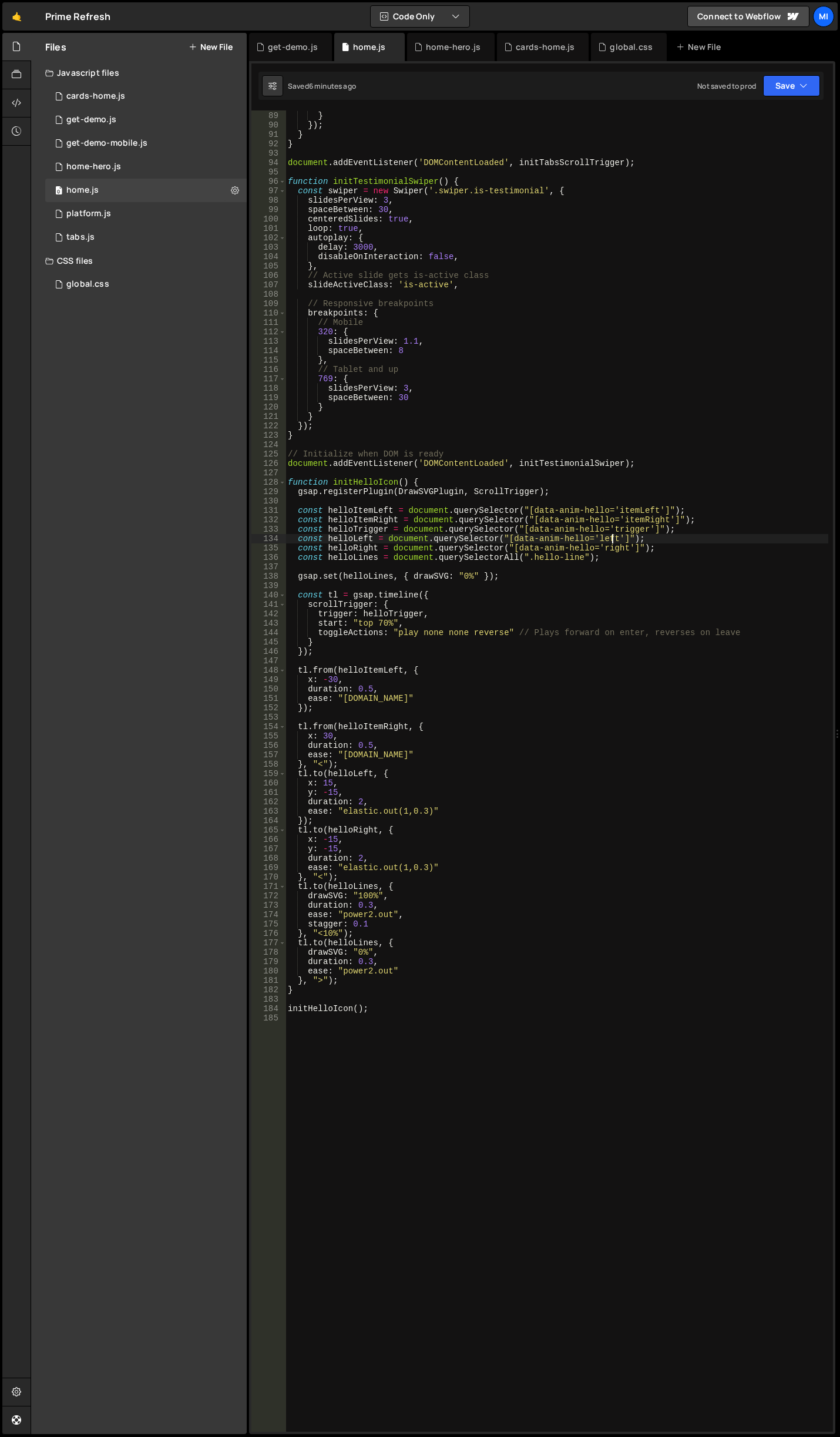
click at [610, 540] on div "} }) ; } } document . addEventListener ( 'DOMContentLoaded' , initTabsScrollTri…" at bounding box center [557, 771] width 542 height 1340
type textarea "const helloLeft = document.querySelector("[data-anim-hello='left']");"
click at [547, 1187] on div "} }) ; } } document . addEventListener ( 'DOMContentLoaded' , initTabsScrollTri…" at bounding box center [557, 771] width 542 height 1340
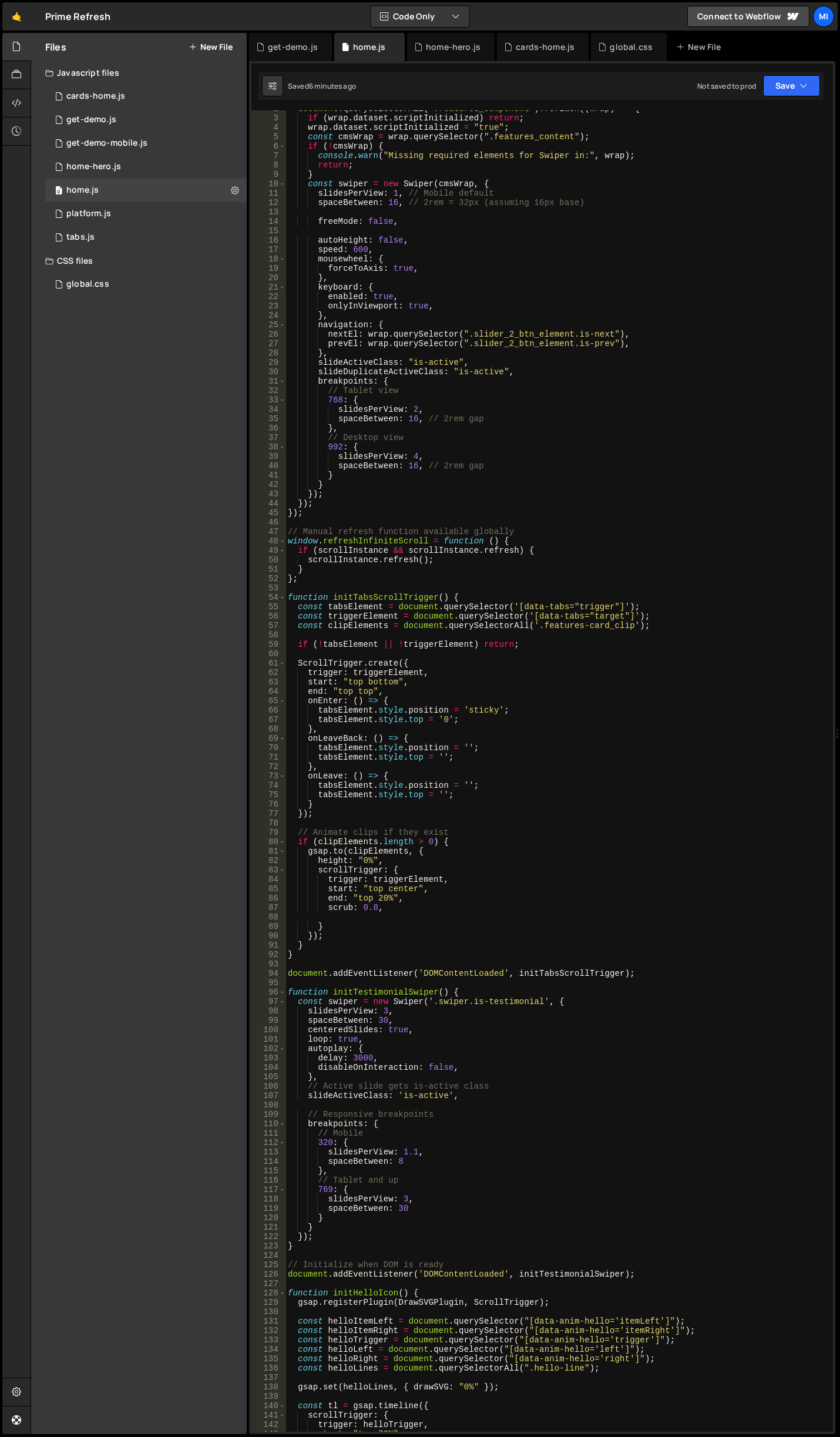
scroll to position [0, 0]
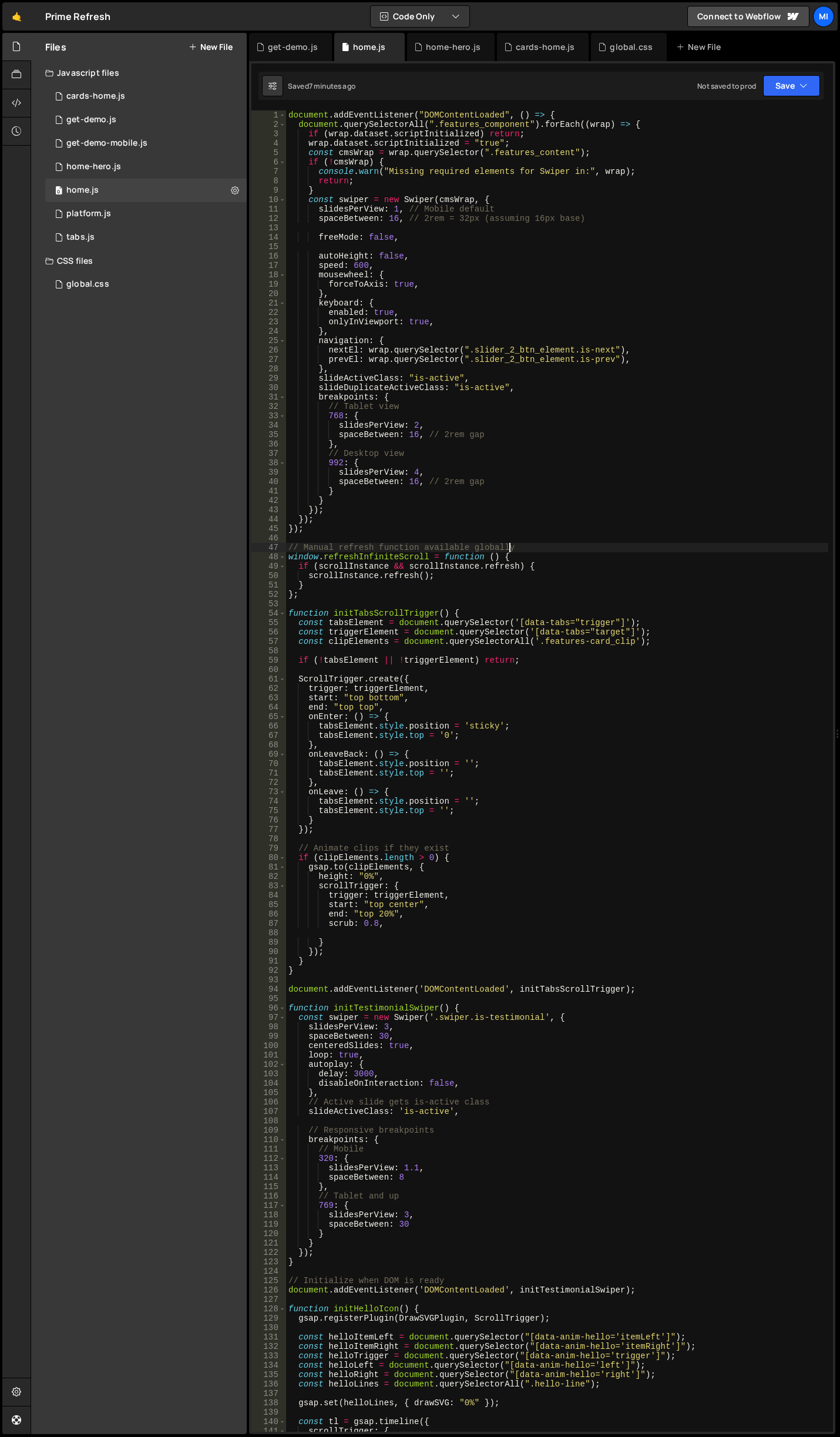
click at [566, 551] on div "document . addEventListener ( "DOMContentLoaded" , ( ) => { document . querySel…" at bounding box center [557, 780] width 542 height 1340
type textarea "// Manual refresh function available globally"
click at [426, 50] on div "home-hero.js" at bounding box center [453, 47] width 54 height 12
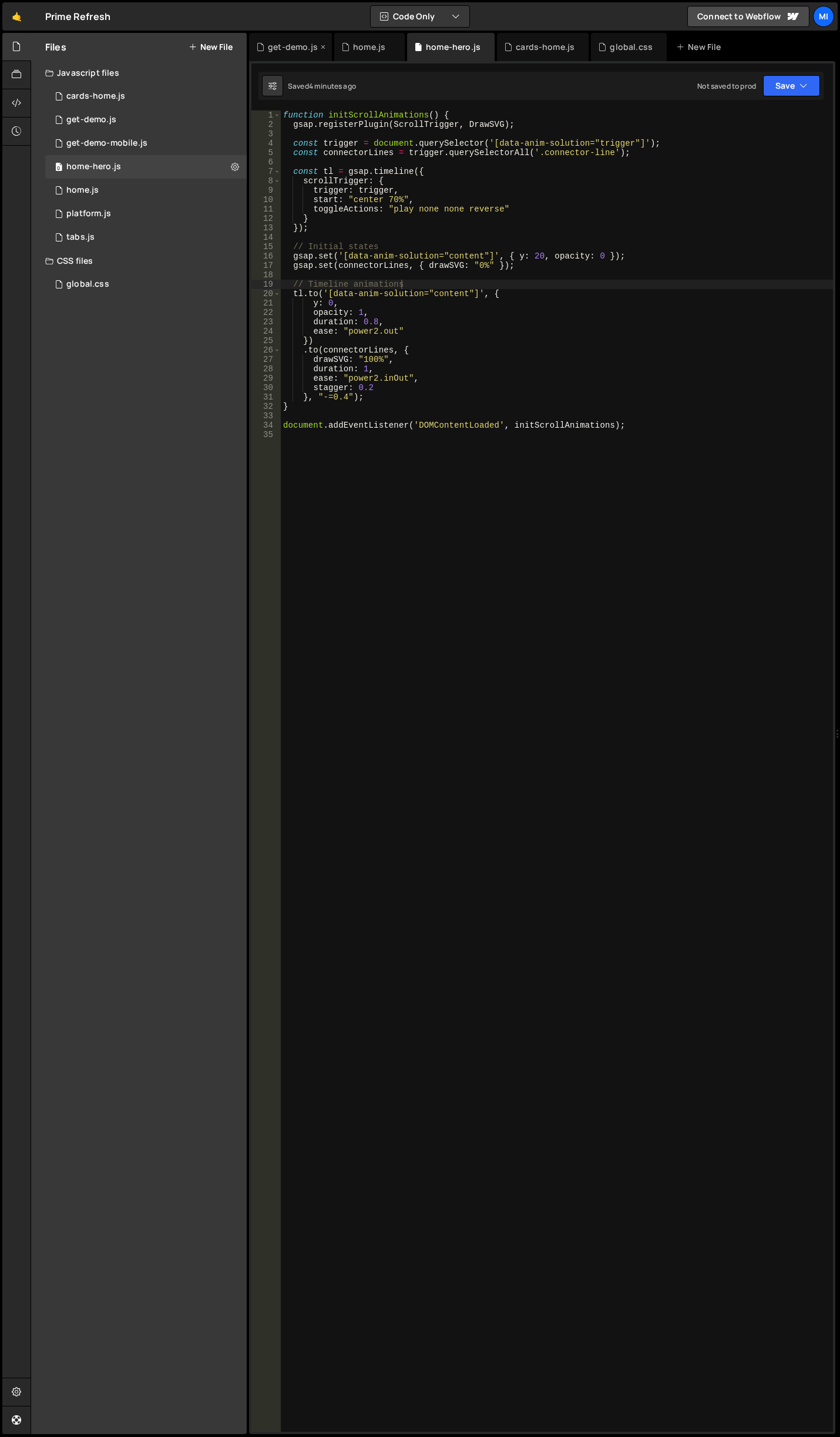
click at [303, 45] on div "get-demo.js" at bounding box center [293, 47] width 50 height 12
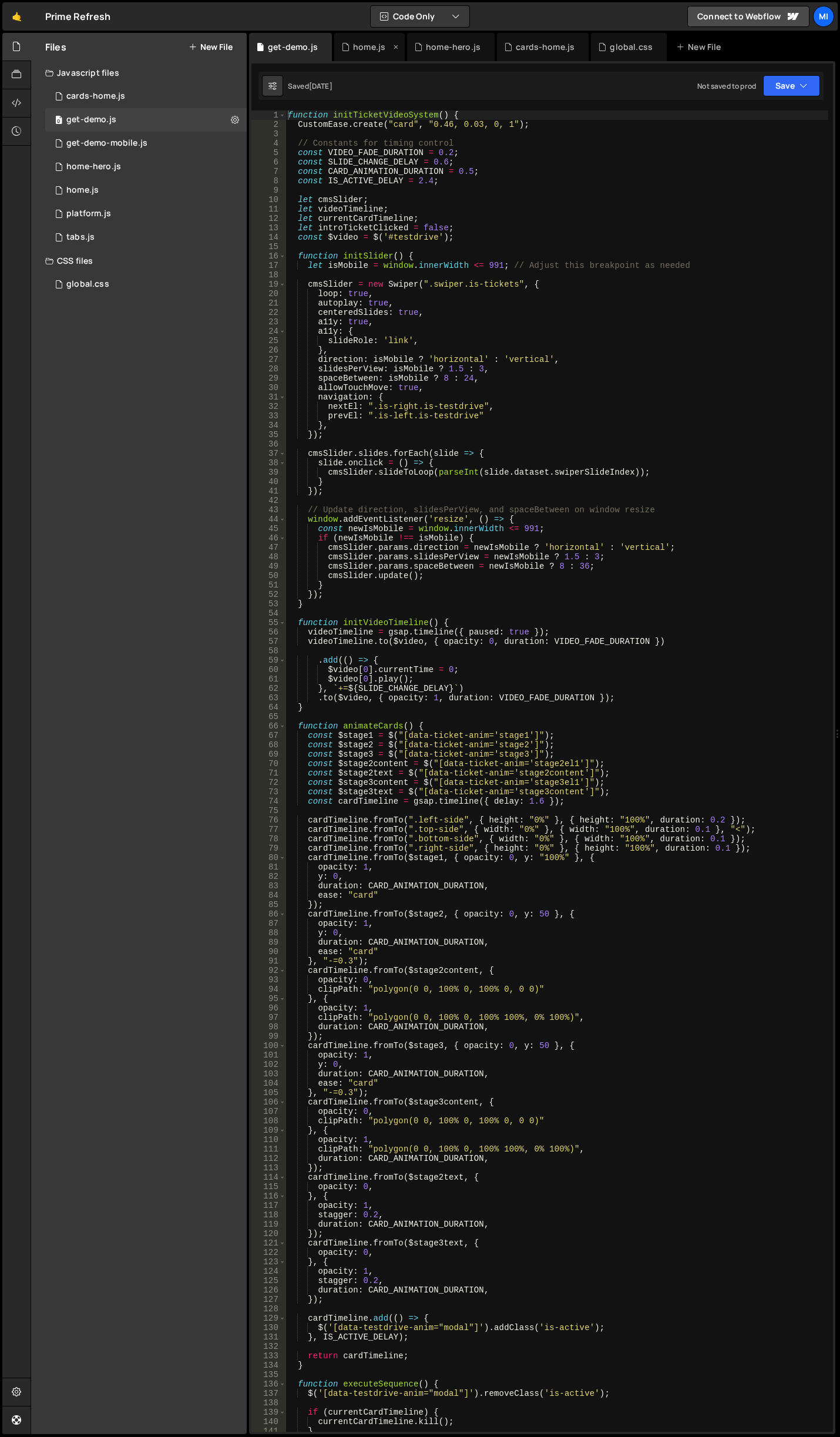
click at [367, 47] on div "home.js" at bounding box center [369, 47] width 33 height 12
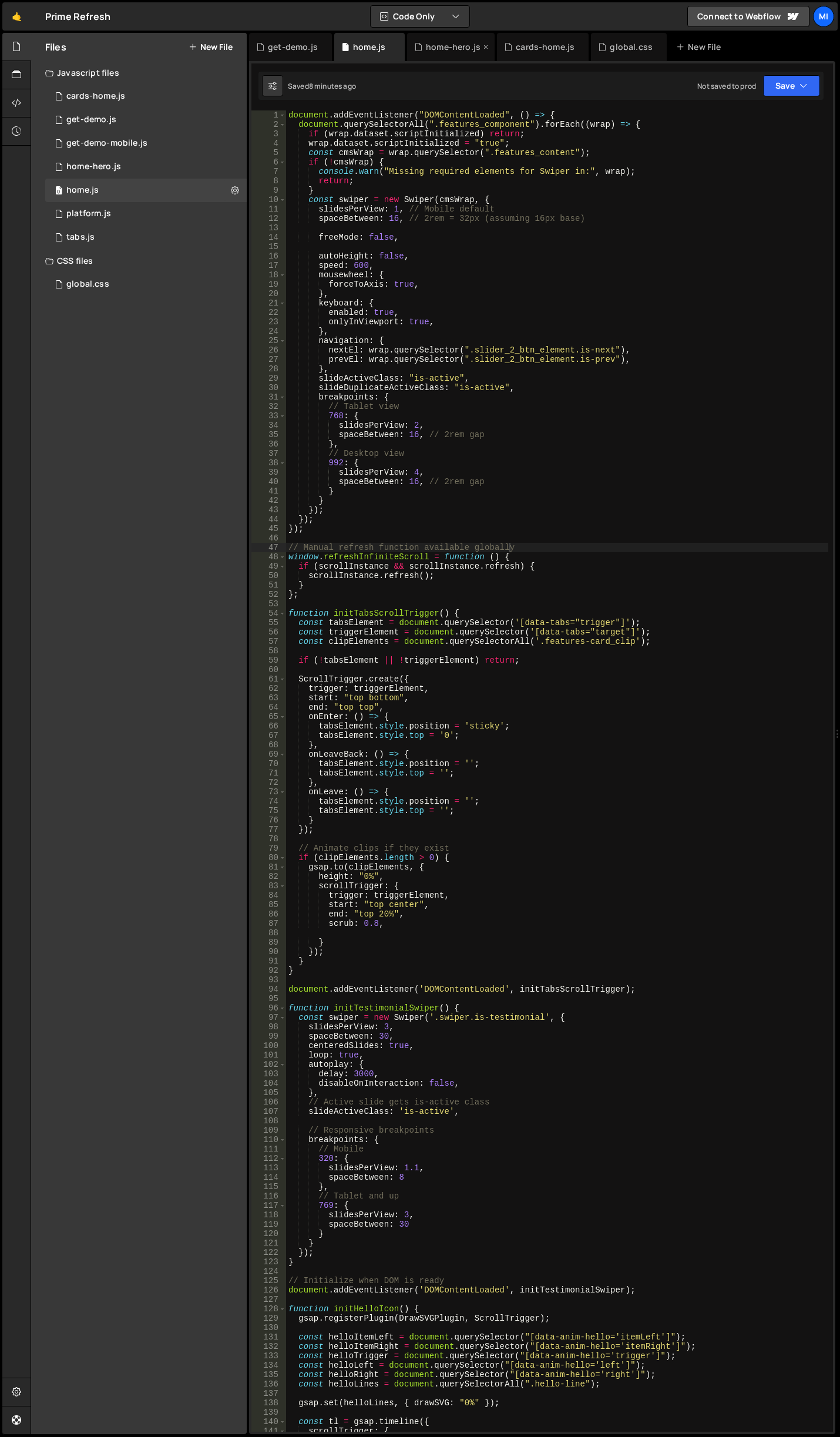
click at [417, 45] on icon at bounding box center [418, 47] width 8 height 12
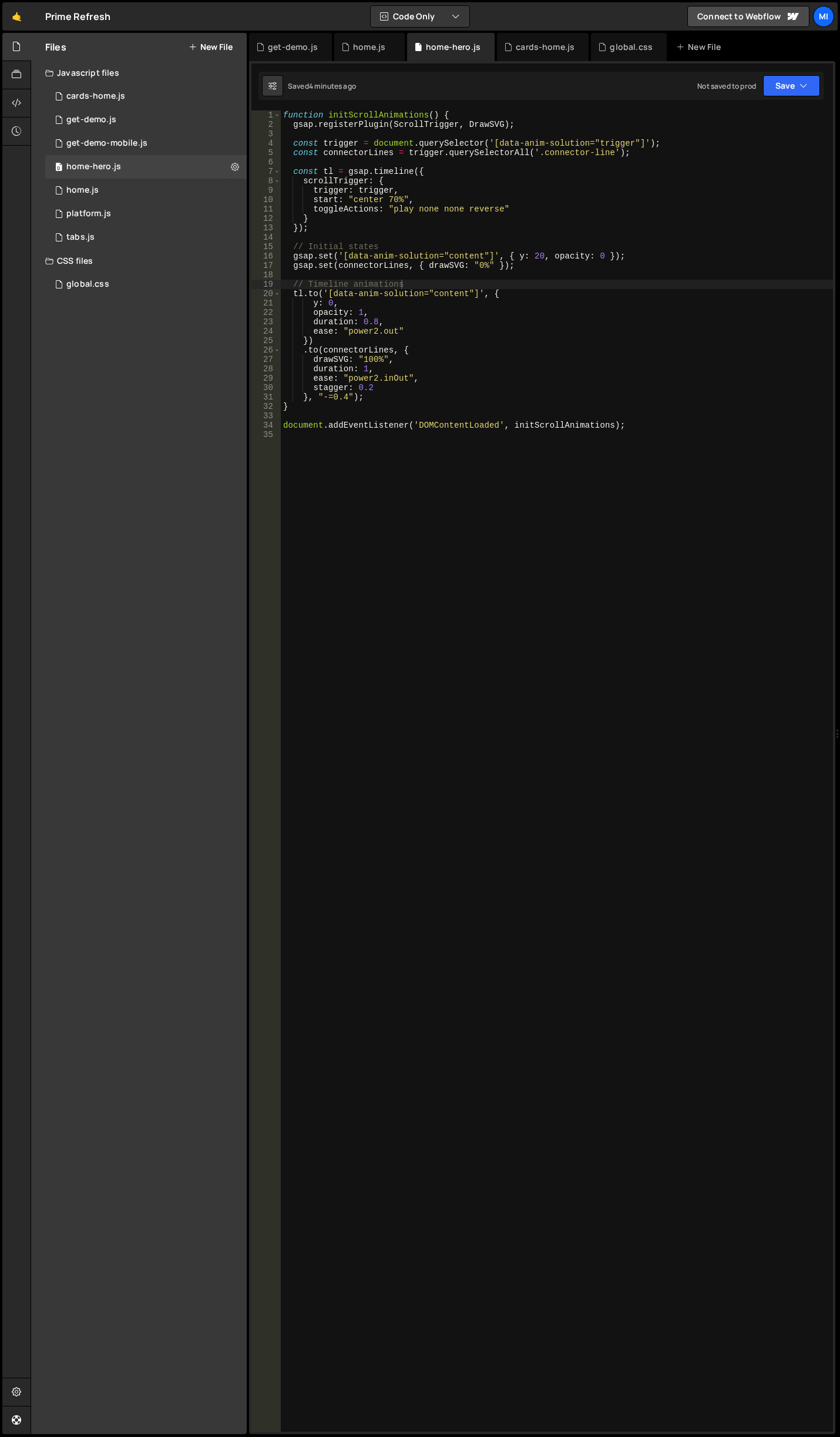
click at [521, 195] on div "function initScrollAnimations ( ) { gsap . registerPlugin ( ScrollTrigger , Dra…" at bounding box center [557, 780] width 552 height 1340
drag, startPoint x: 465, startPoint y: 121, endPoint x: 499, endPoint y: 120, distance: 34.0
click at [499, 120] on div "function initScrollAnimations ( ) { gsap . registerPlugin ( ScrollTrigger , Dra…" at bounding box center [557, 780] width 552 height 1340
paste textarea "Plugin"
type textarea "gsap.registerPlugin(ScrollTrigger, DrawSVGPlugin);"
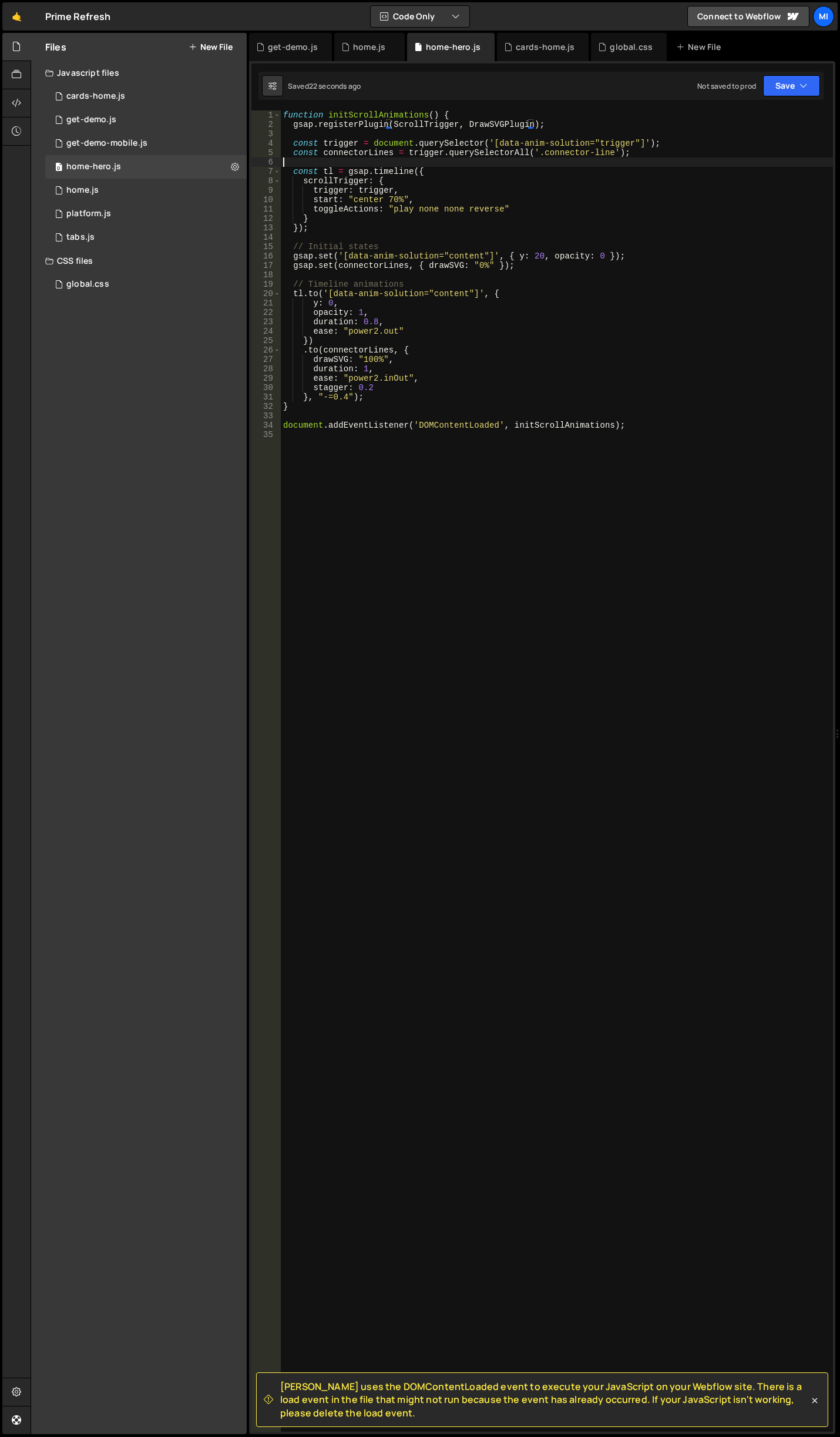
click at [465, 166] on div "function initScrollAnimations ( ) { gsap . registerPlugin ( ScrollTrigger , Dra…" at bounding box center [557, 780] width 552 height 1340
drag, startPoint x: 466, startPoint y: 125, endPoint x: 527, endPoint y: 122, distance: 61.1
click at [527, 122] on div "function initScrollAnimations ( ) { gsap . registerPlugin ( ScrollTrigger , Dra…" at bounding box center [557, 780] width 552 height 1340
click at [342, 397] on div "function initScrollAnimations ( ) { gsap . registerPlugin ( ScrollTrigger , Dra…" at bounding box center [557, 780] width 552 height 1340
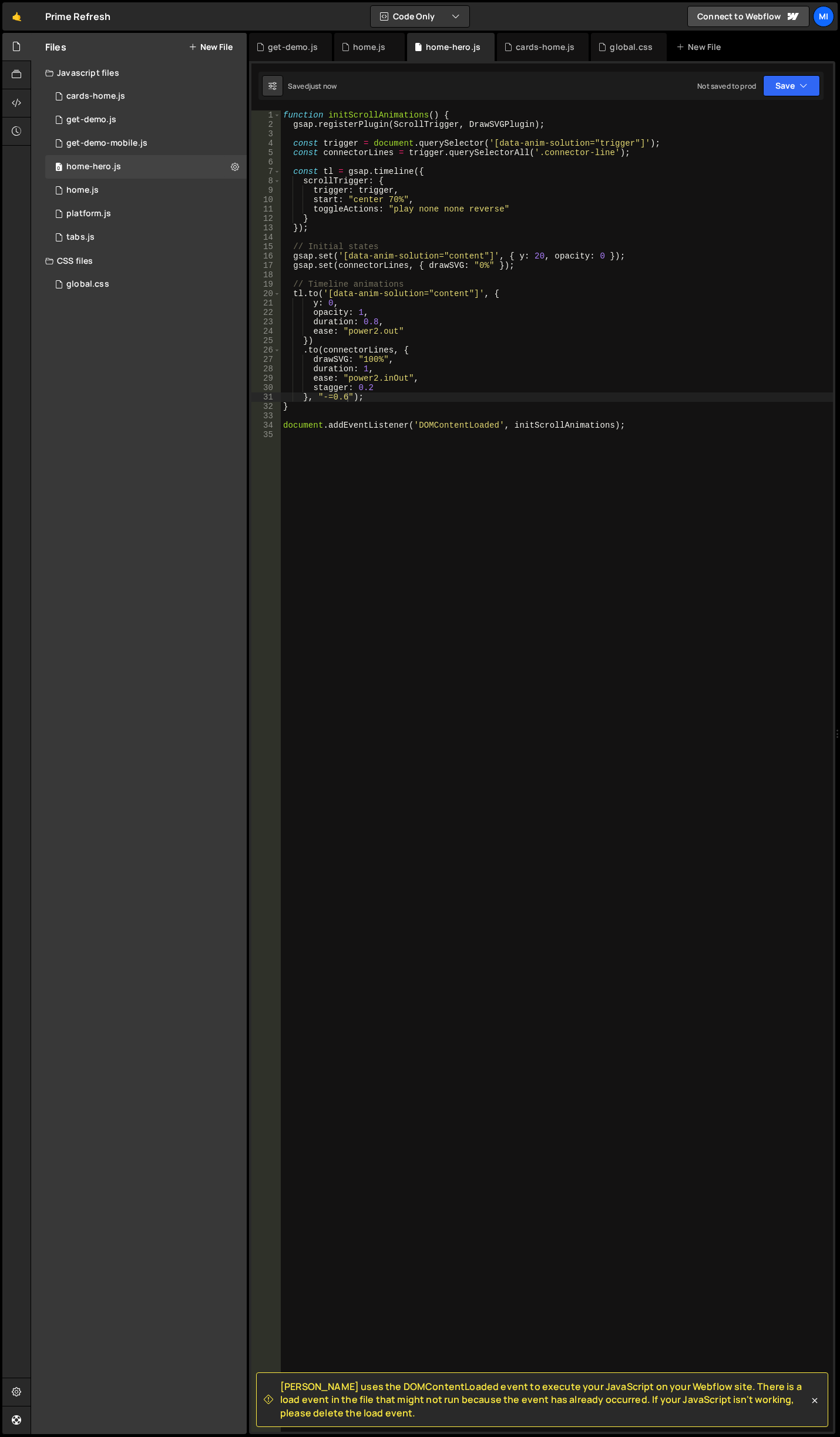
click at [389, 345] on div "function initScrollAnimations ( ) { gsap . registerPlugin ( ScrollTrigger , Dra…" at bounding box center [557, 780] width 552 height 1340
type textarea ".to(connectorLines, {"
